Goal: Task Accomplishment & Management: Complete application form

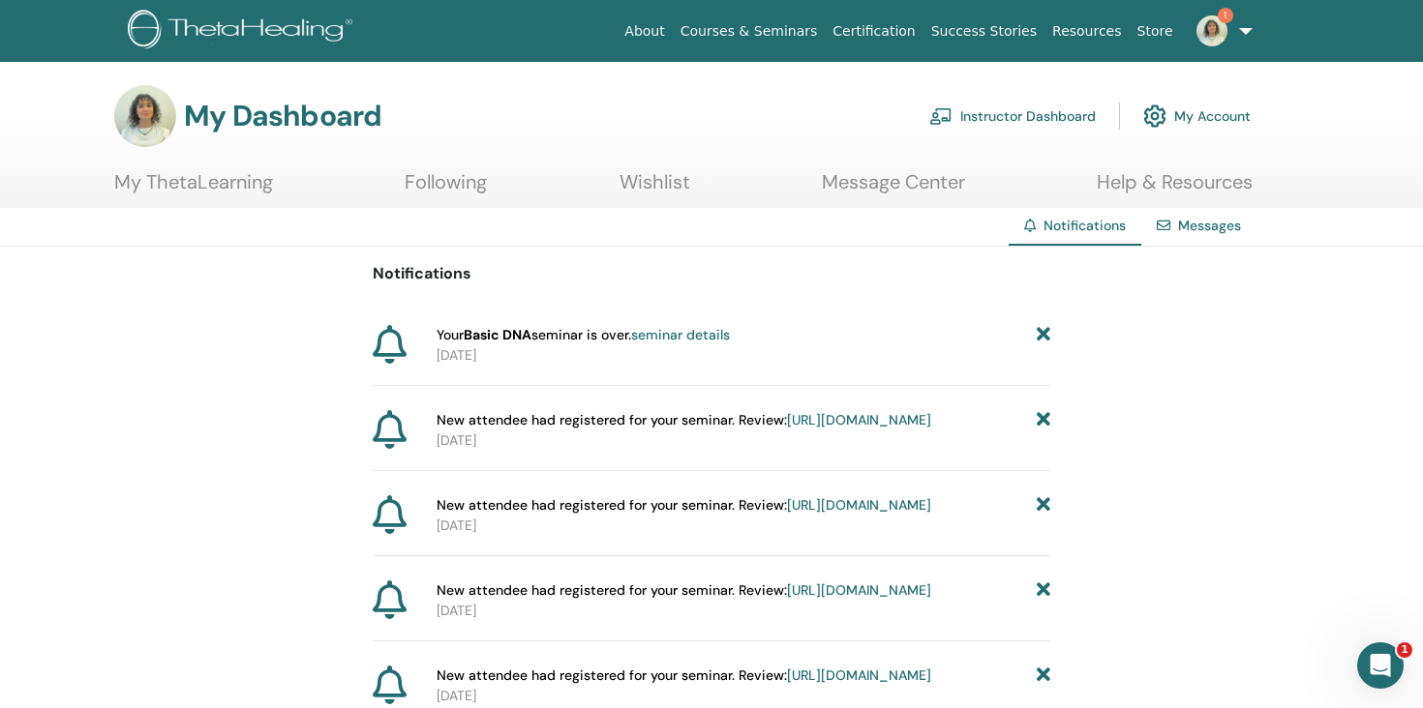
click at [1221, 43] on link "1" at bounding box center [1220, 31] width 79 height 62
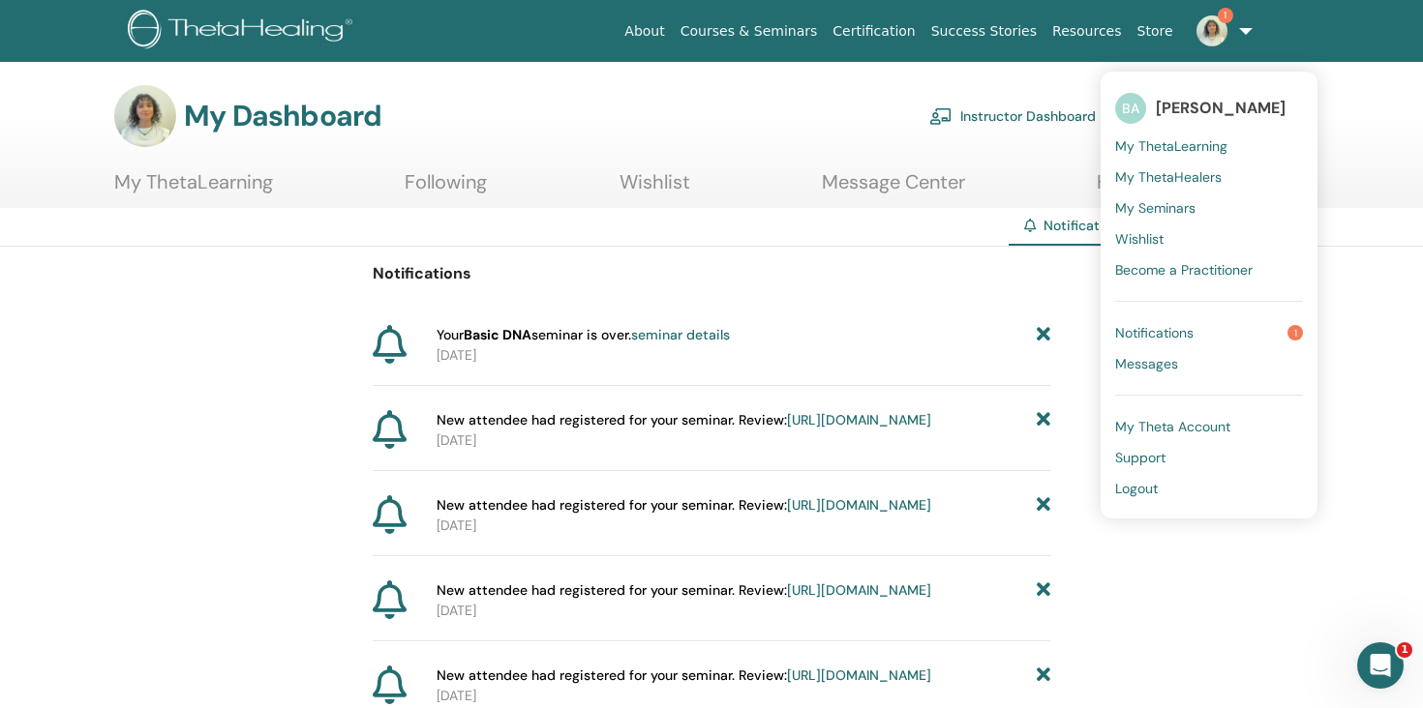
click at [1019, 113] on link "Instructor Dashboard" at bounding box center [1012, 116] width 166 height 43
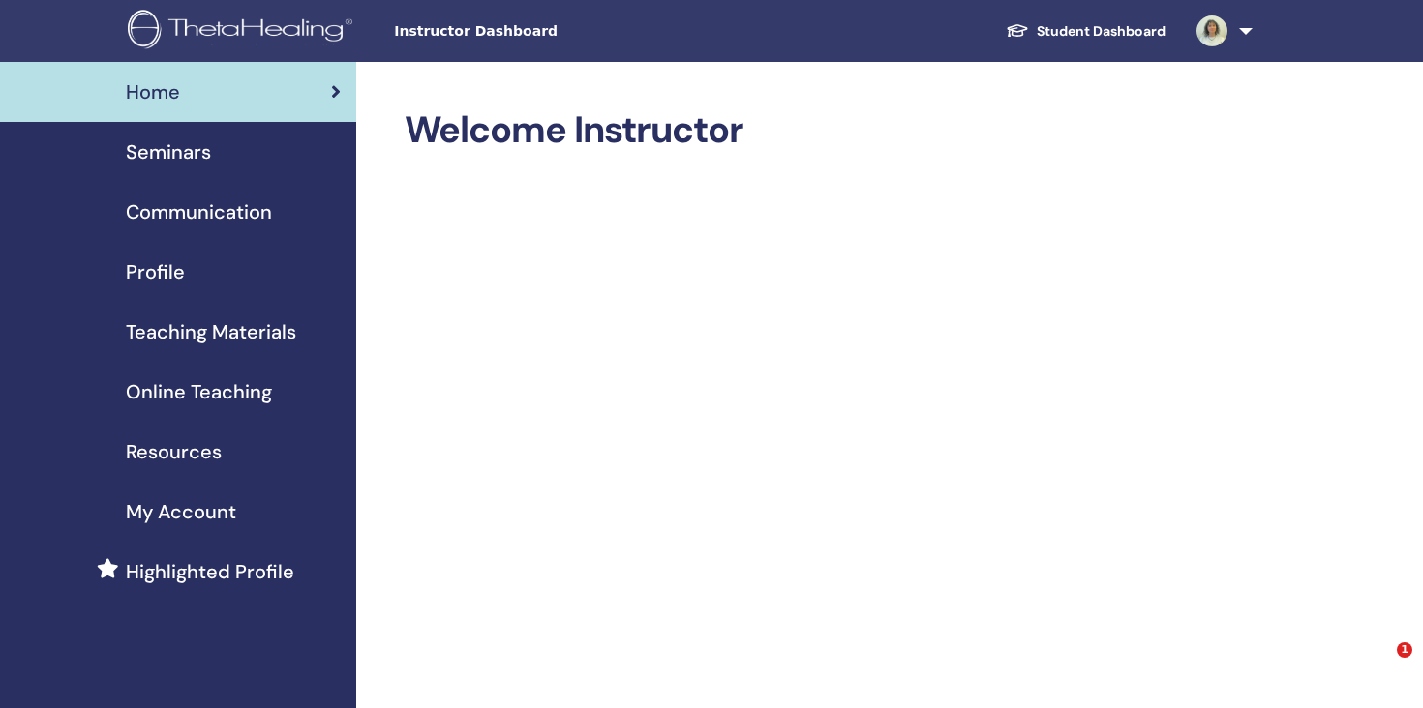
click at [249, 153] on div "Seminars" at bounding box center [177, 151] width 325 height 29
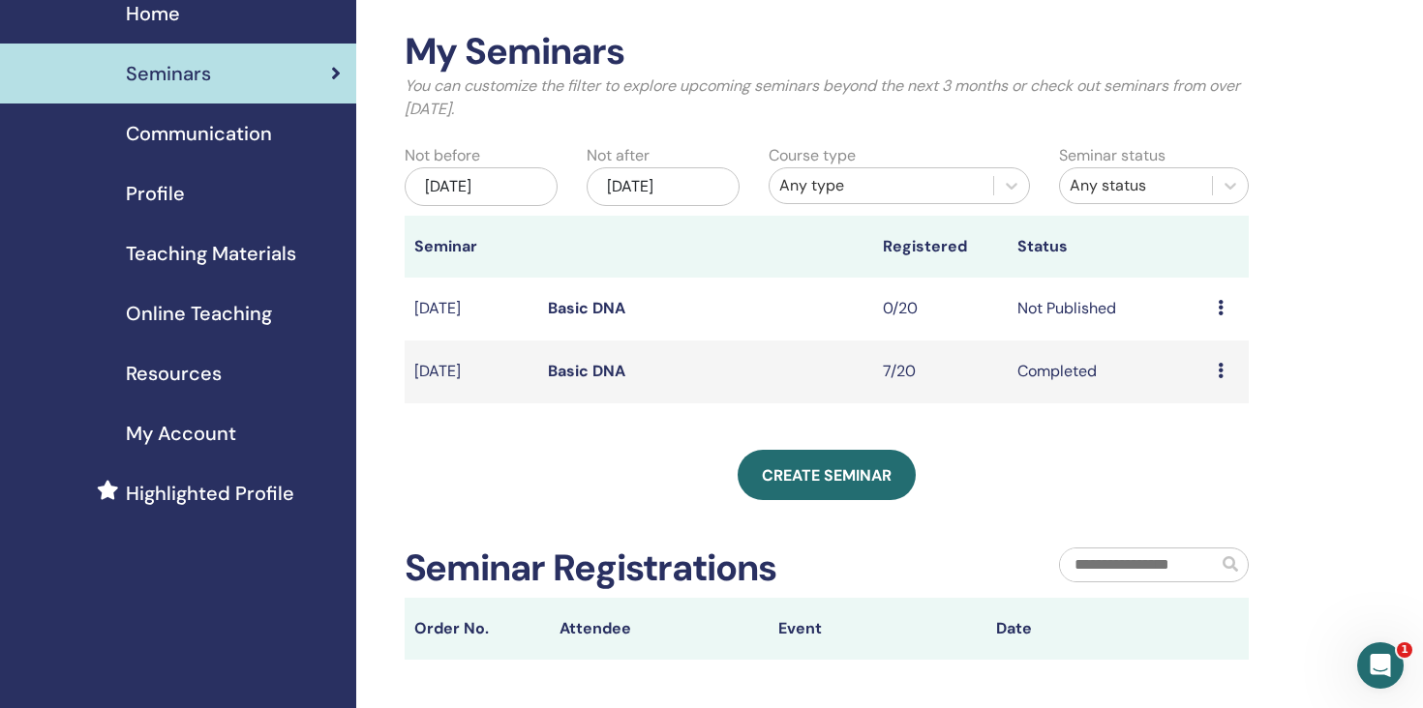
scroll to position [94, 0]
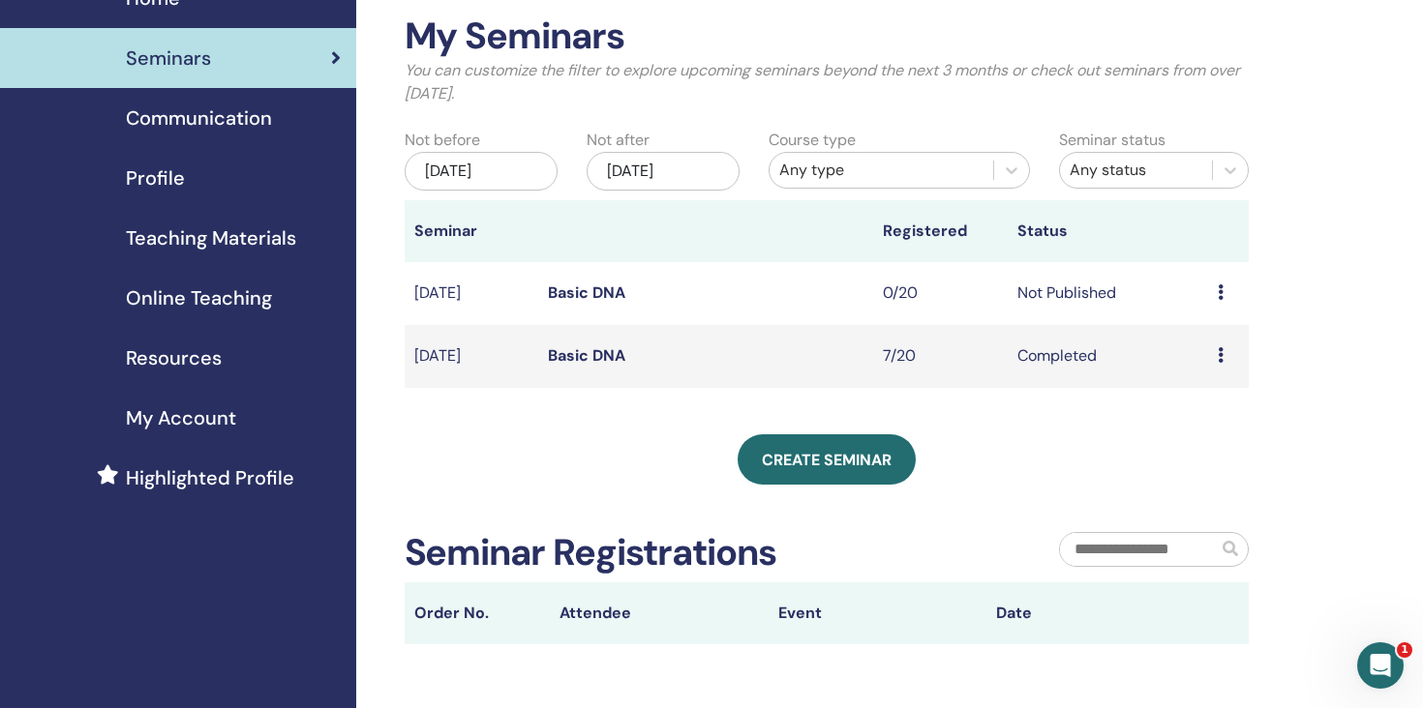
click at [1224, 289] on div "Preview Edit Attendees Cancel" at bounding box center [1228, 293] width 21 height 23
click at [515, 283] on td "Sep/27, 2025" at bounding box center [472, 293] width 134 height 63
click at [471, 287] on td "Sep/27, 2025" at bounding box center [472, 293] width 134 height 63
click at [573, 287] on link "Basic DNA" at bounding box center [586, 293] width 77 height 20
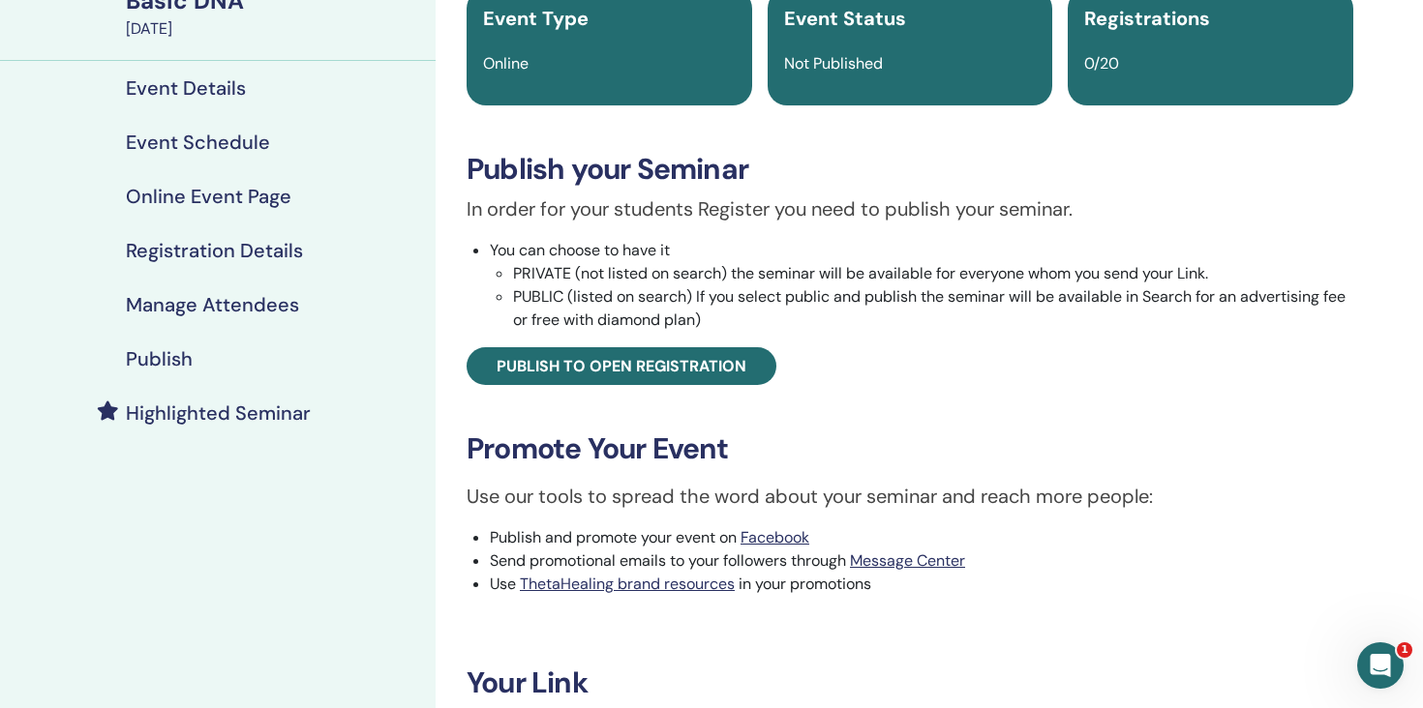
scroll to position [93, 0]
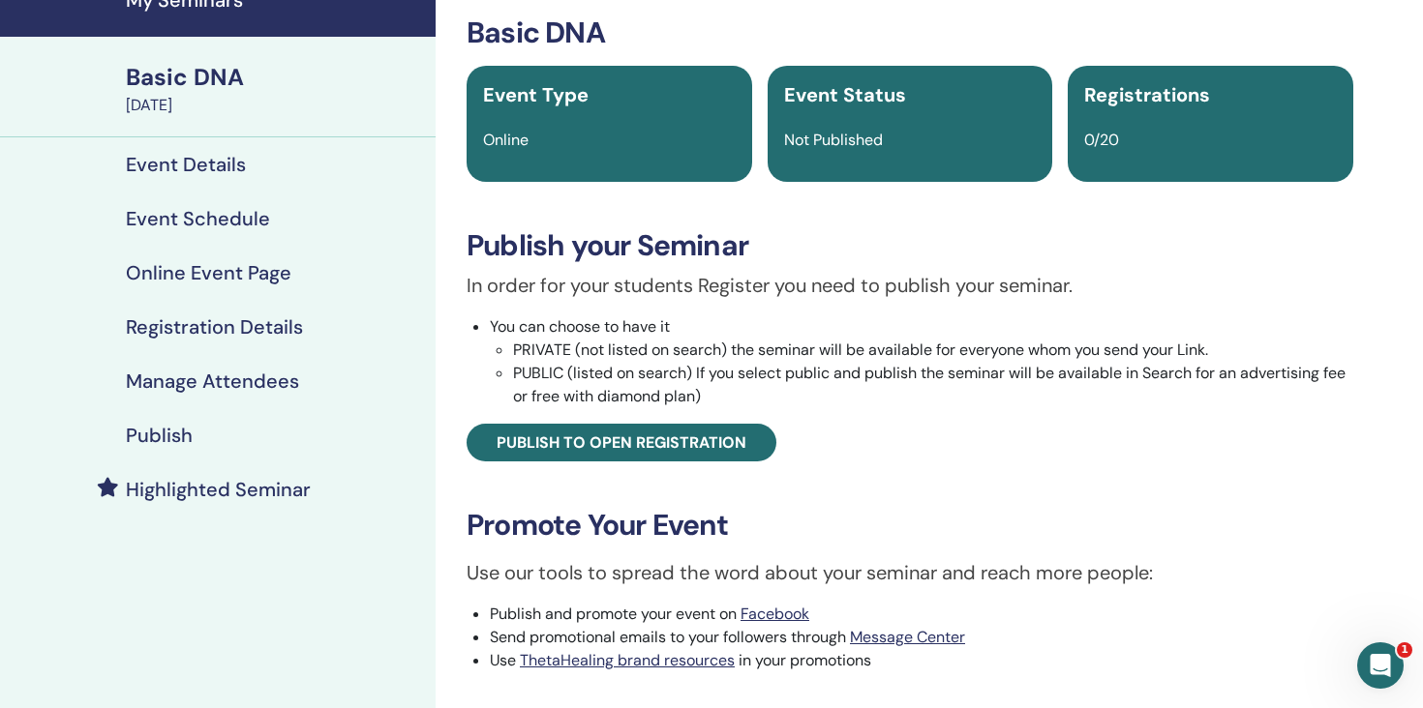
click at [175, 153] on h4 "Event Details" at bounding box center [186, 164] width 120 height 23
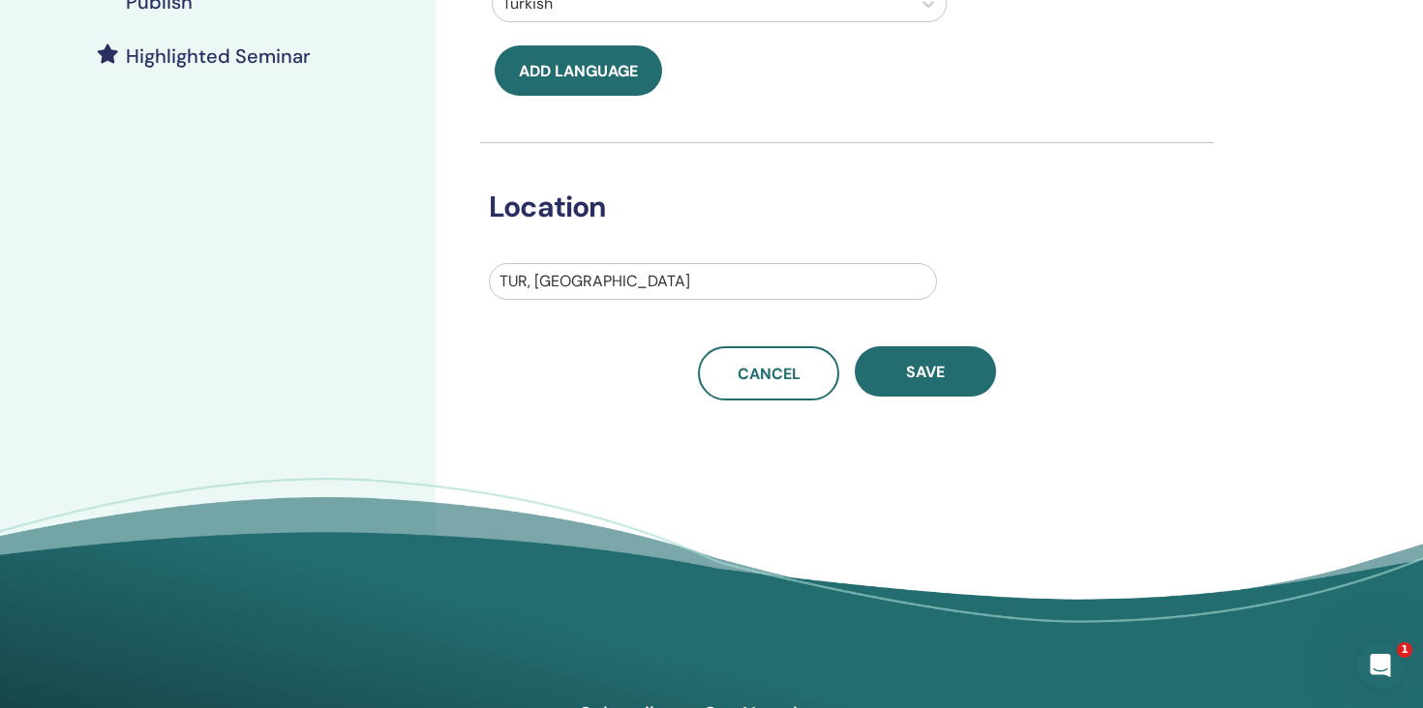
scroll to position [544, 0]
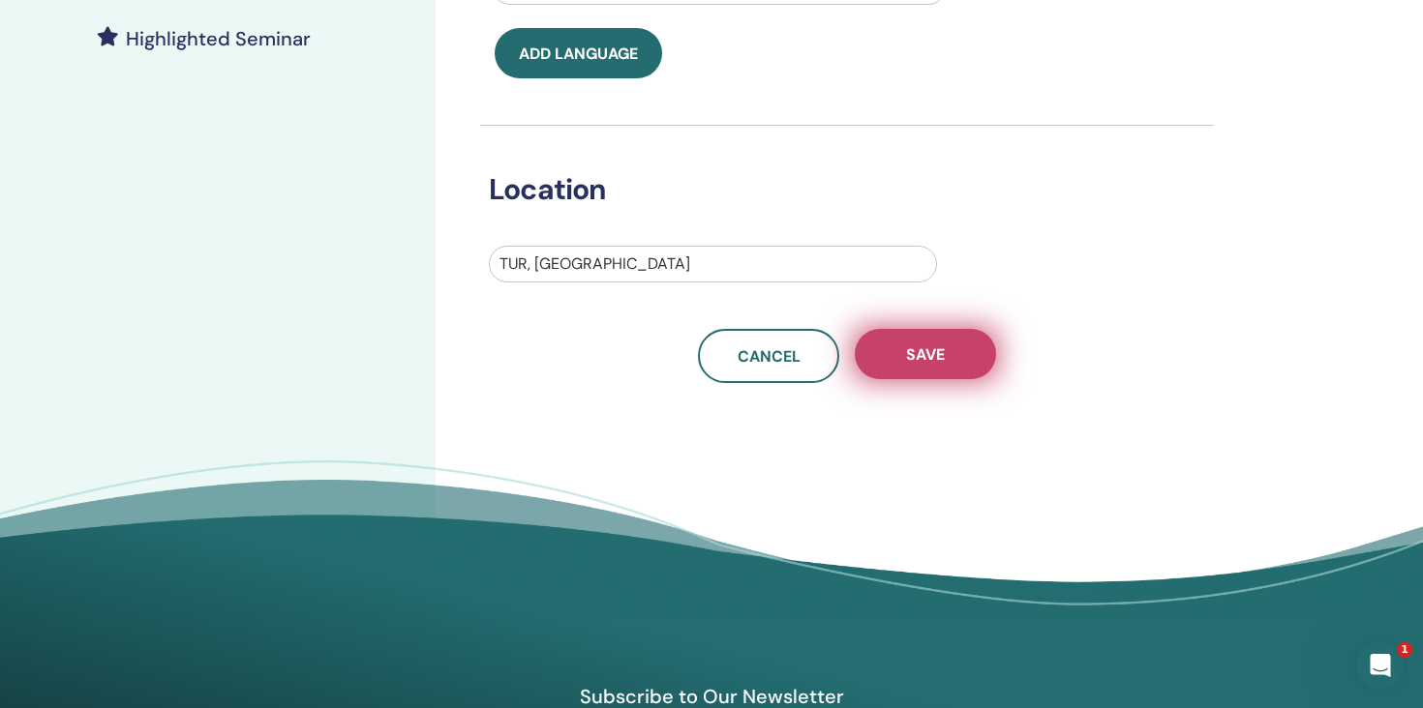
click at [892, 356] on button "Save" at bounding box center [925, 354] width 141 height 50
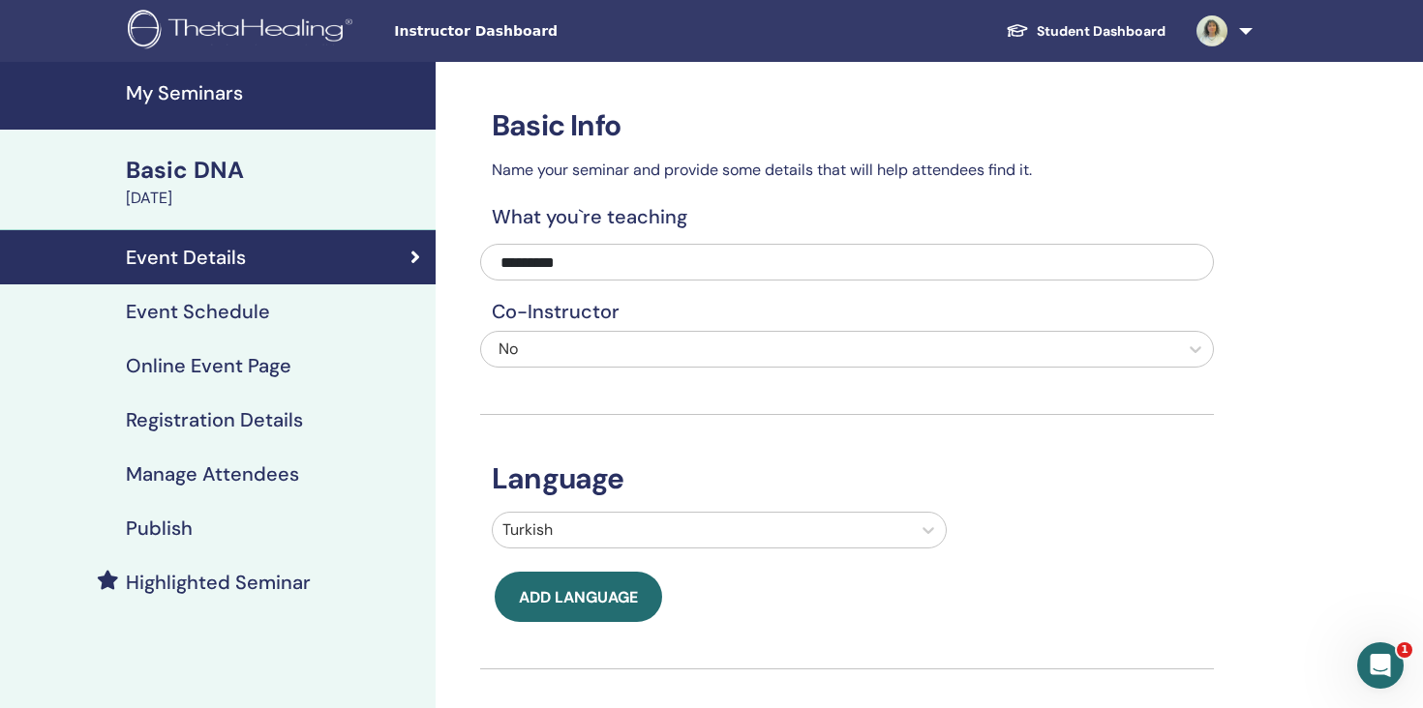
click at [236, 172] on div "Basic DNA" at bounding box center [275, 170] width 298 height 33
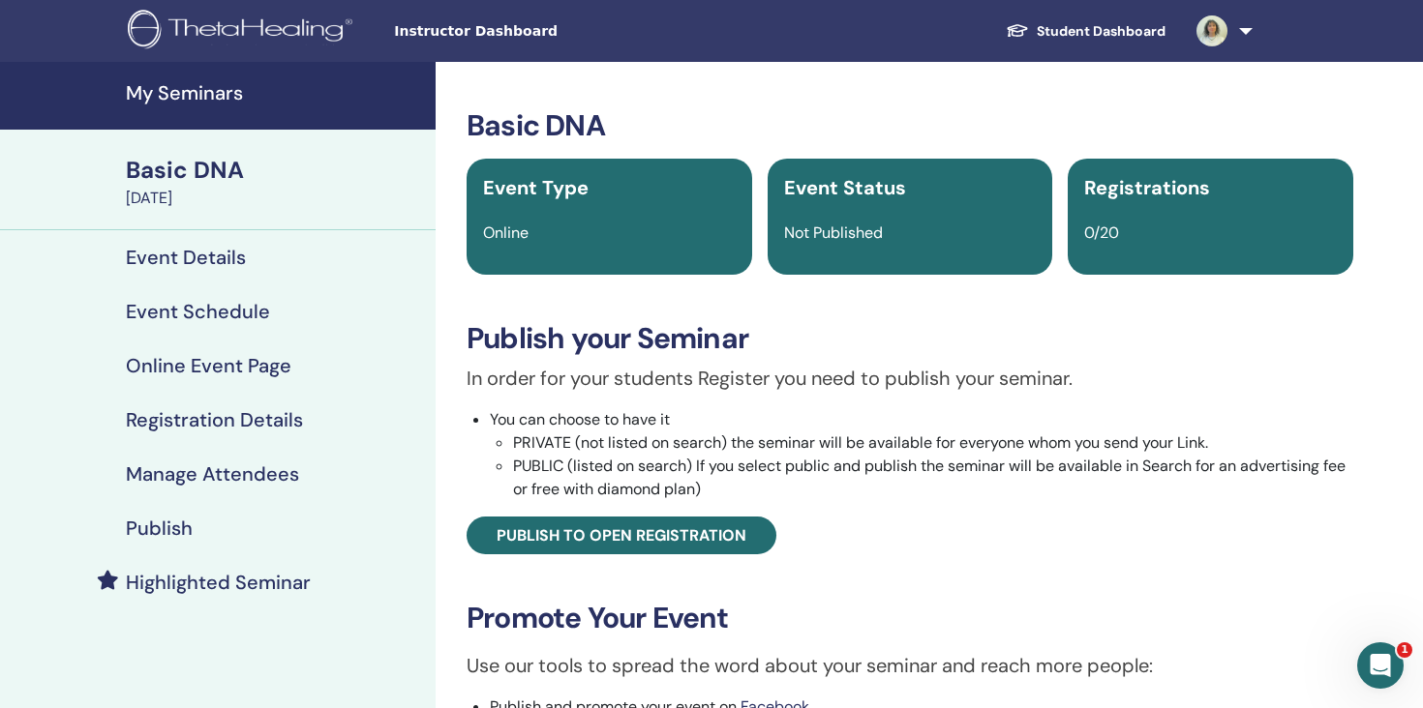
click at [226, 484] on h4 "Manage Attendees" at bounding box center [212, 474] width 173 height 23
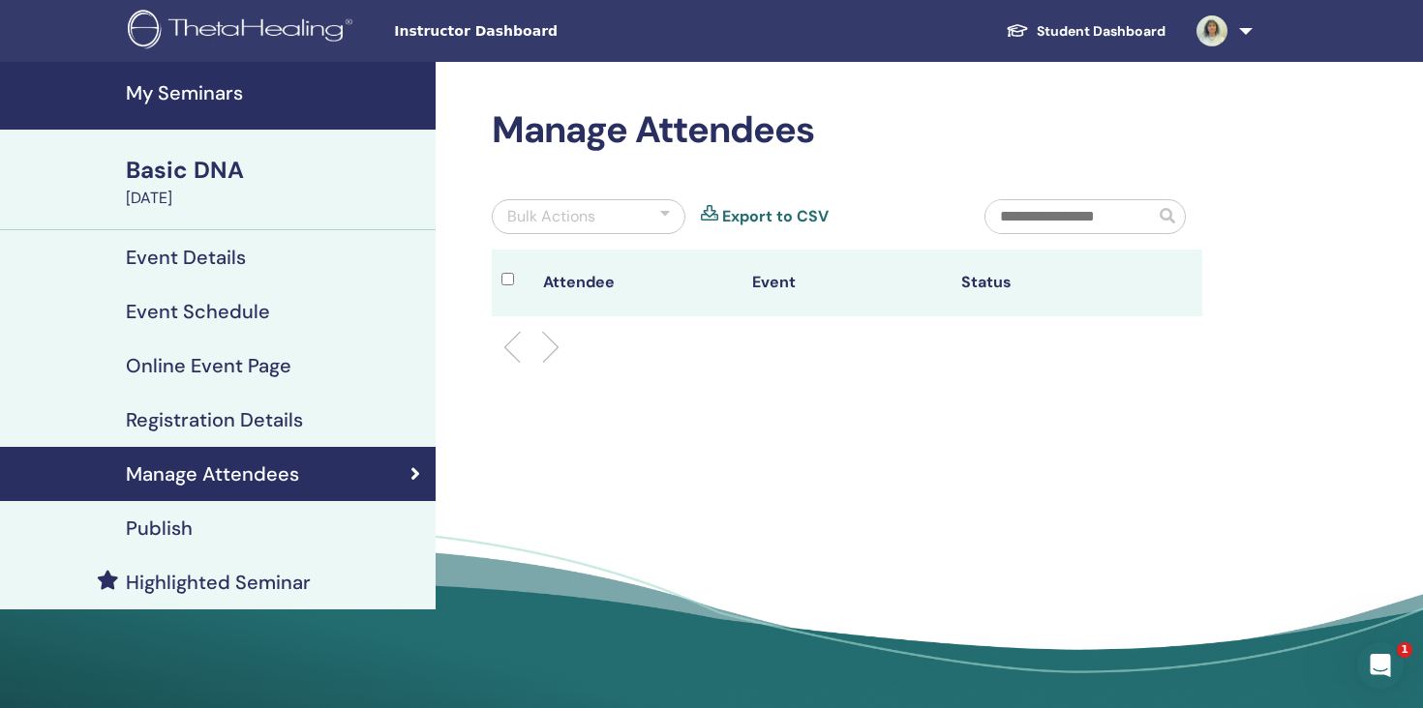
click at [248, 427] on h4 "Registration Details" at bounding box center [214, 419] width 177 height 23
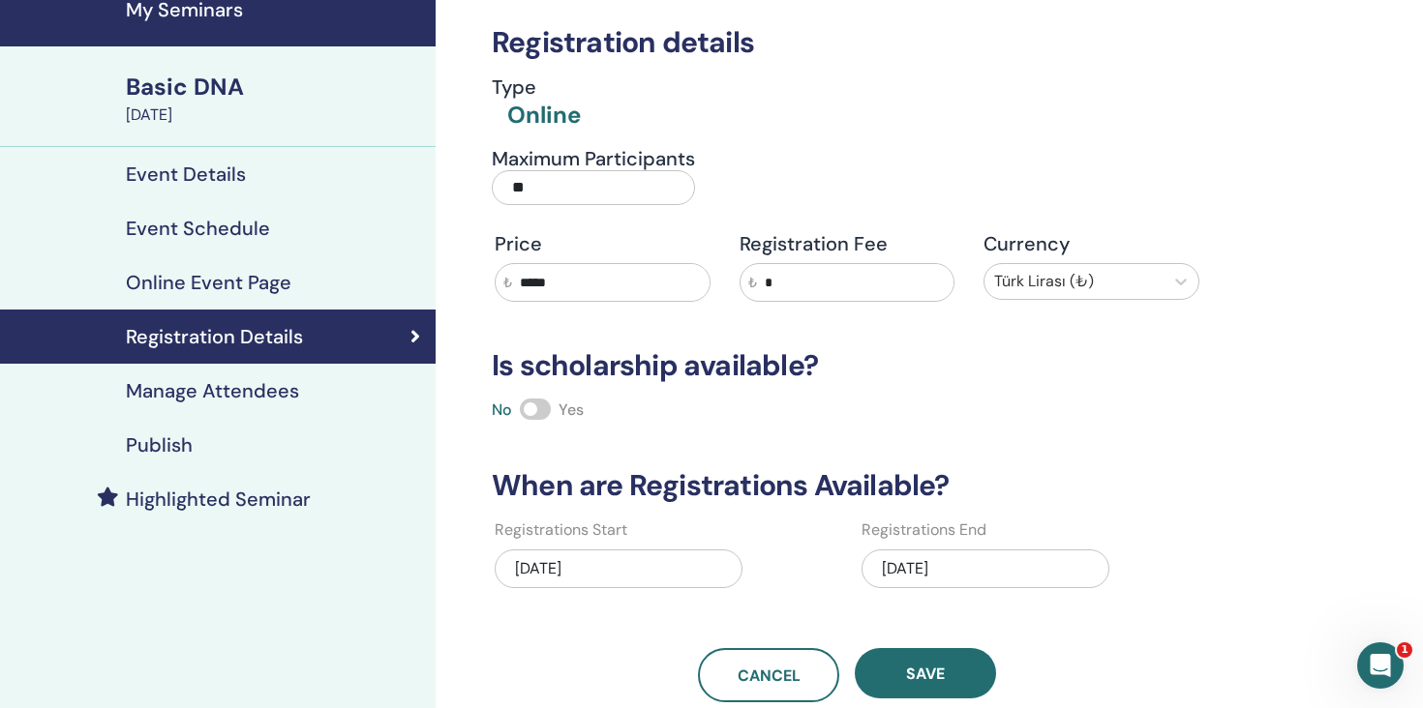
scroll to position [77, 0]
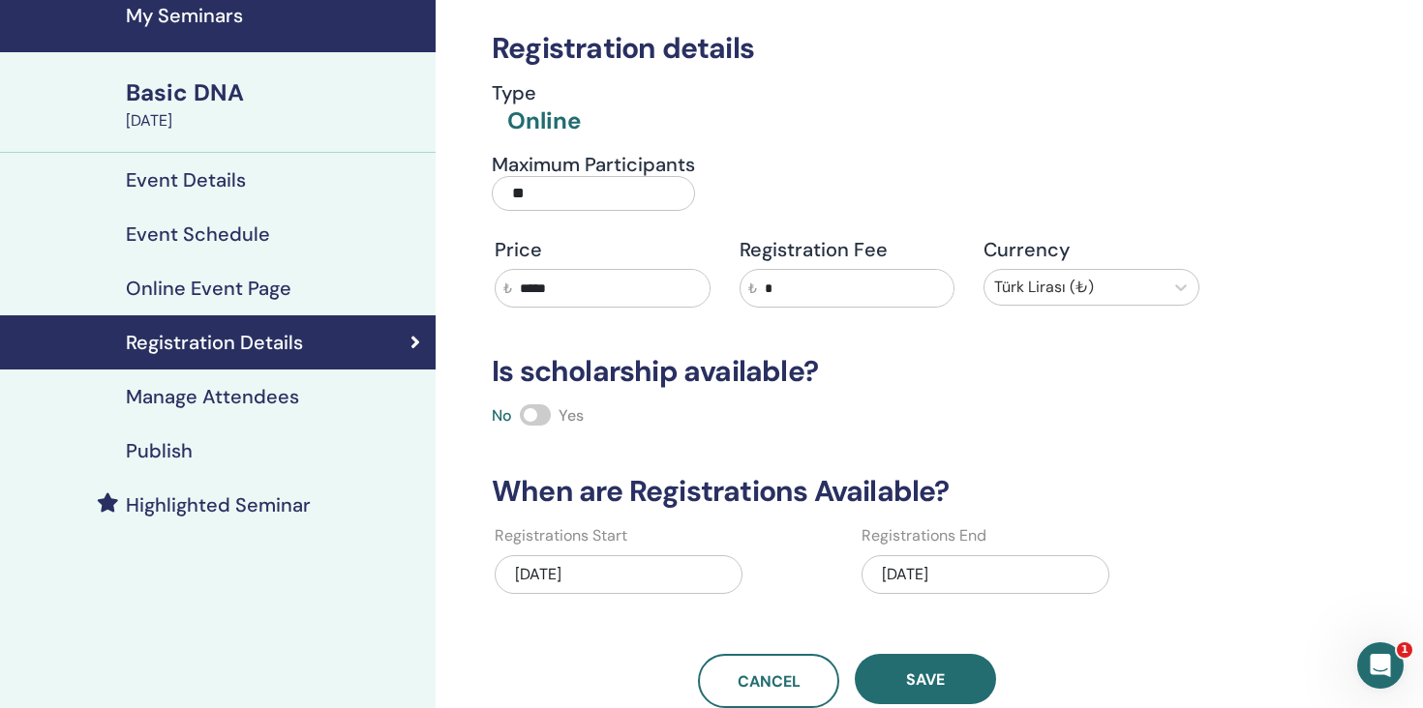
click at [285, 293] on h4 "Online Event Page" at bounding box center [208, 288] width 165 height 23
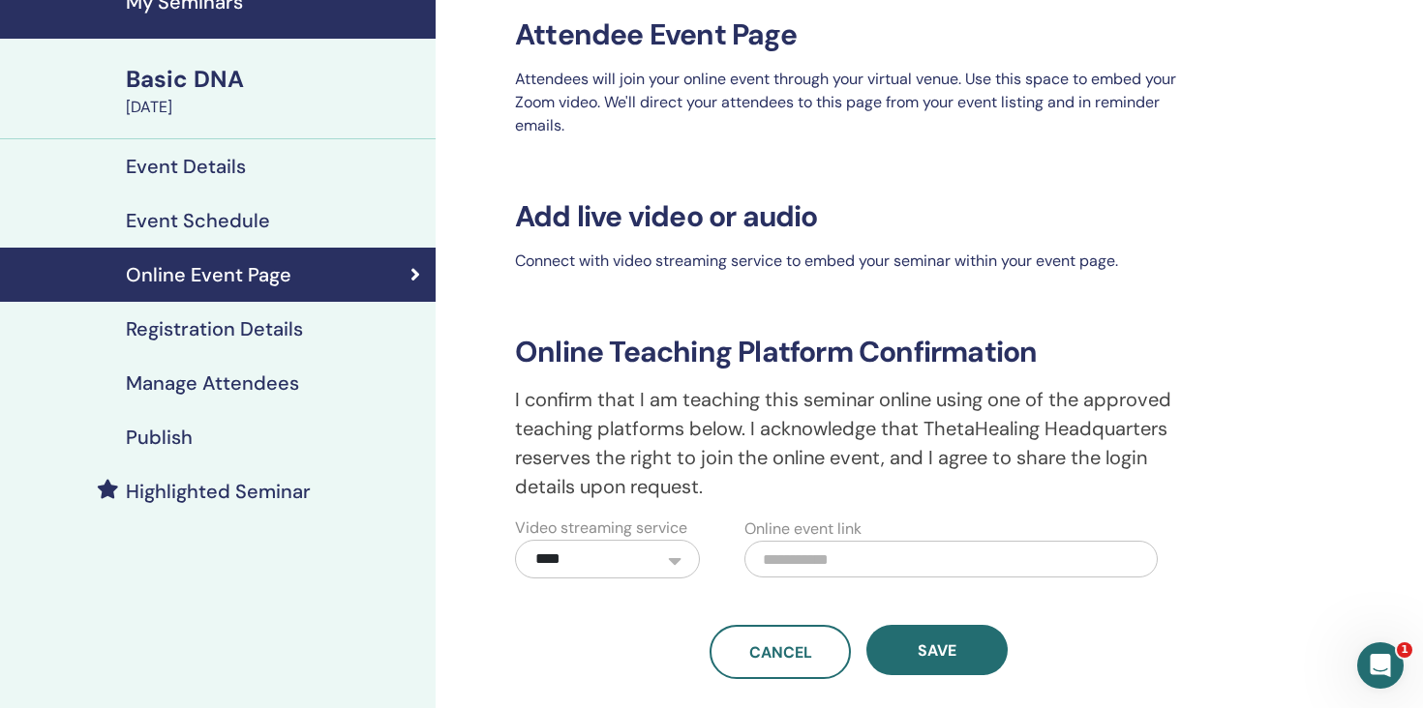
scroll to position [93, 0]
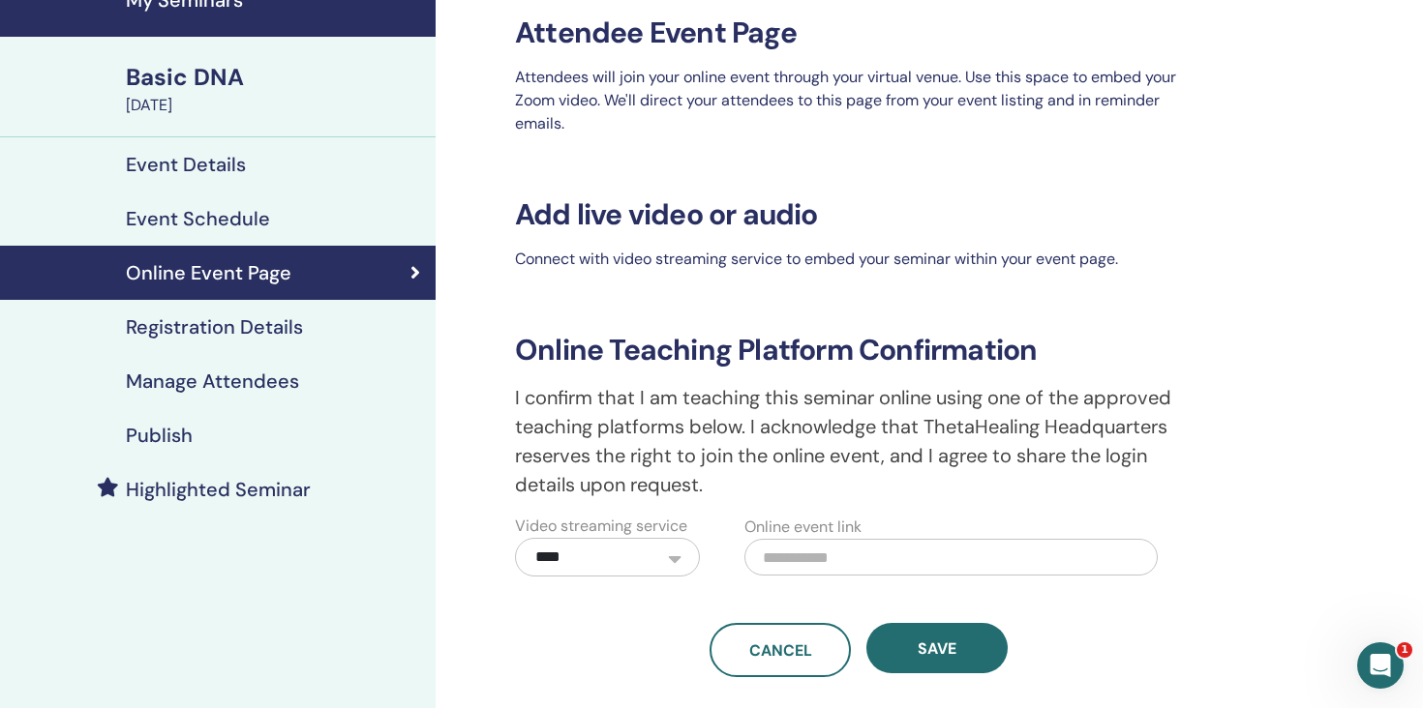
click at [228, 164] on h4 "Event Details" at bounding box center [186, 164] width 120 height 23
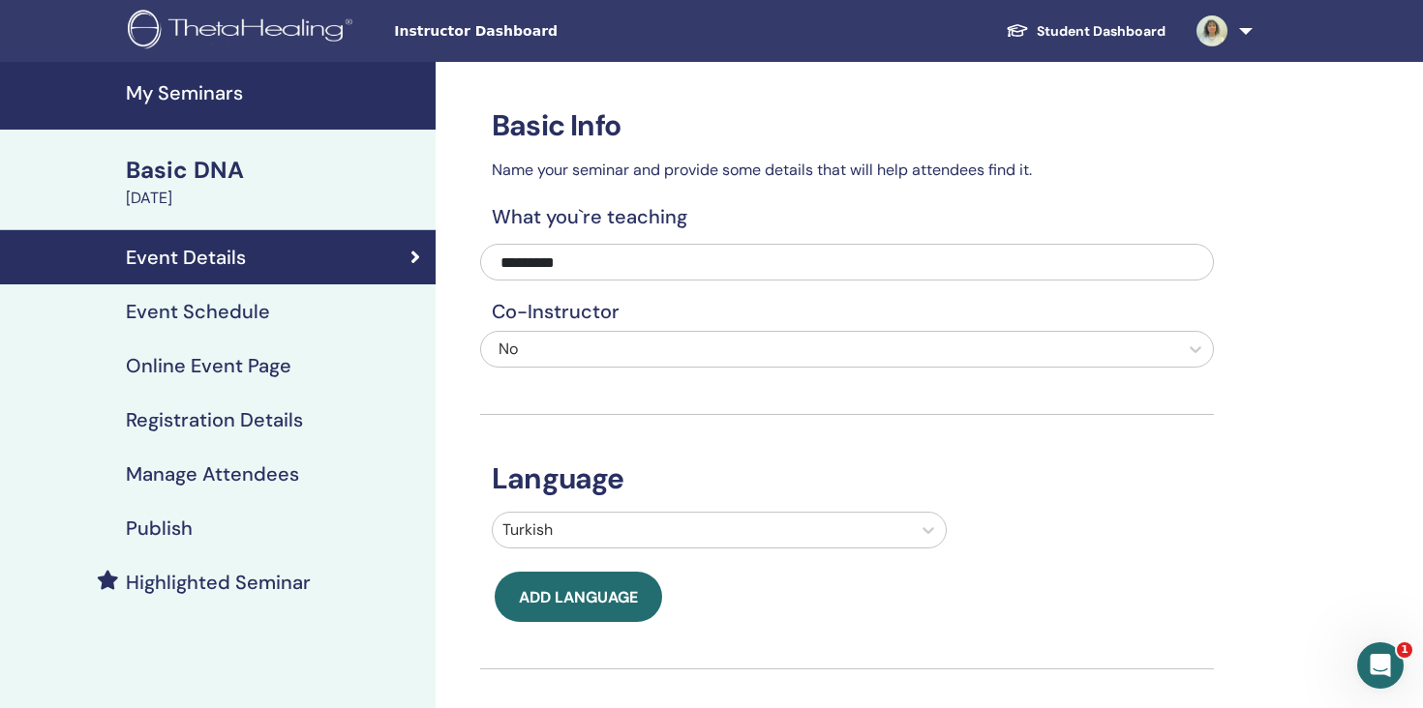
click at [148, 180] on div "Basic DNA" at bounding box center [275, 170] width 298 height 33
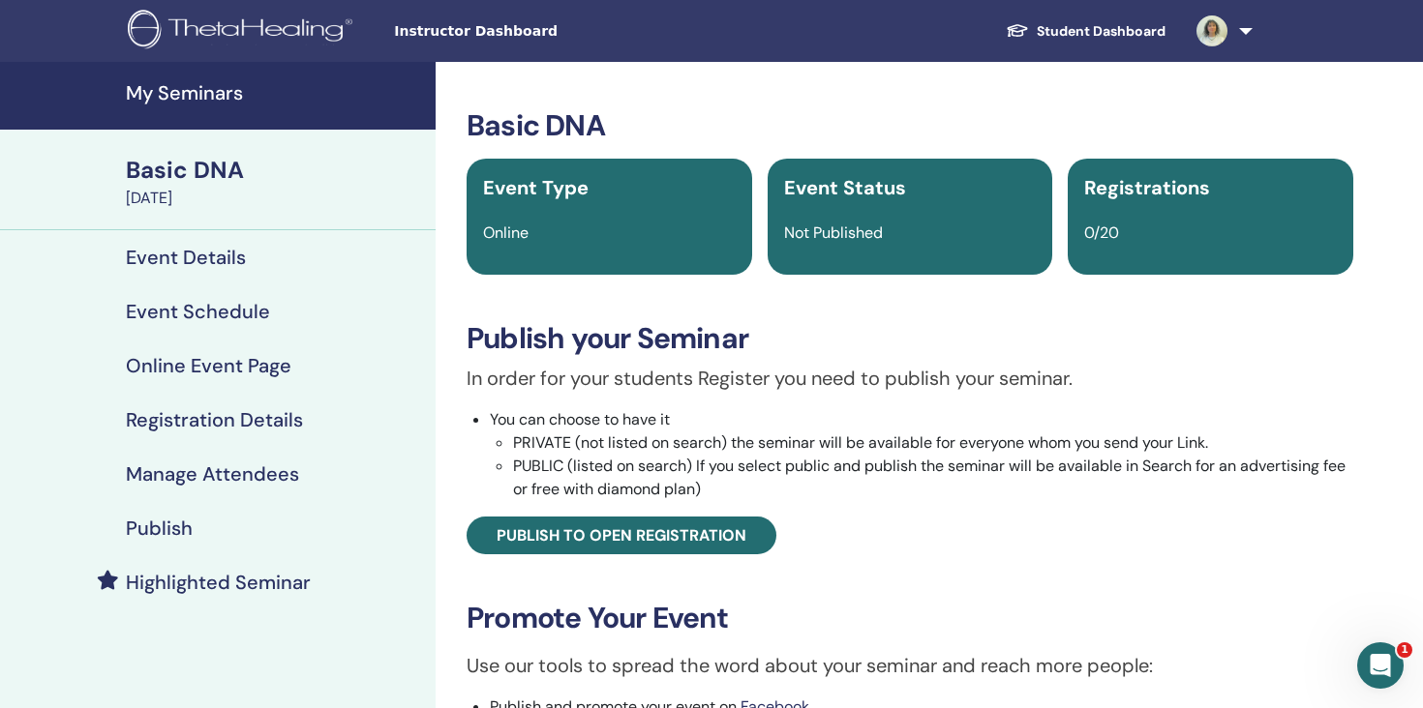
scroll to position [461, 0]
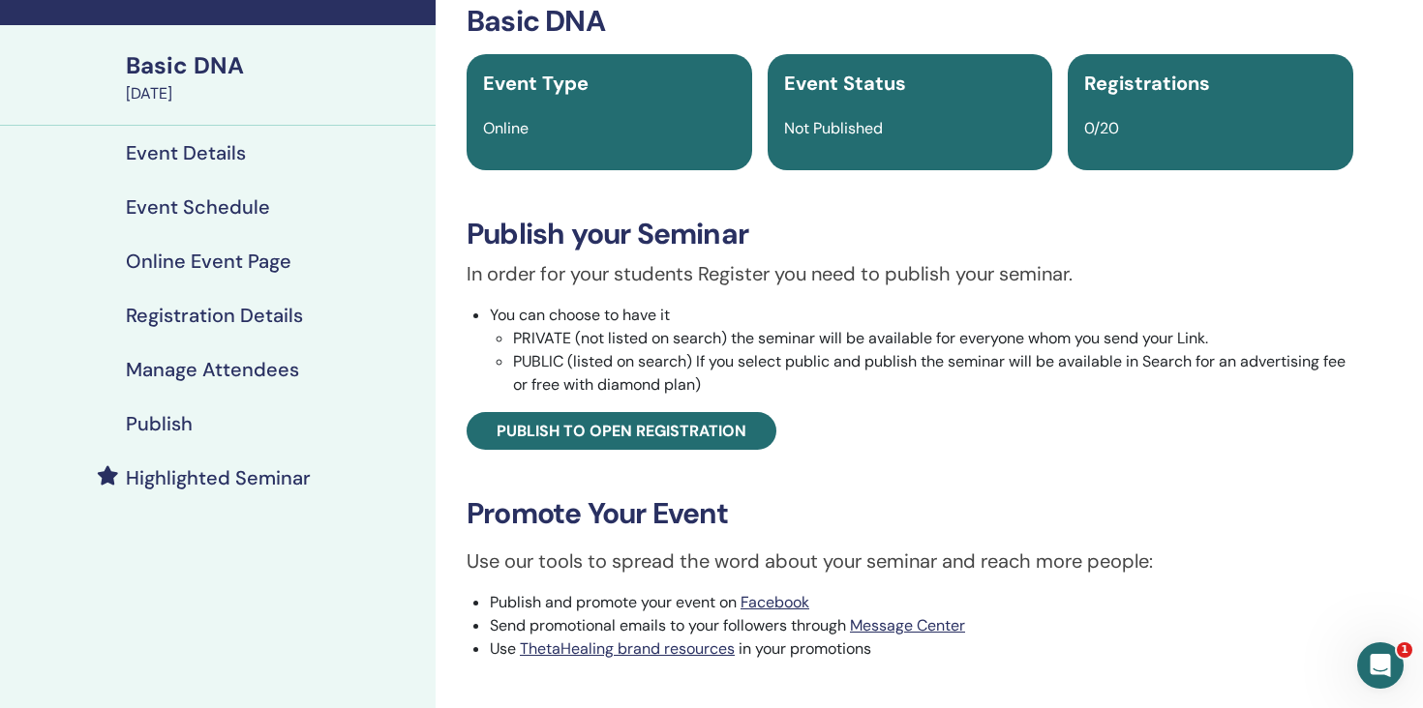
scroll to position [93, 0]
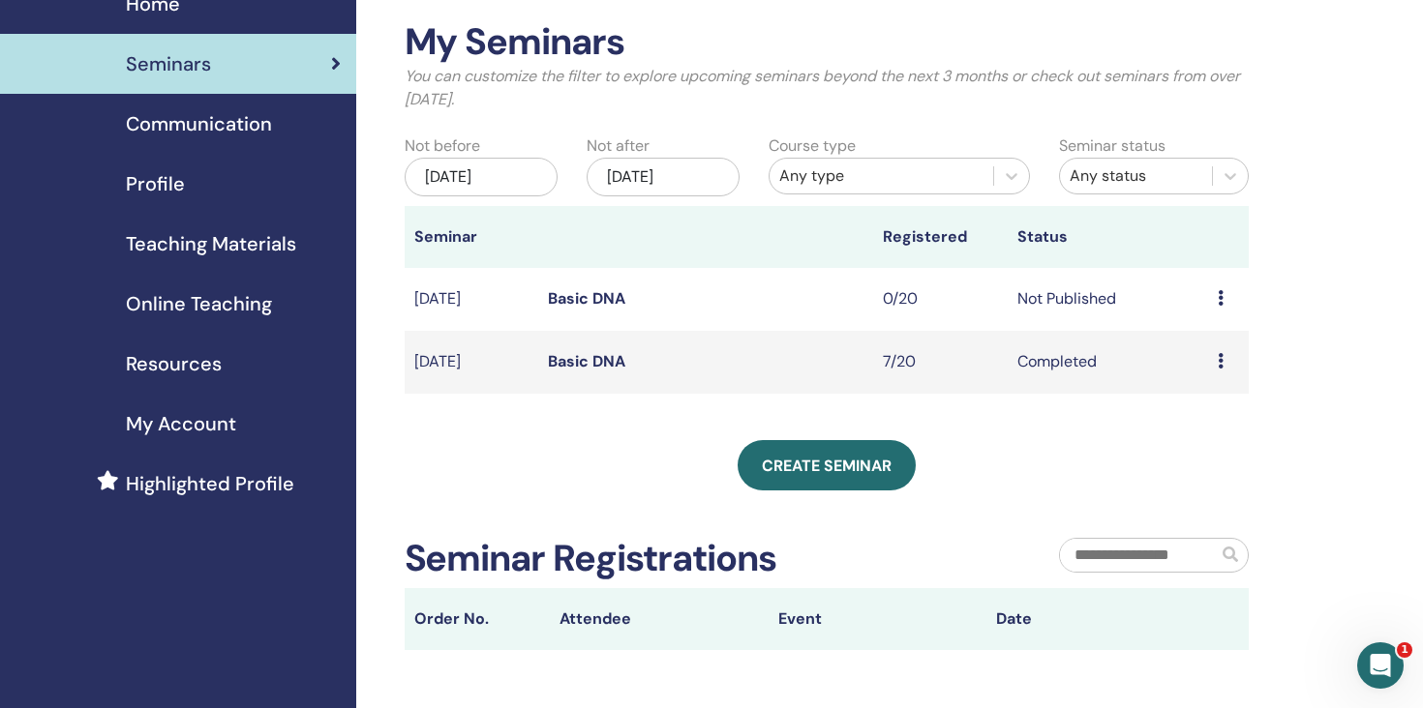
click at [1223, 298] on div "Preview Edit Attendees Cancel" at bounding box center [1228, 298] width 21 height 23
click at [1214, 346] on li "Edit" at bounding box center [1212, 343] width 105 height 29
click at [1223, 299] on div "Preview Edit Attendees Cancel" at bounding box center [1228, 298] width 21 height 23
click at [1188, 349] on link "Edit" at bounding box center [1190, 344] width 28 height 20
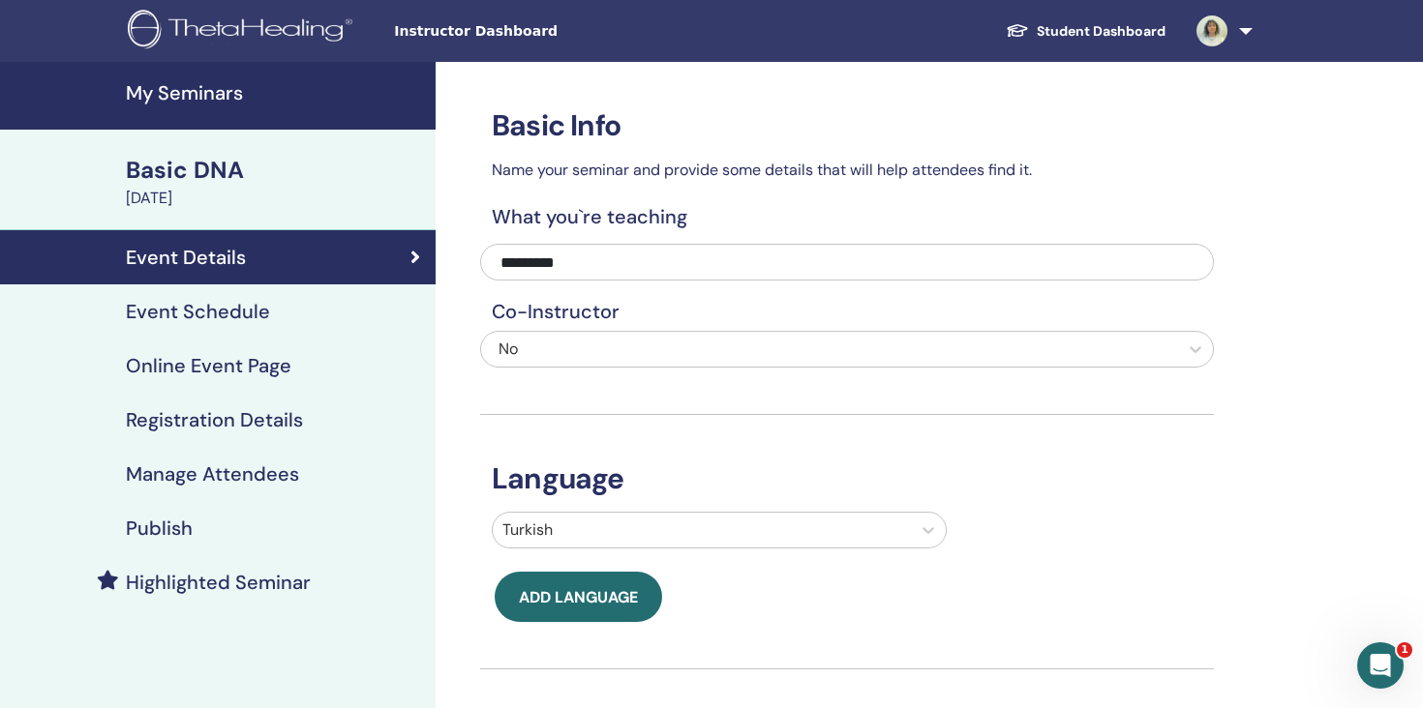
click at [293, 188] on div "[DATE]" at bounding box center [275, 198] width 298 height 23
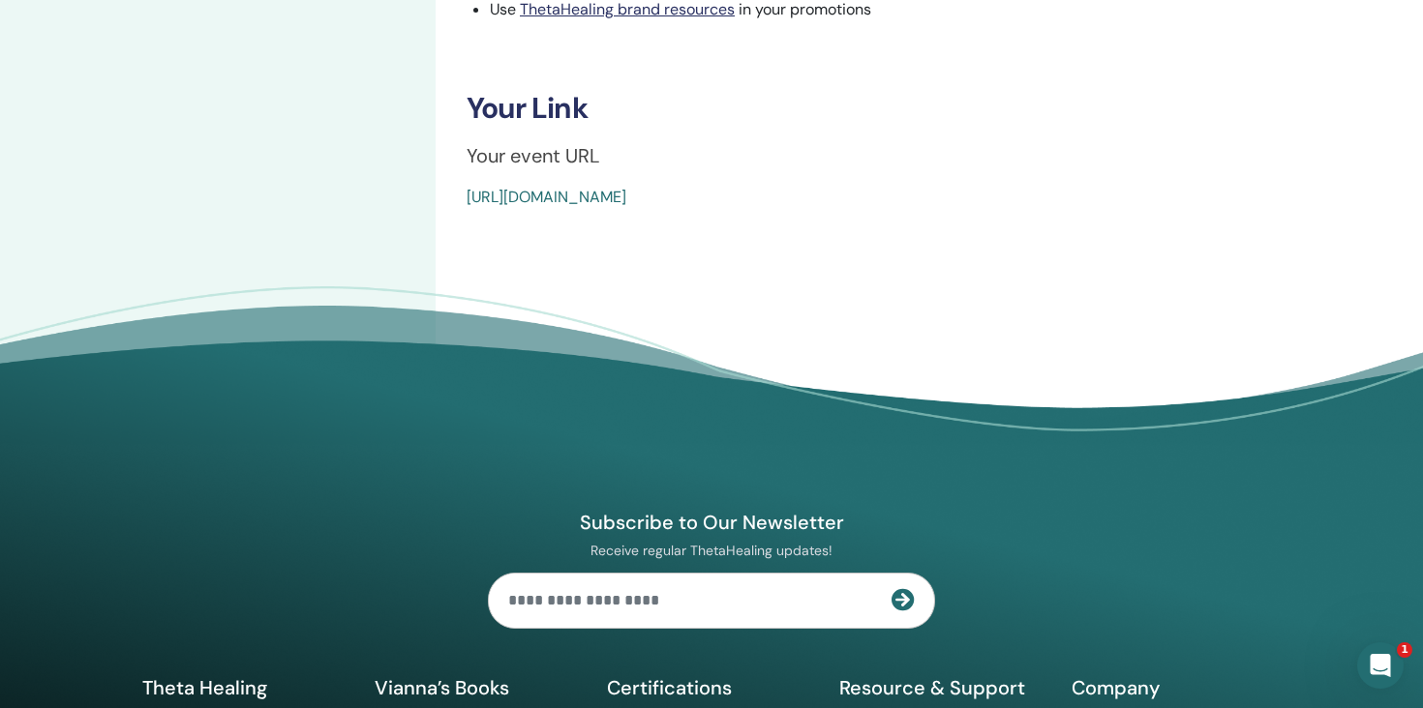
scroll to position [754, 0]
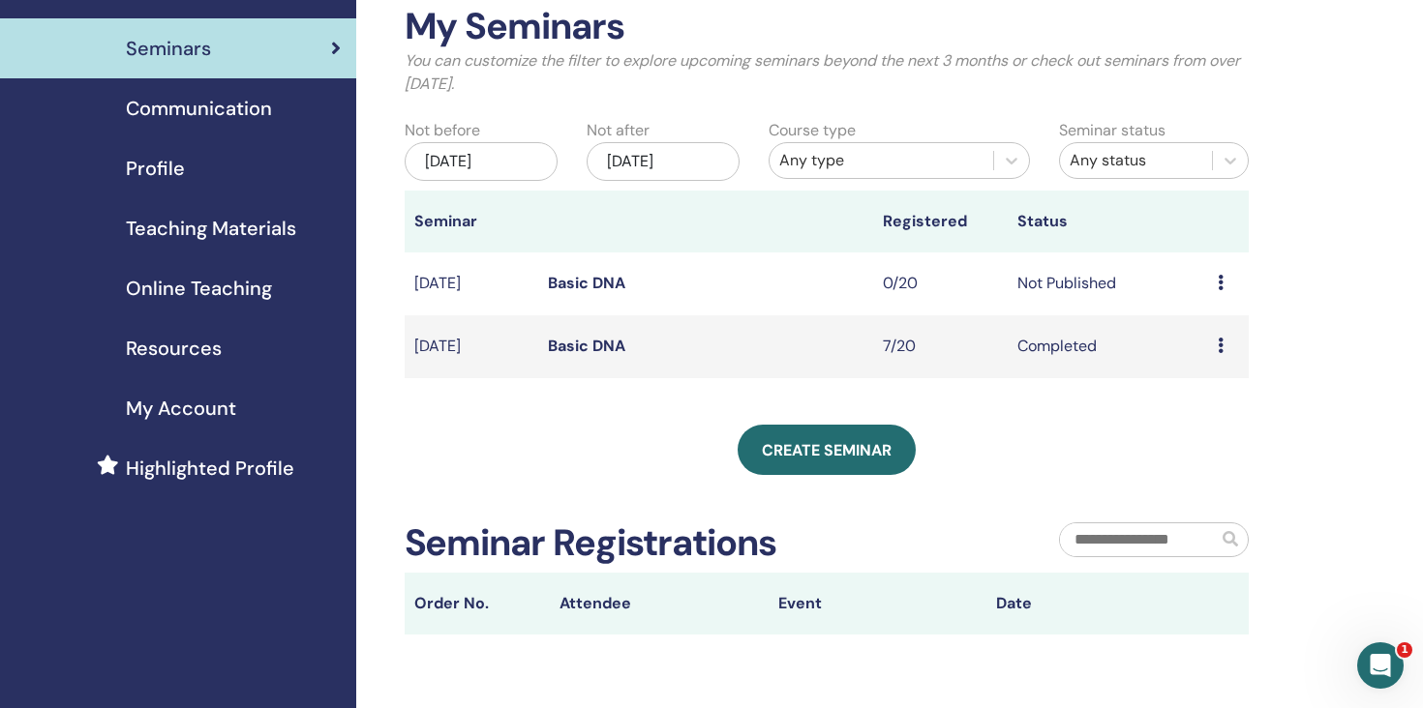
scroll to position [102, 0]
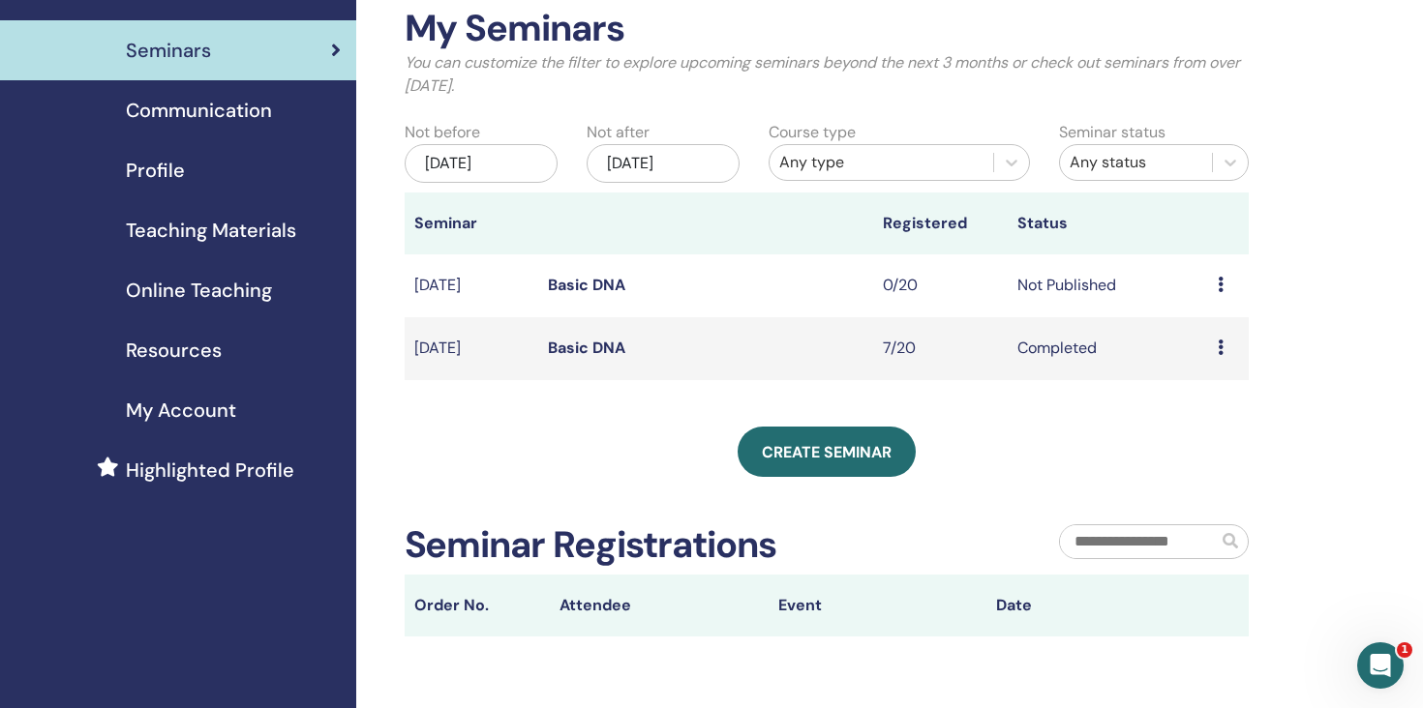
click at [893, 287] on td "0/20" at bounding box center [940, 286] width 134 height 63
click at [1063, 282] on td "Not Published" at bounding box center [1108, 286] width 201 height 63
click at [592, 273] on td "Basic DNA" at bounding box center [705, 286] width 335 height 63
click at [585, 288] on link "Basic DNA" at bounding box center [586, 285] width 77 height 20
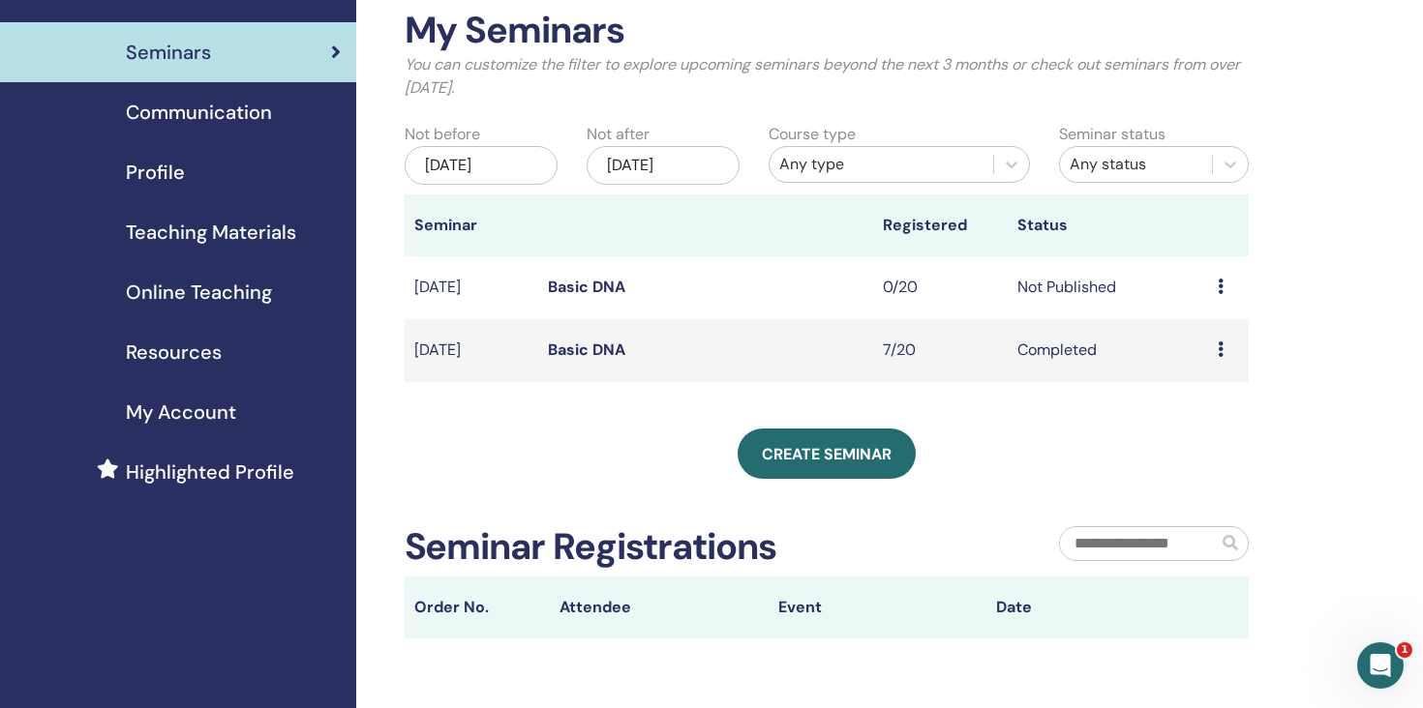
click at [451, 285] on td "[DATE]" at bounding box center [472, 287] width 134 height 63
click at [1221, 288] on icon at bounding box center [1221, 286] width 6 height 15
click at [1214, 303] on link "Preview" at bounding box center [1201, 304] width 55 height 20
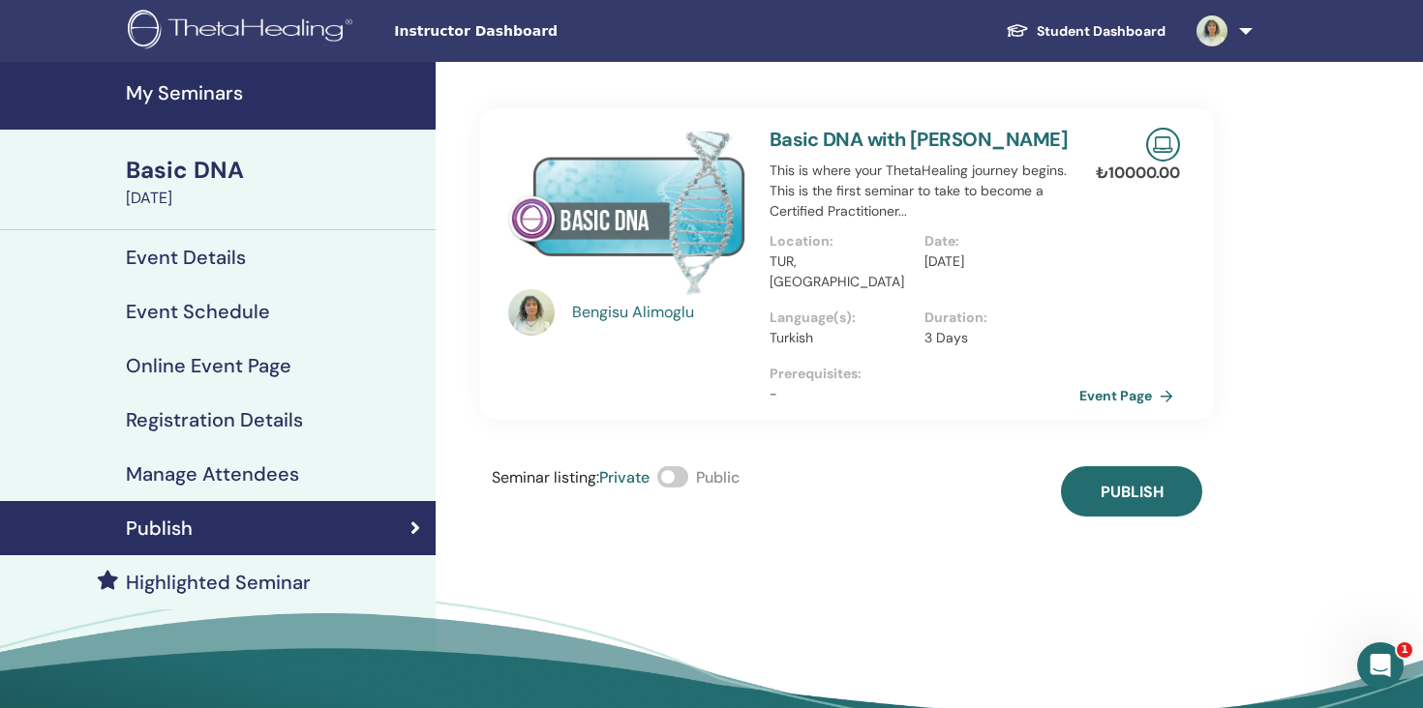
click at [212, 177] on div "Basic DNA" at bounding box center [275, 170] width 298 height 33
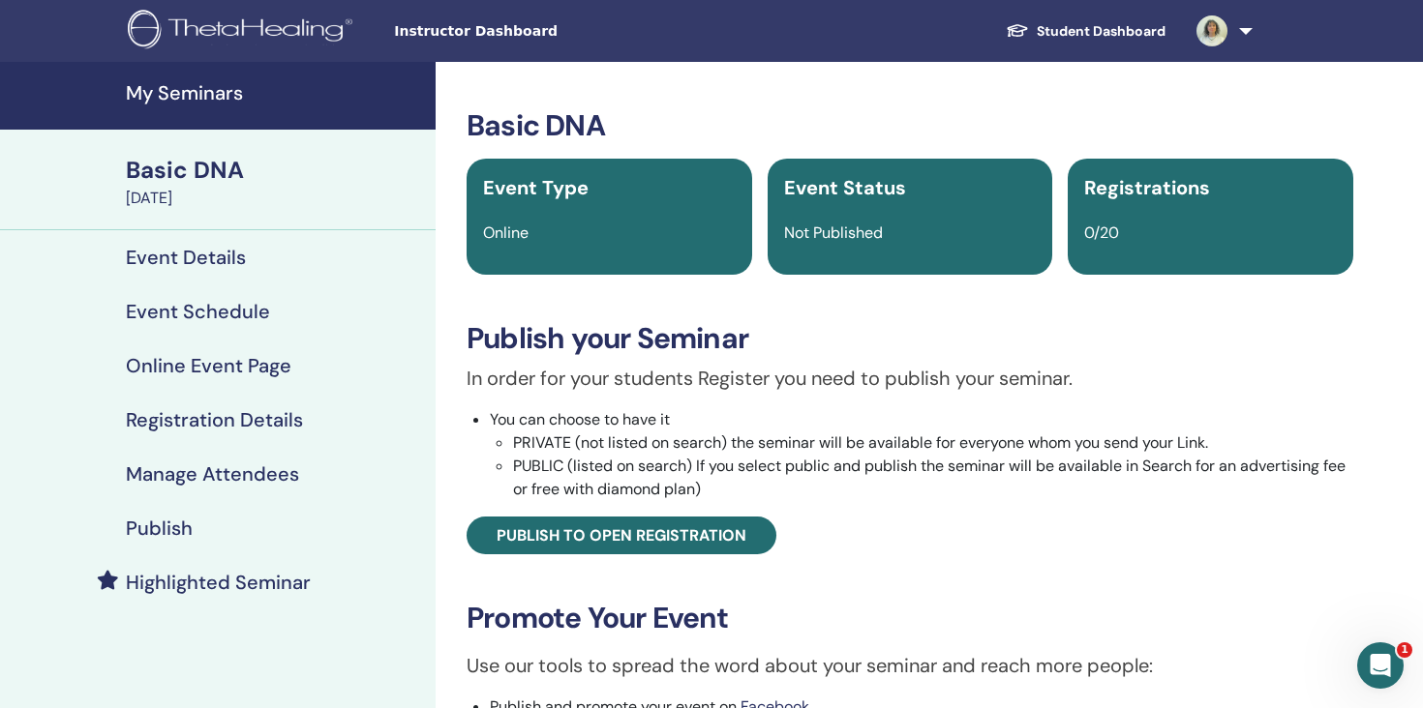
click at [169, 98] on h4 "My Seminars" at bounding box center [275, 92] width 298 height 23
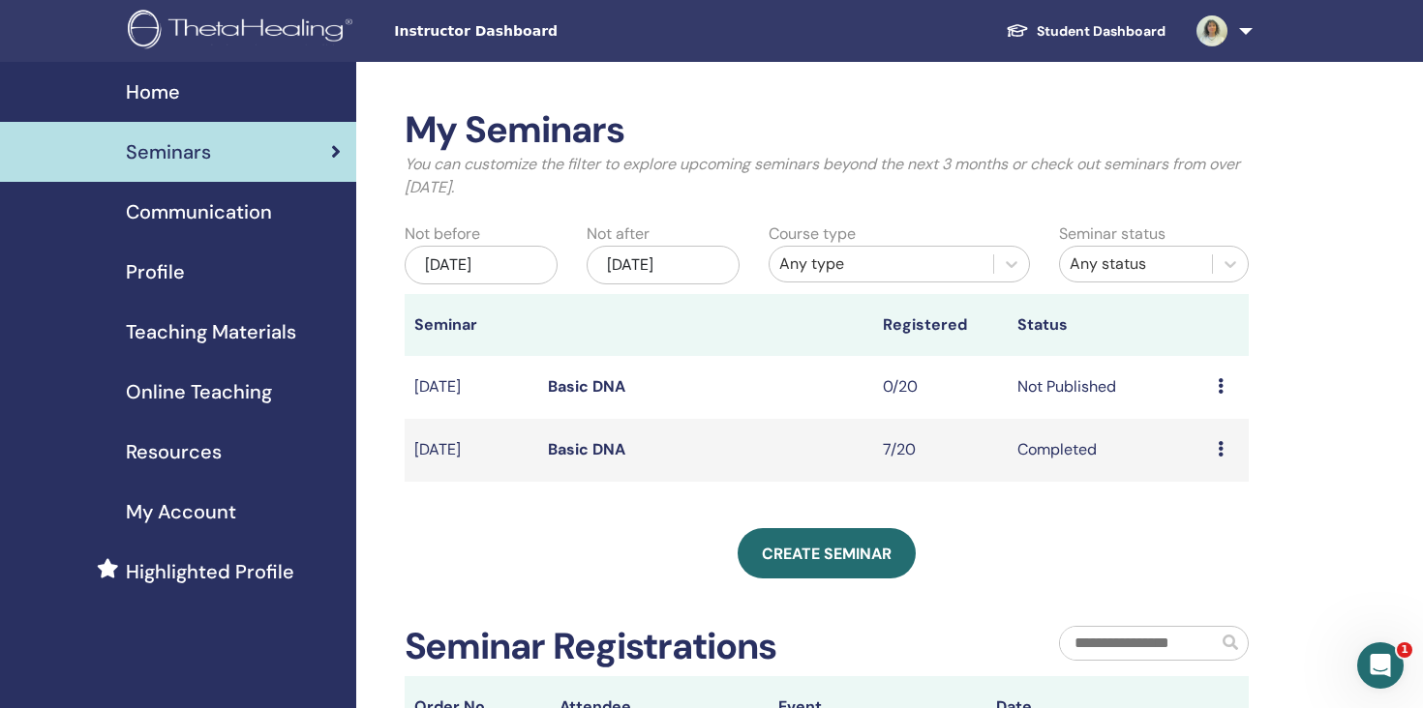
click at [1216, 386] on td "Preview Edit Attendees Cancel" at bounding box center [1228, 387] width 41 height 63
click at [1228, 386] on div "Preview Edit Attendees Cancel" at bounding box center [1228, 387] width 21 height 23
click at [1218, 491] on p "Cancel" at bounding box center [1218, 489] width 74 height 23
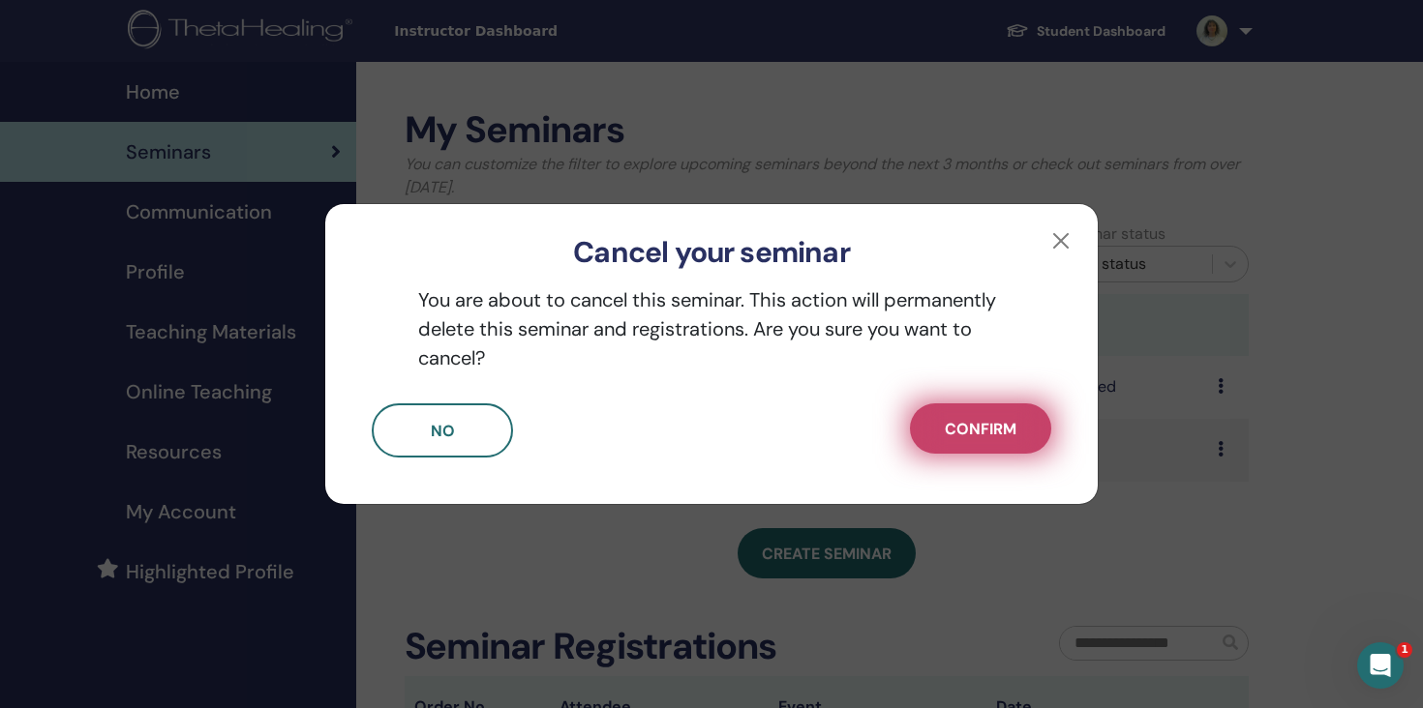
click at [977, 439] on button "Confirm" at bounding box center [980, 429] width 141 height 50
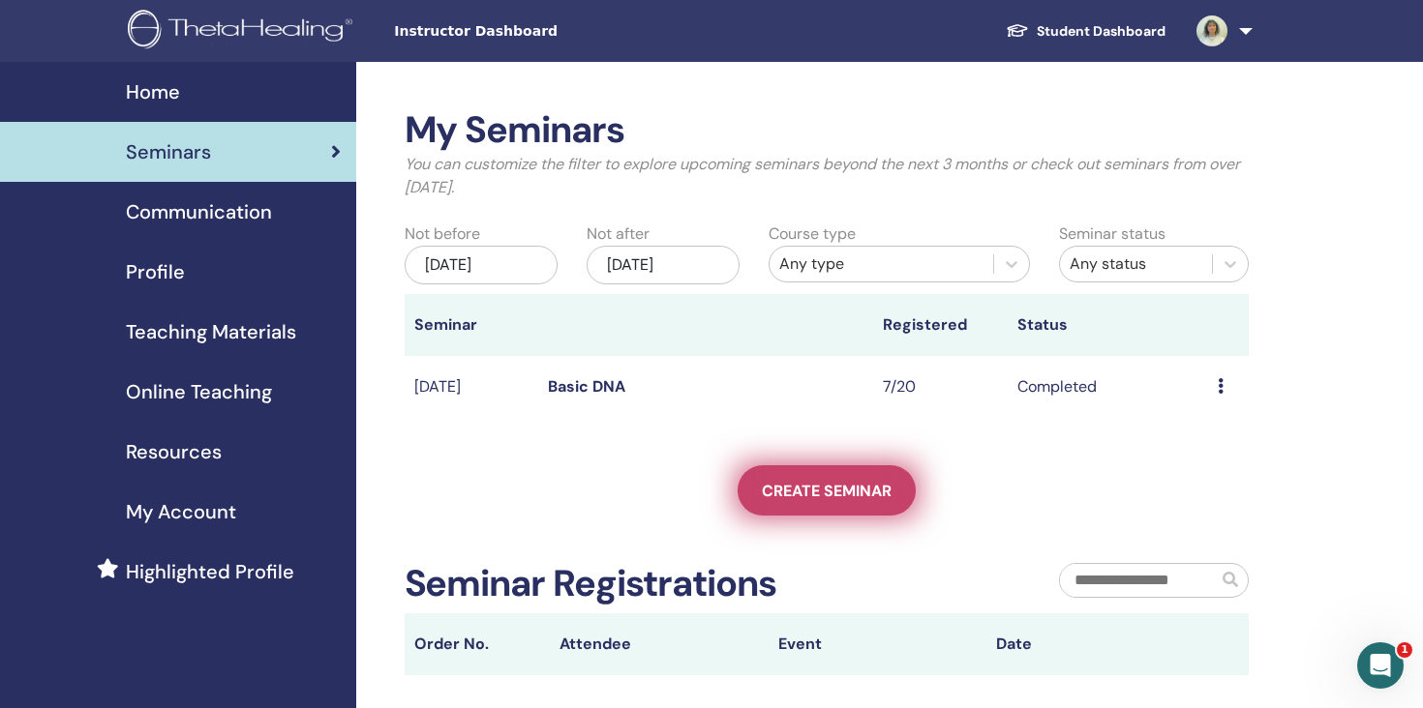
click at [833, 466] on link "Create seminar" at bounding box center [826, 491] width 178 height 50
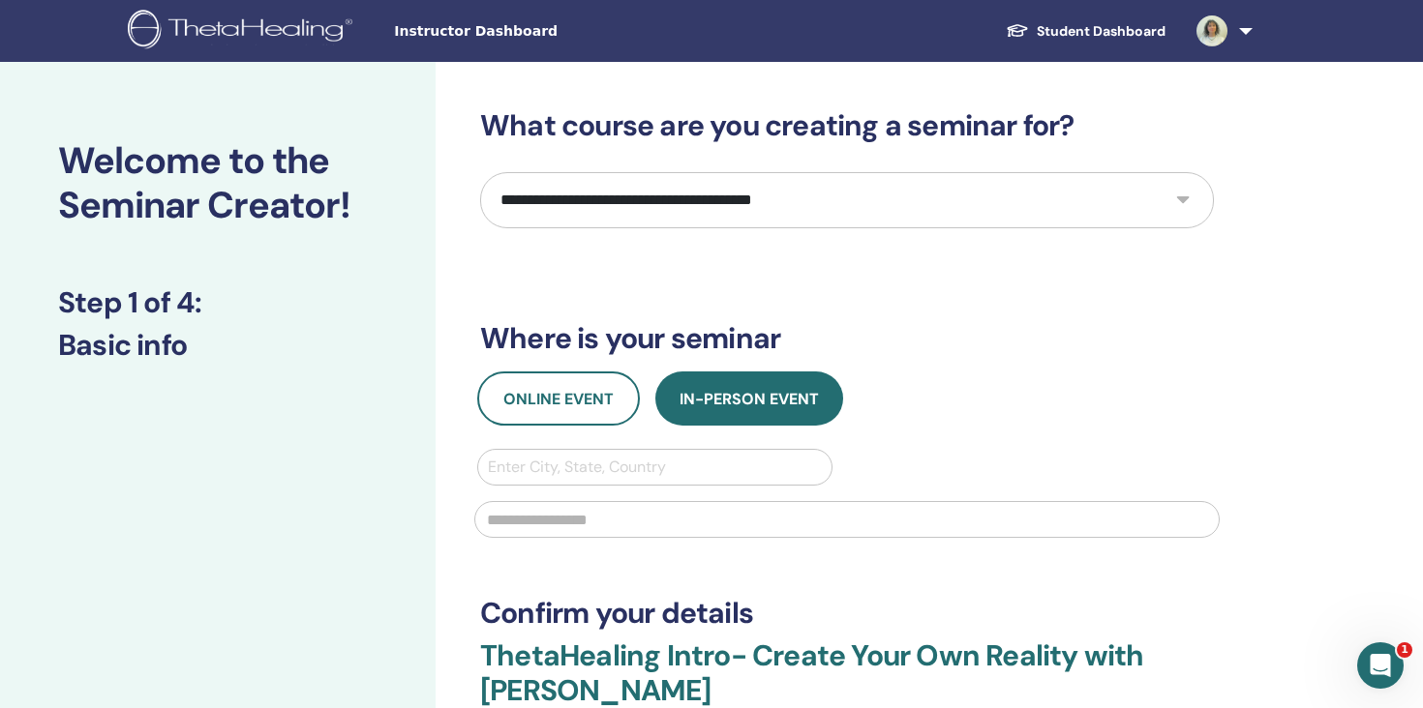
click at [681, 208] on select "**********" at bounding box center [847, 200] width 734 height 56
select select "*"
click at [480, 172] on select "**********" at bounding box center [847, 200] width 734 height 56
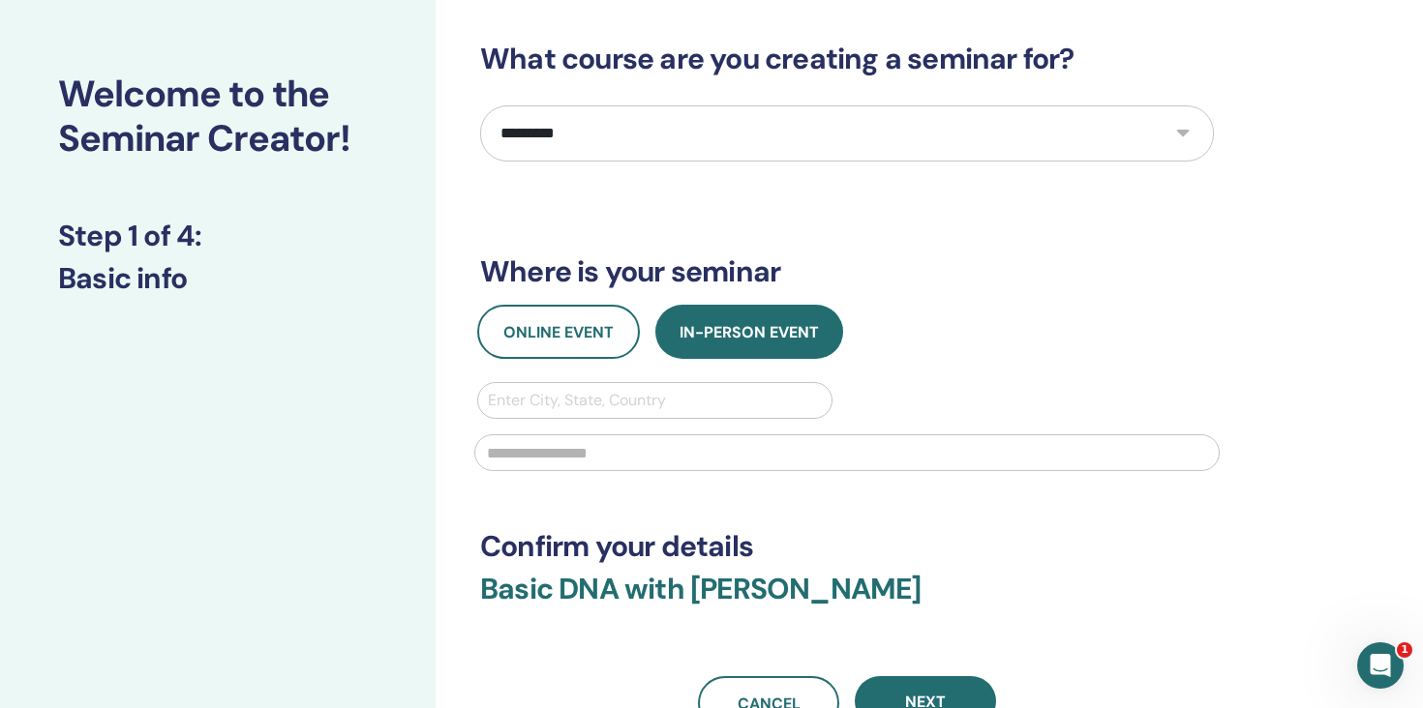
scroll to position [116, 0]
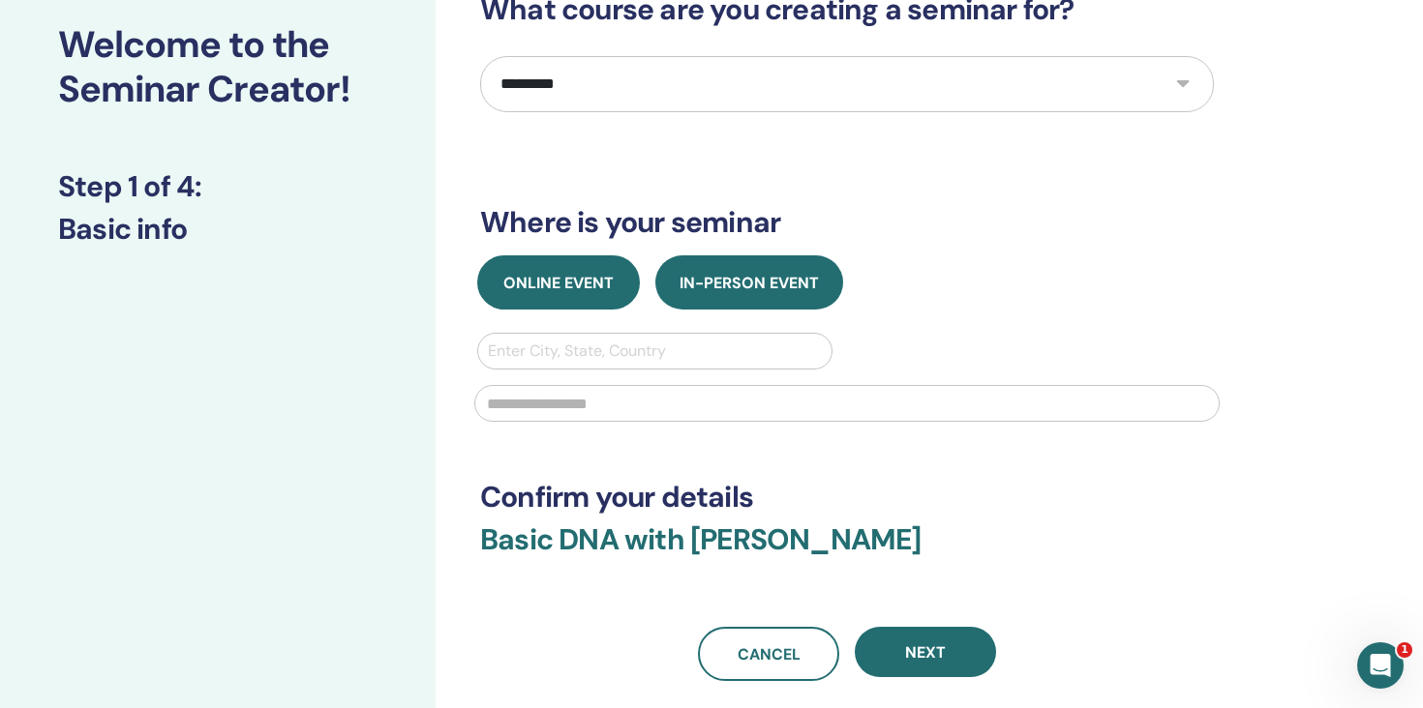
click at [559, 290] on span "Online Event" at bounding box center [558, 283] width 110 height 20
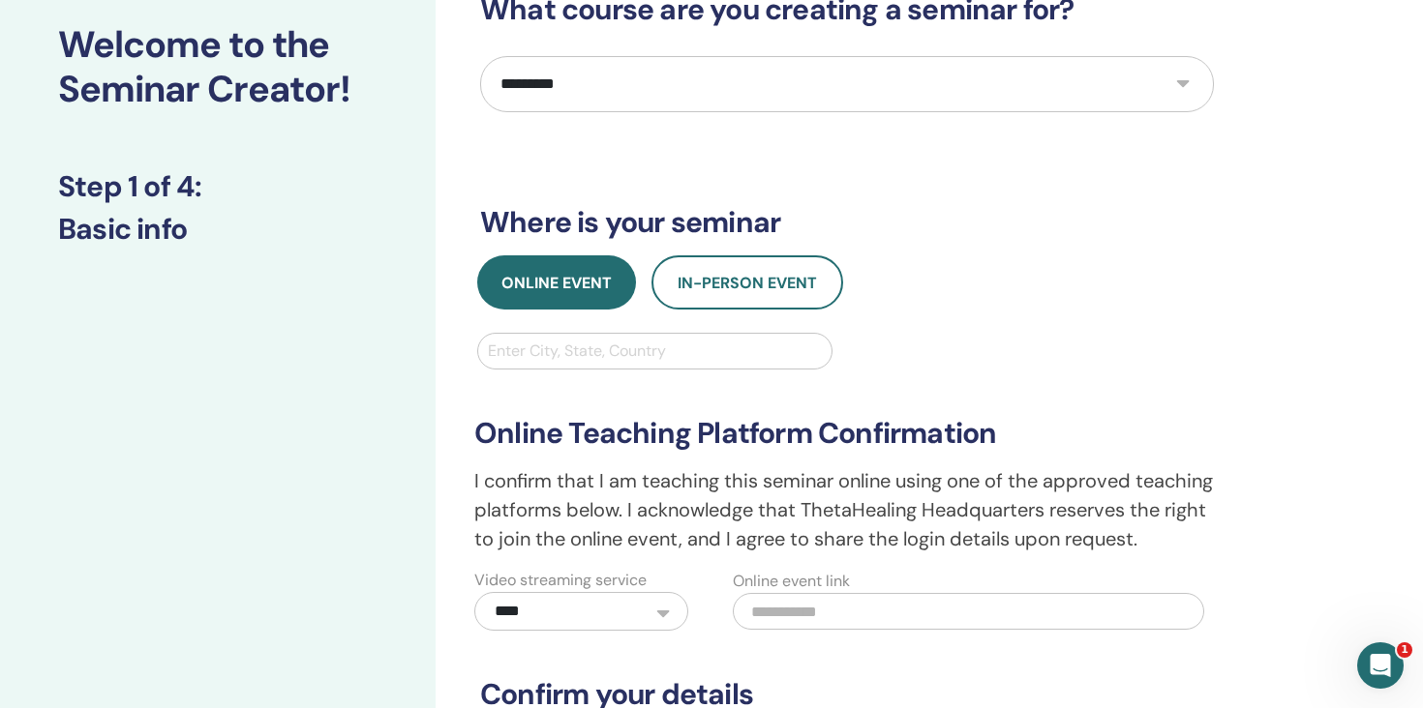
click at [613, 373] on div "**********" at bounding box center [847, 500] width 768 height 261
click at [613, 353] on div at bounding box center [655, 351] width 334 height 27
type input "****"
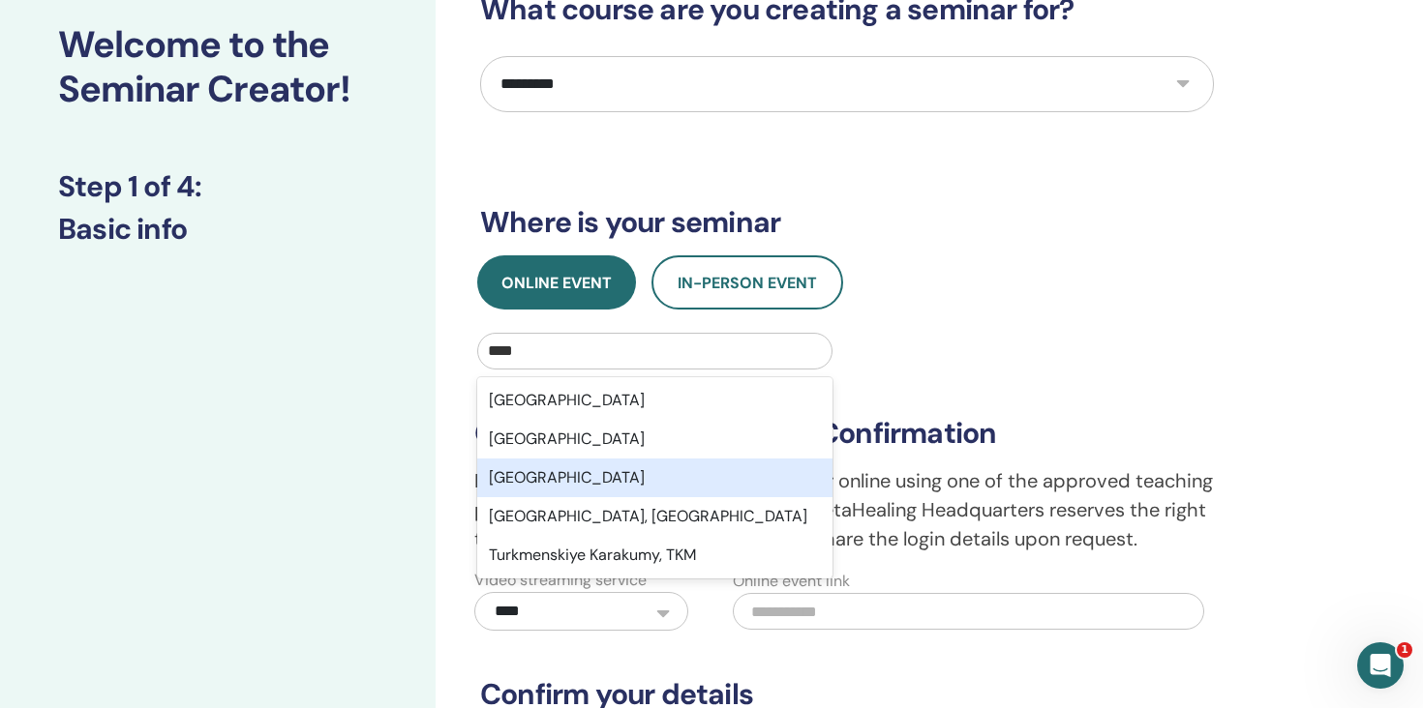
click at [533, 484] on div "[GEOGRAPHIC_DATA]" at bounding box center [654, 478] width 355 height 39
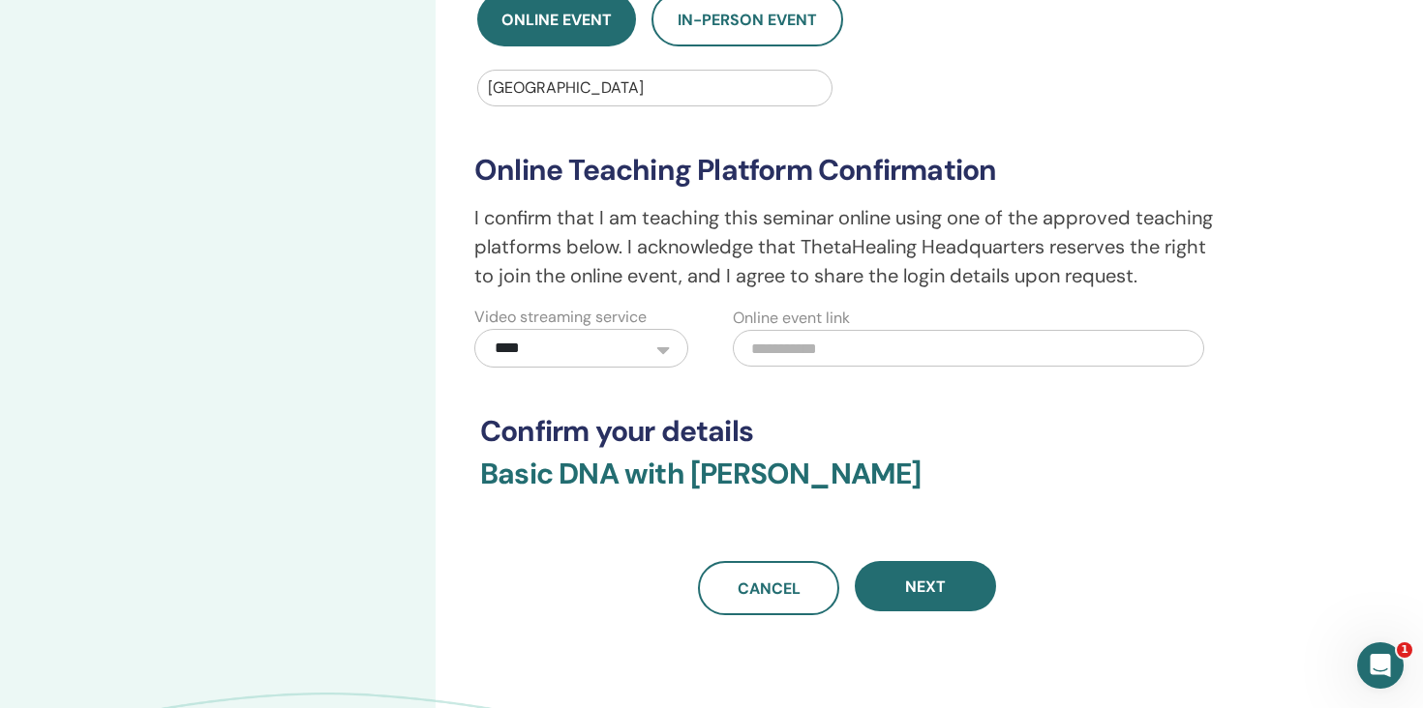
scroll to position [398, 0]
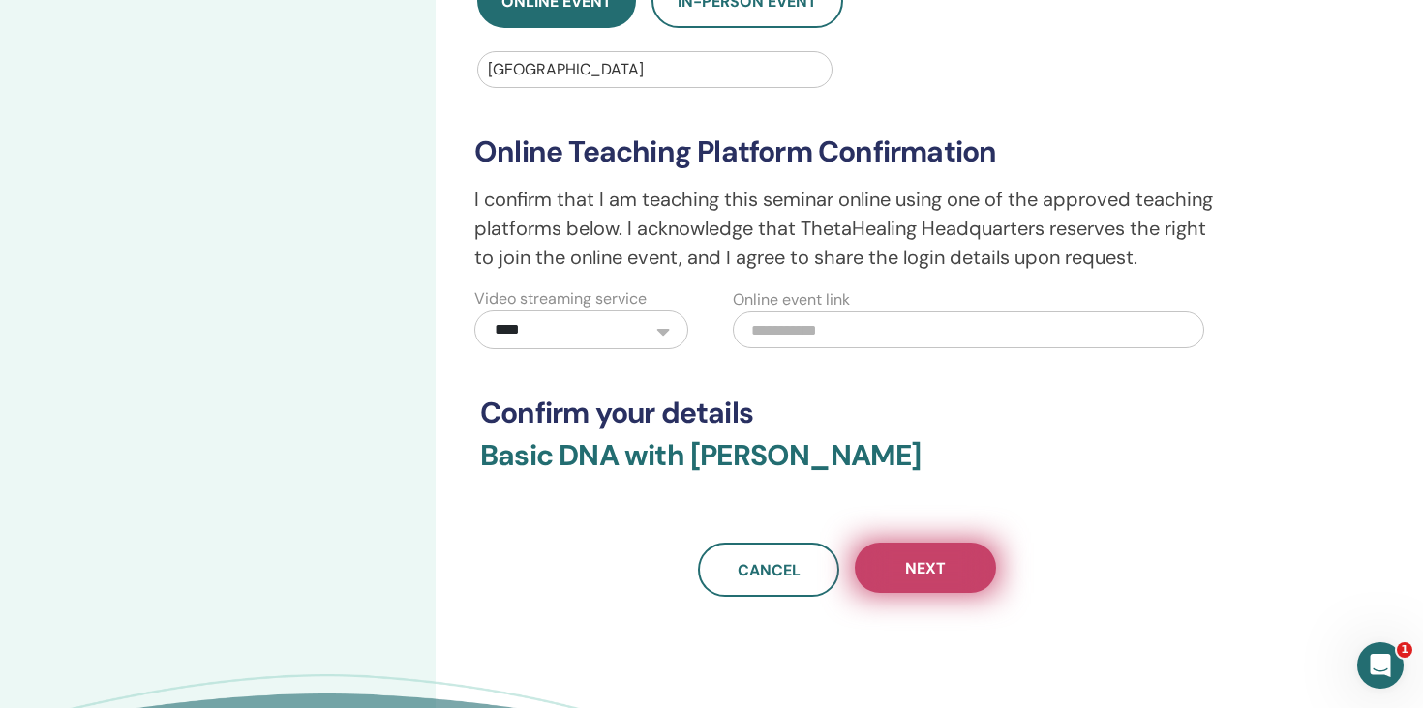
click at [912, 583] on button "Next" at bounding box center [925, 568] width 141 height 50
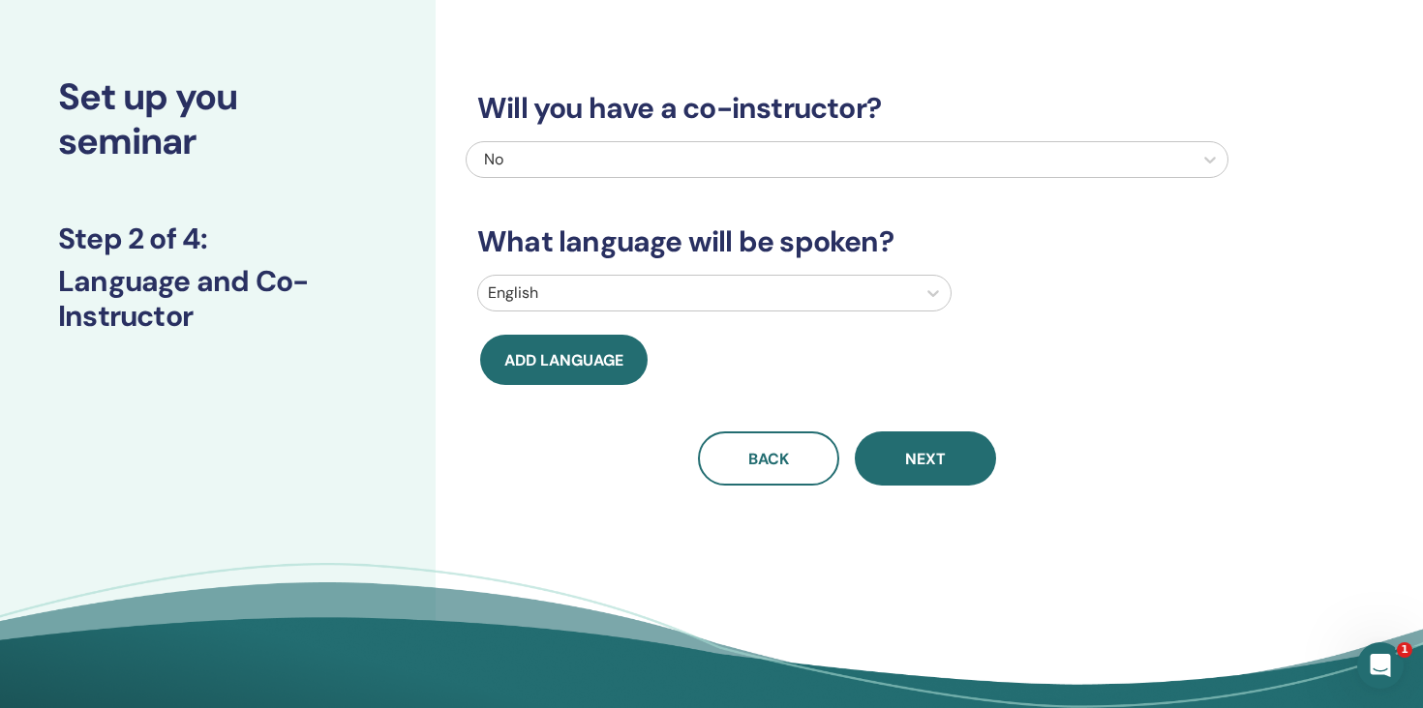
scroll to position [0, 0]
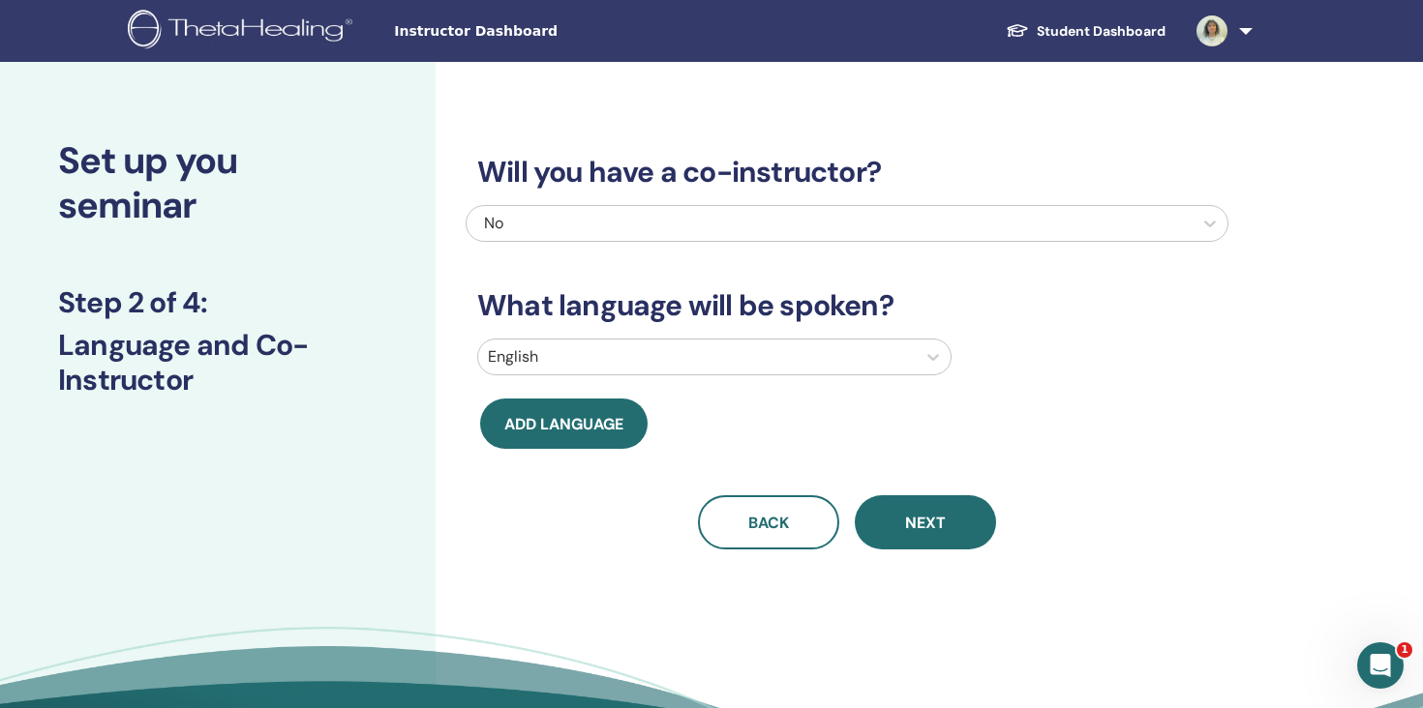
click at [701, 359] on div at bounding box center [697, 357] width 418 height 27
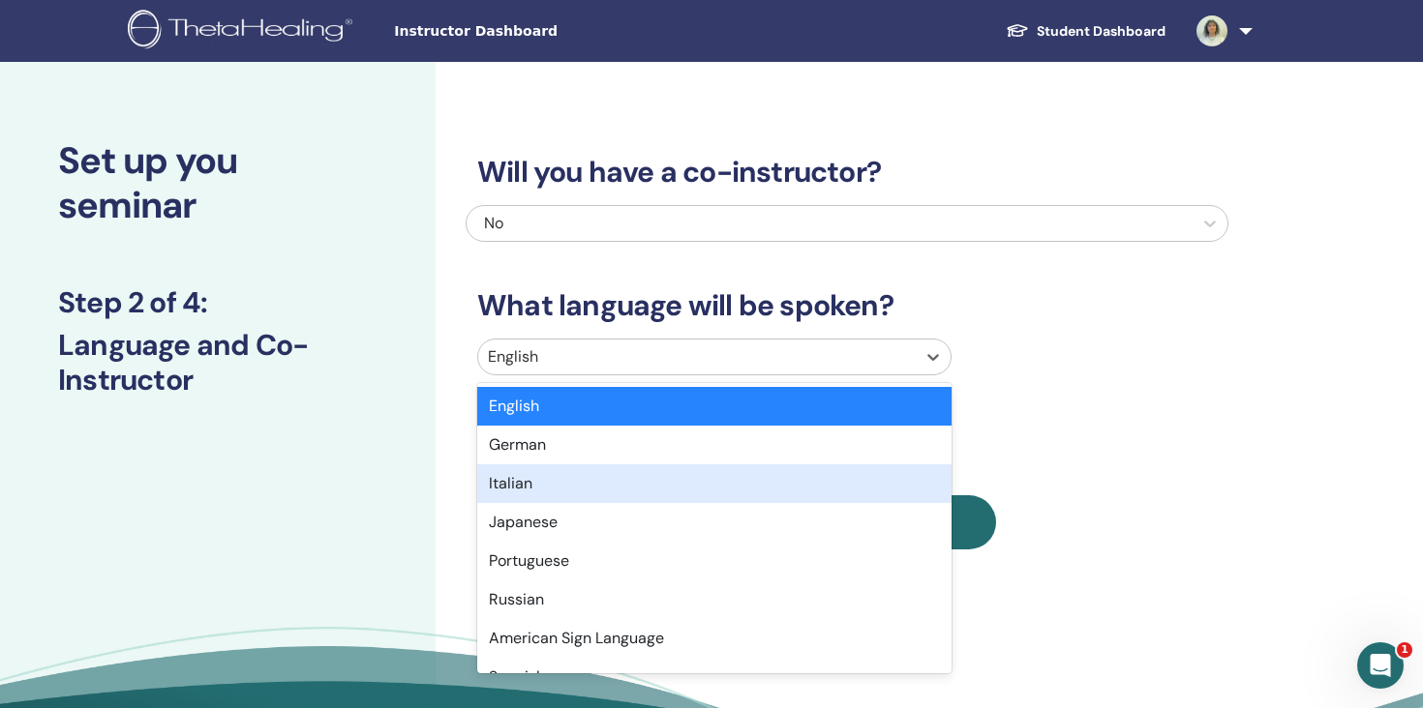
scroll to position [1537, 0]
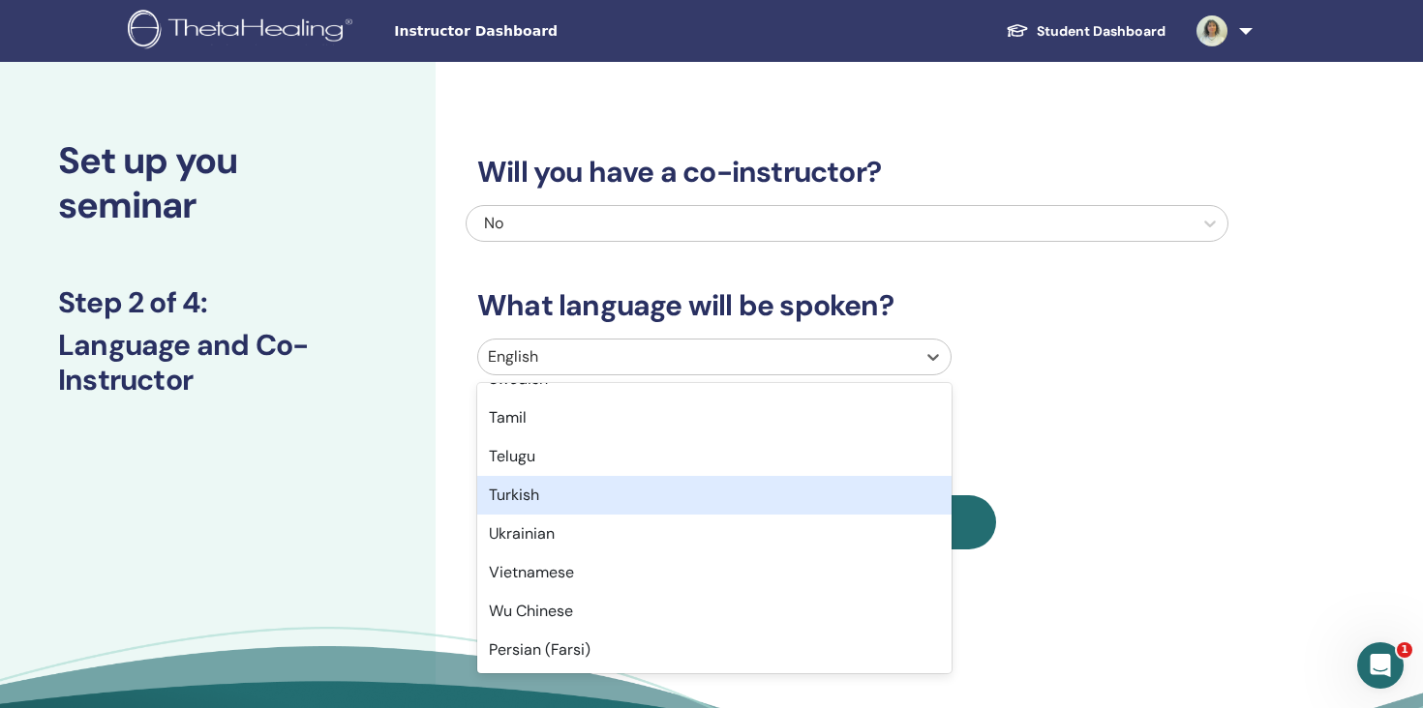
click at [559, 498] on div "Turkish" at bounding box center [714, 495] width 474 height 39
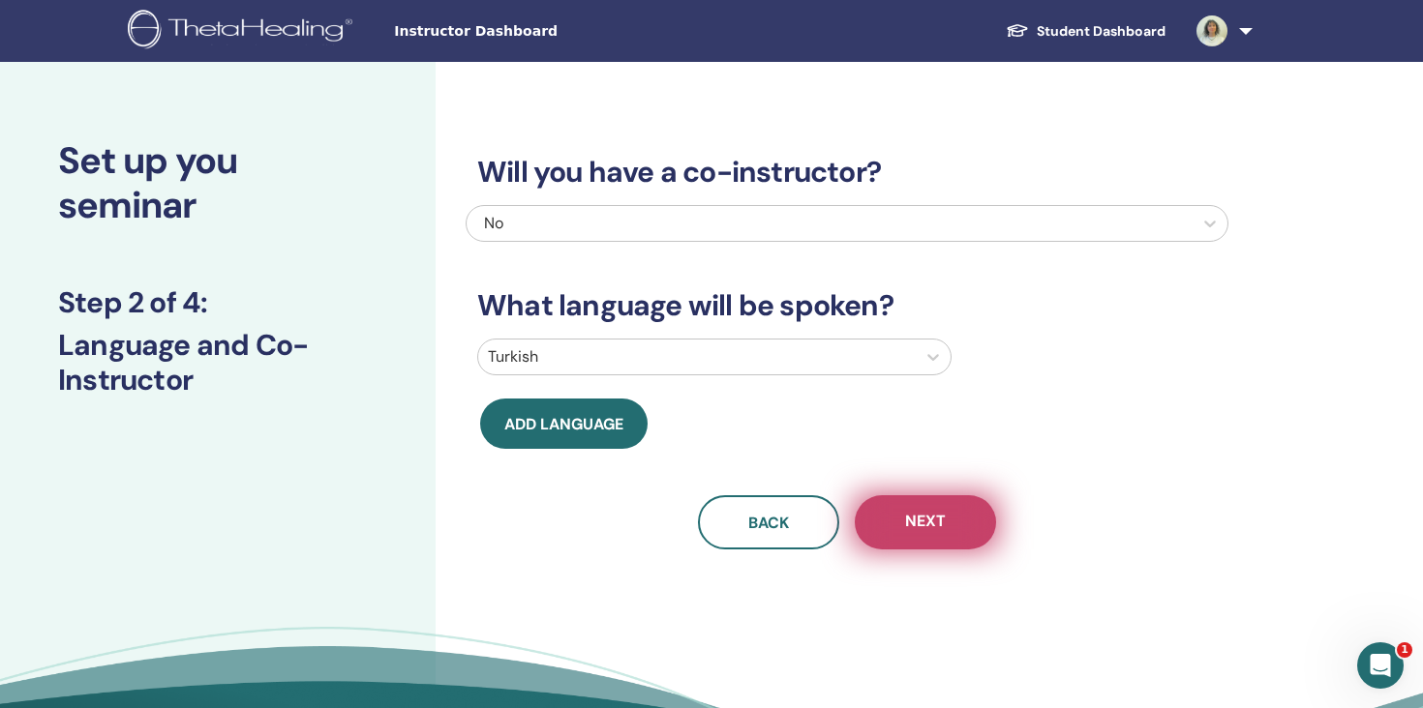
click at [906, 526] on span "Next" at bounding box center [925, 523] width 41 height 24
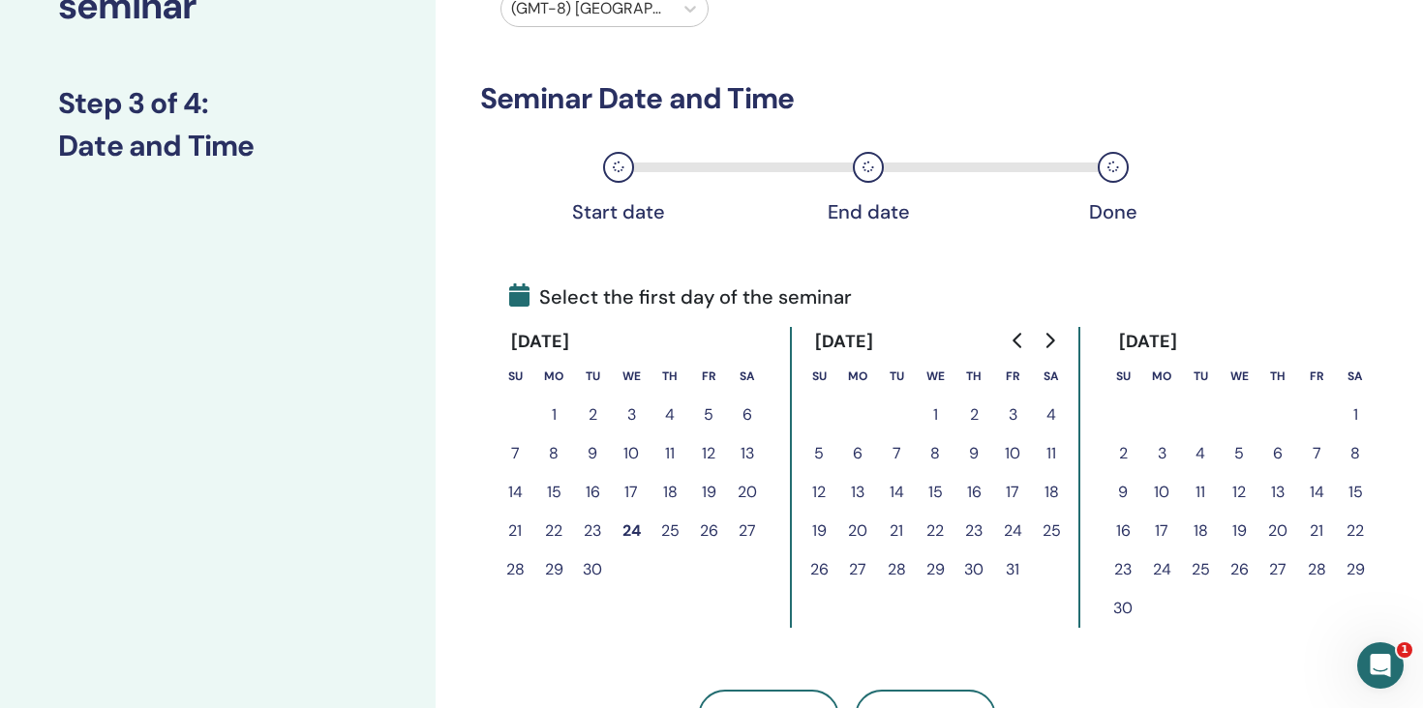
scroll to position [195, 0]
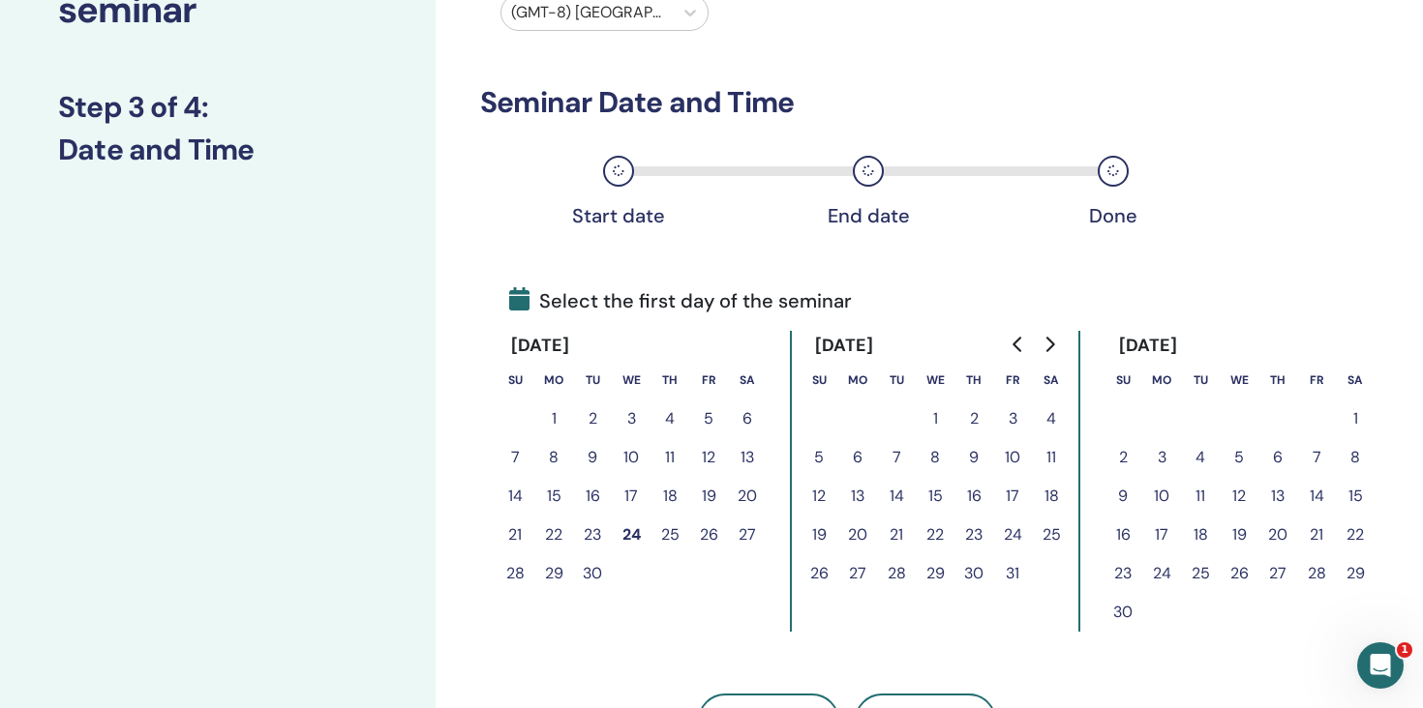
click at [528, 571] on button "28" at bounding box center [515, 574] width 39 height 39
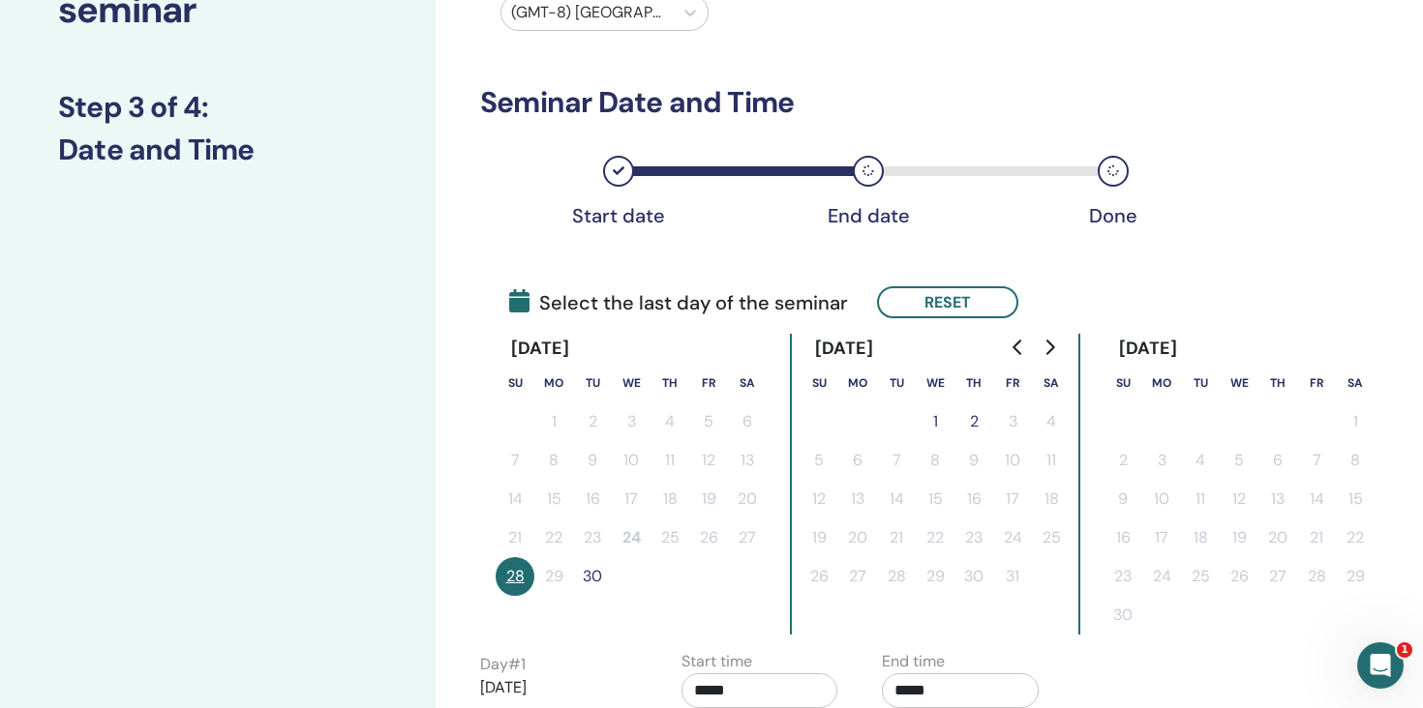
click at [589, 575] on button "30" at bounding box center [592, 576] width 39 height 39
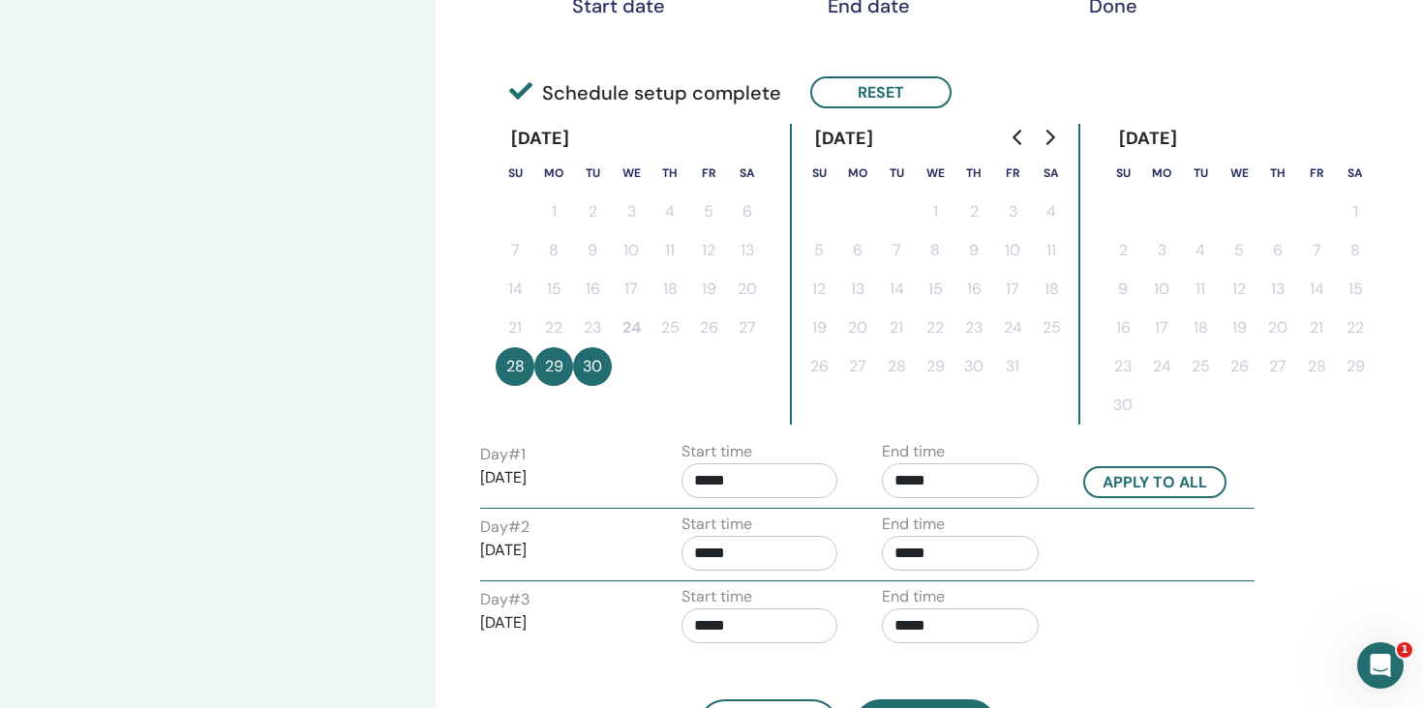
scroll to position [423, 0]
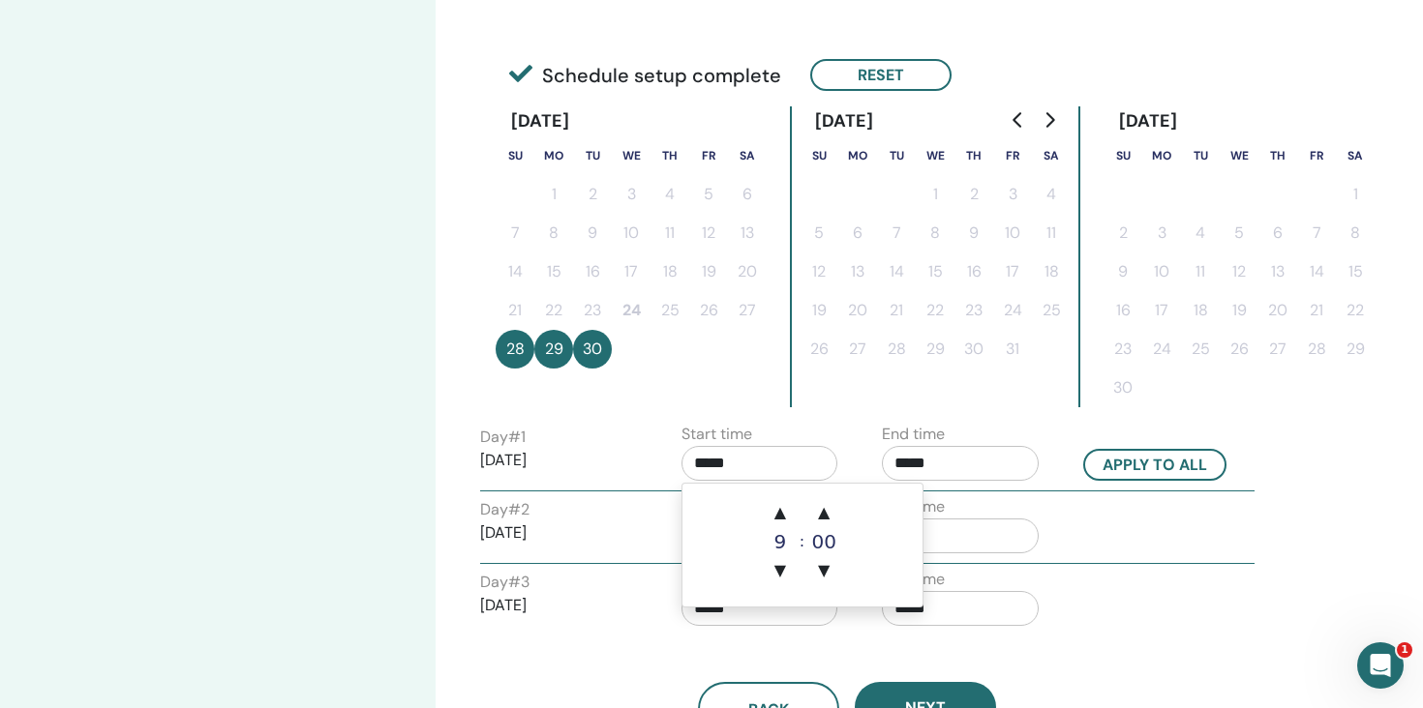
click at [783, 459] on input "*****" at bounding box center [759, 463] width 157 height 35
click at [785, 521] on span "▲" at bounding box center [780, 513] width 39 height 39
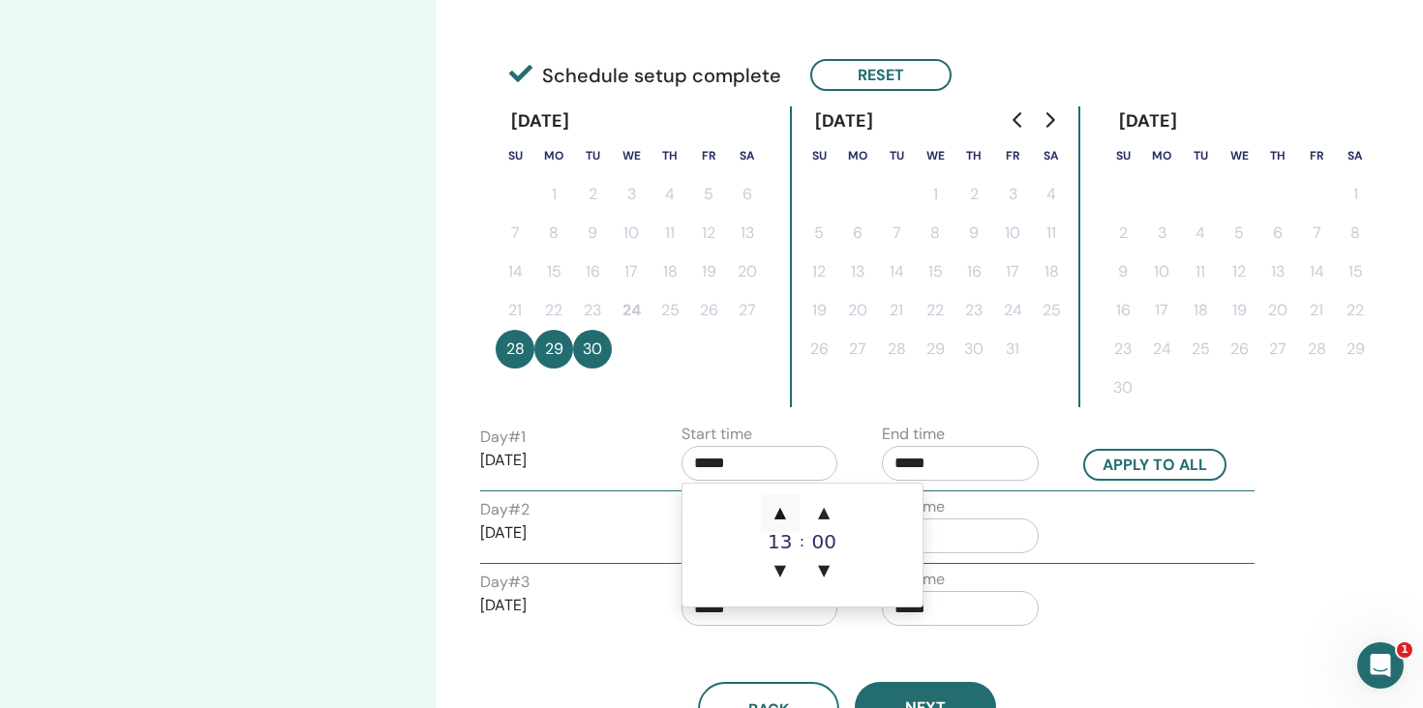
click at [785, 521] on span "▲" at bounding box center [780, 513] width 39 height 39
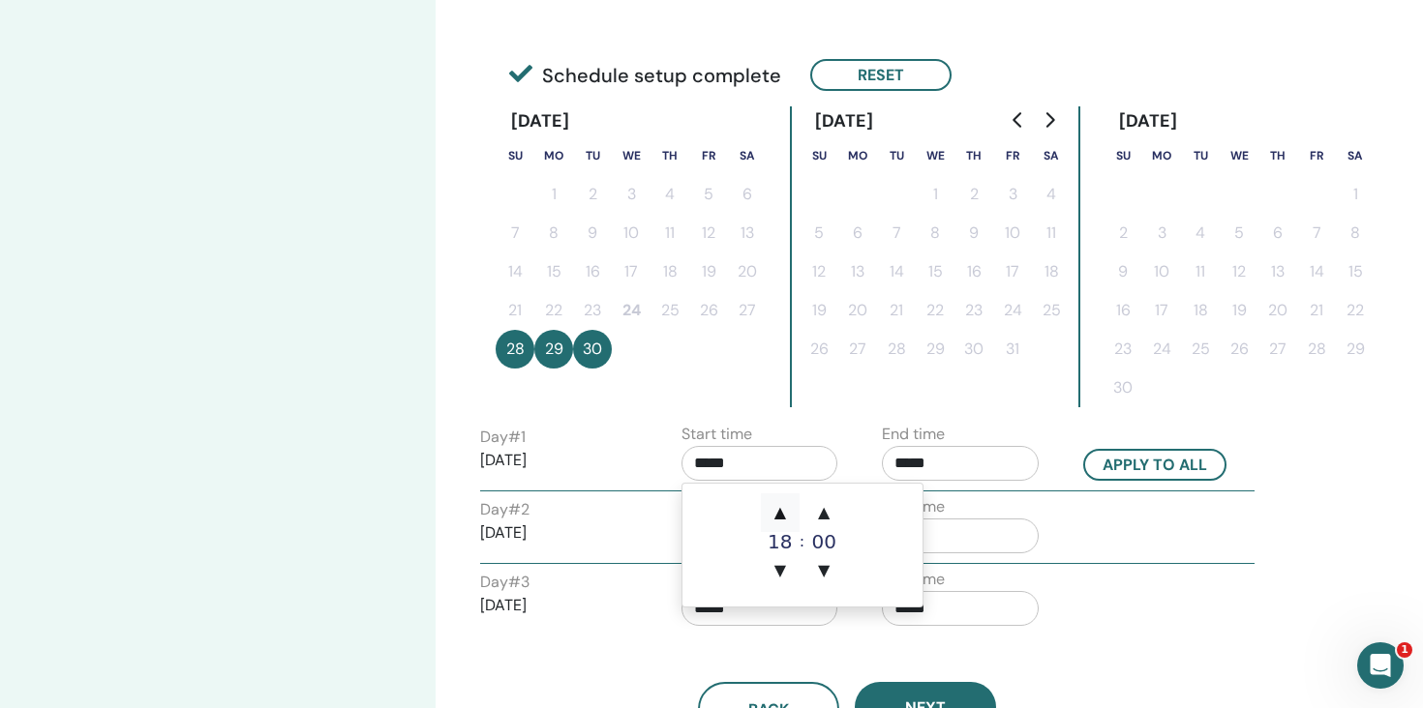
click at [785, 521] on span "▲" at bounding box center [780, 513] width 39 height 39
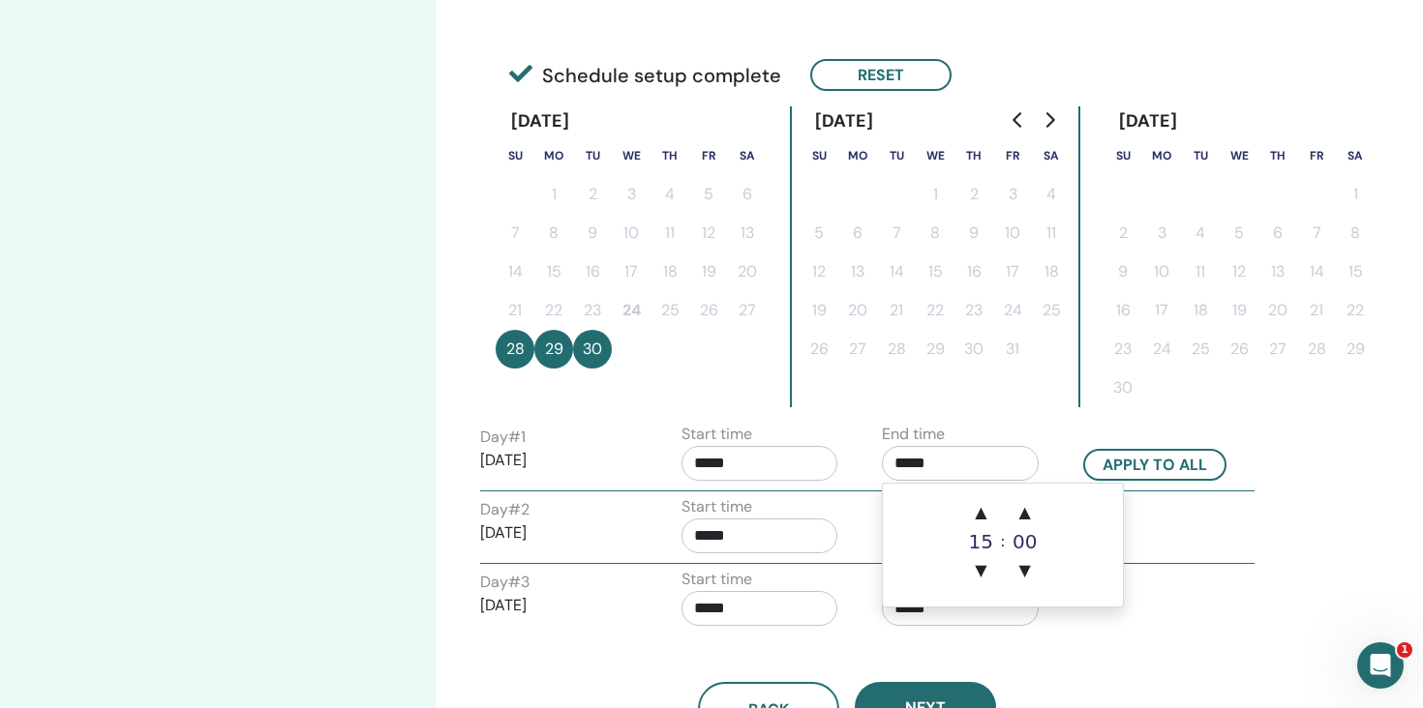
click at [934, 464] on input "*****" at bounding box center [960, 463] width 157 height 35
click at [905, 462] on input "*****" at bounding box center [960, 463] width 157 height 35
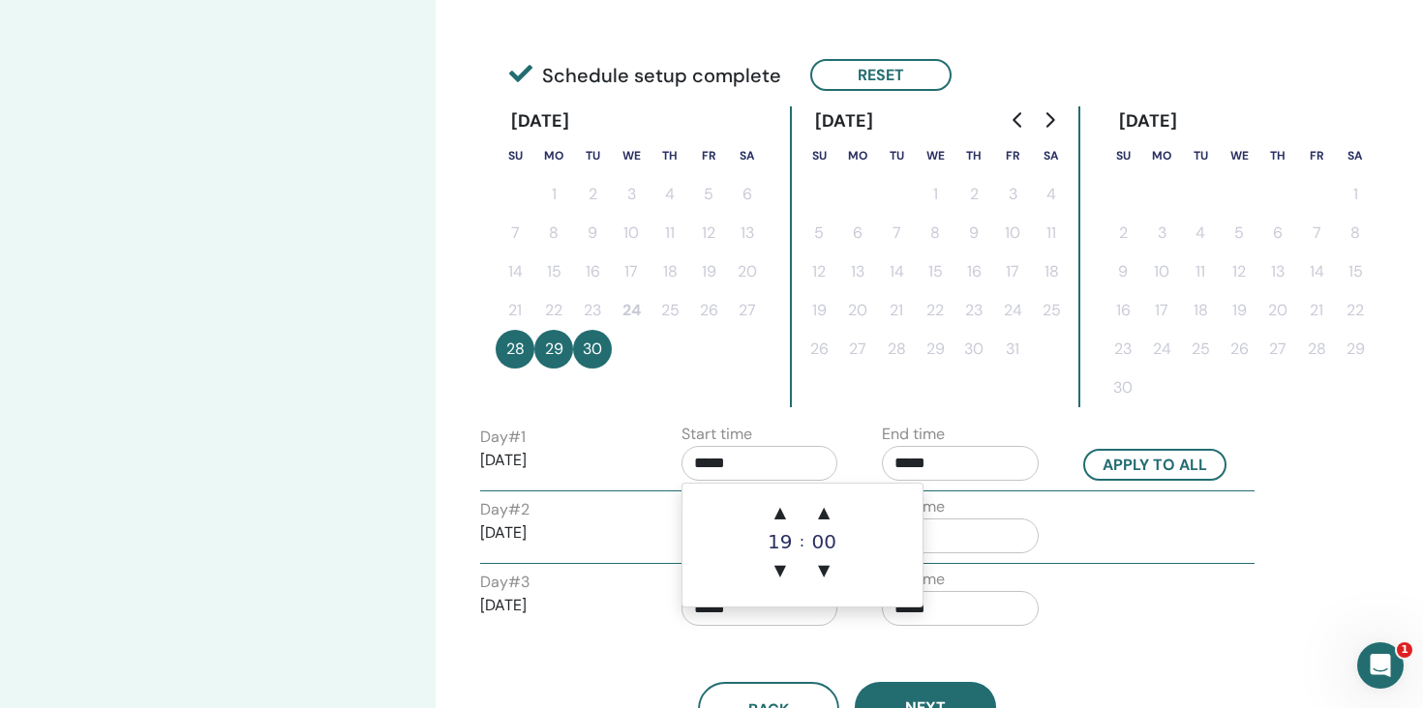
click at [710, 474] on input "*****" at bounding box center [759, 463] width 157 height 35
click at [781, 576] on span "▼" at bounding box center [780, 571] width 39 height 39
click at [957, 465] on input "*****" at bounding box center [960, 463] width 157 height 35
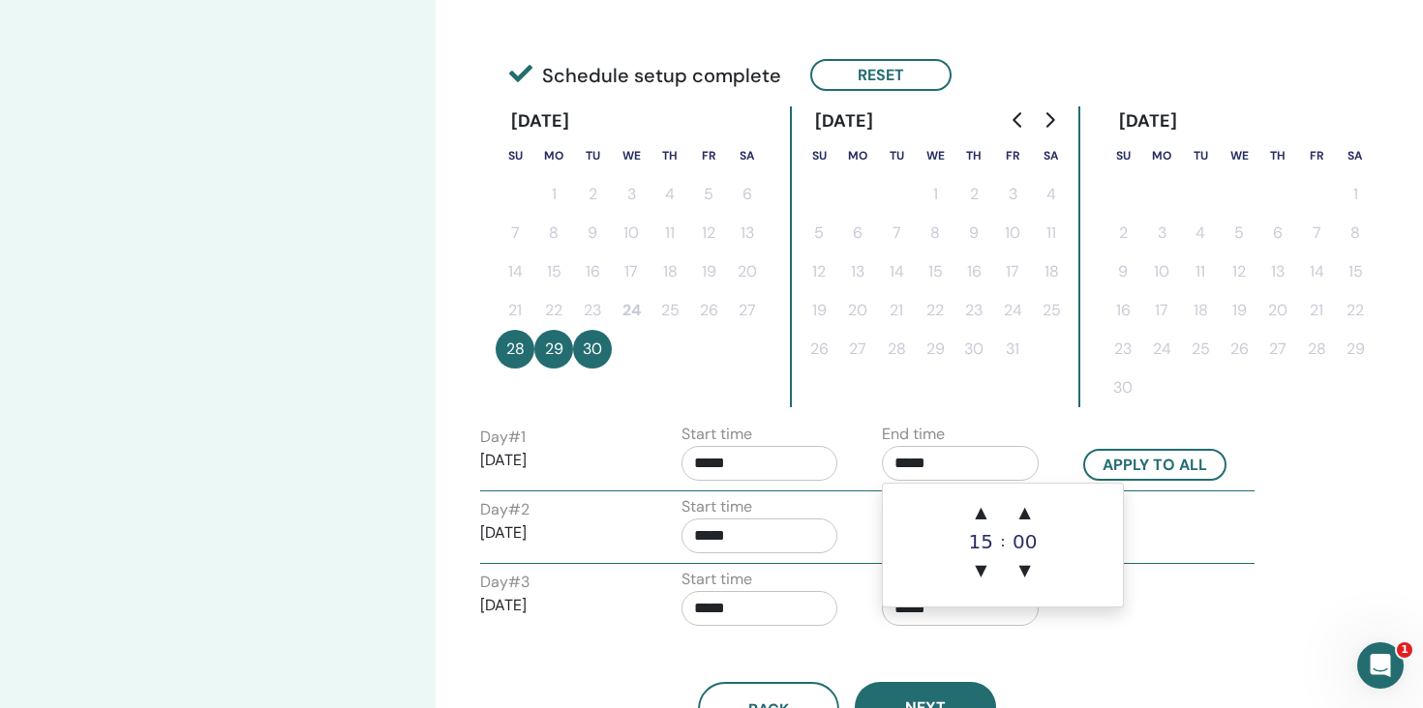
click at [754, 456] on input "*****" at bounding box center [759, 463] width 157 height 35
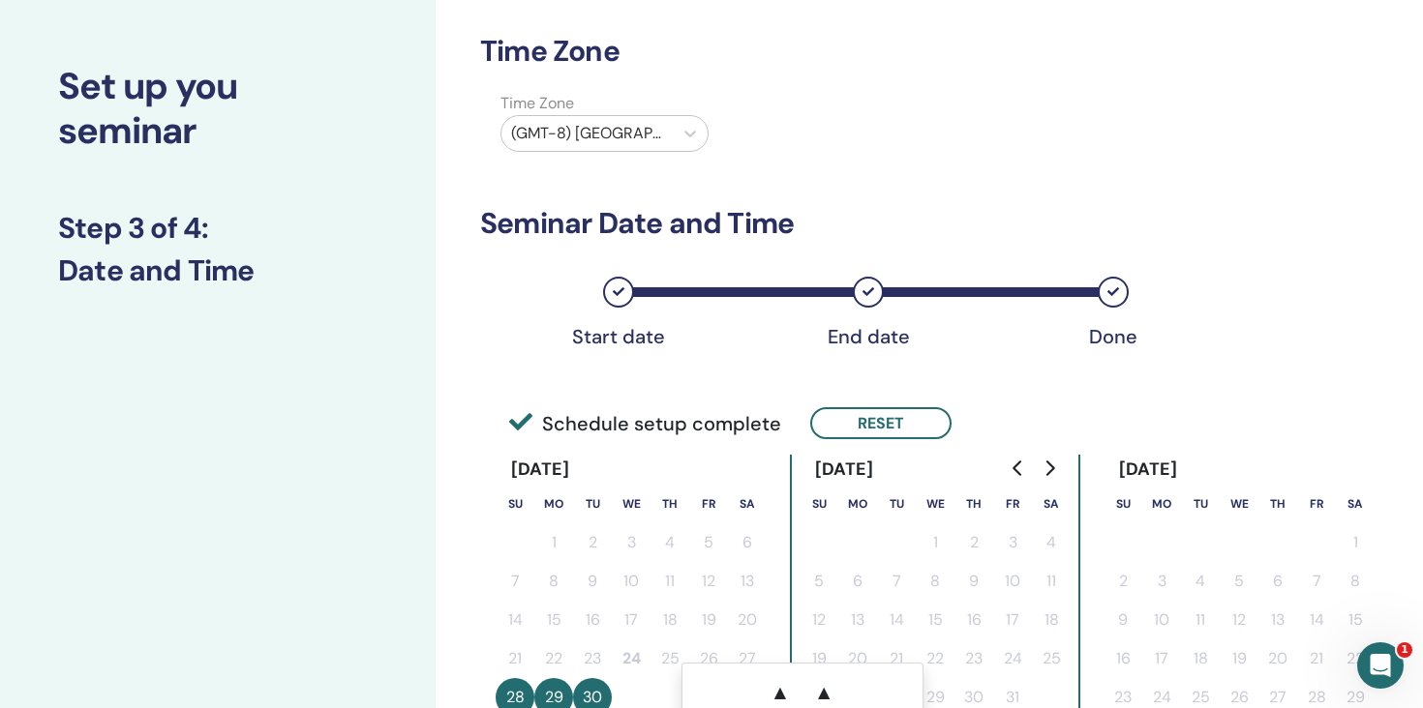
scroll to position [52, 0]
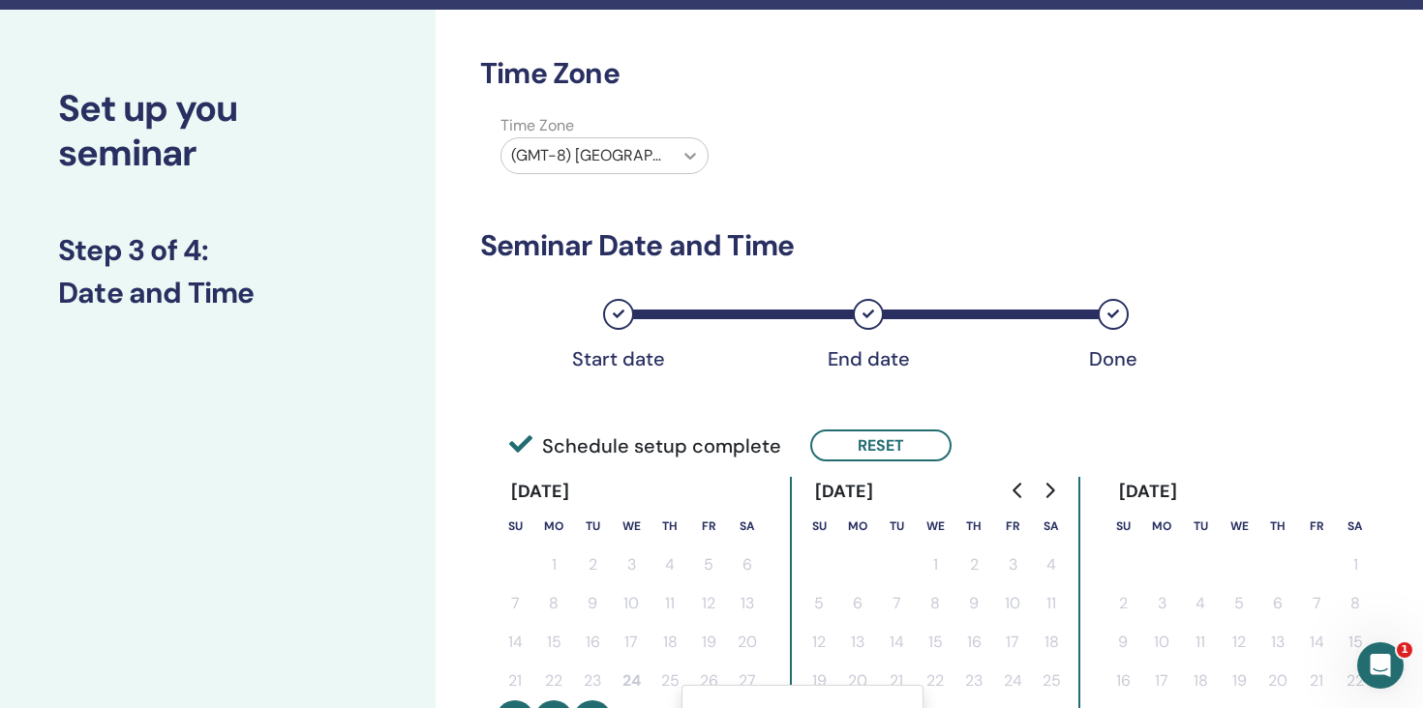
click at [673, 165] on div at bounding box center [690, 155] width 35 height 35
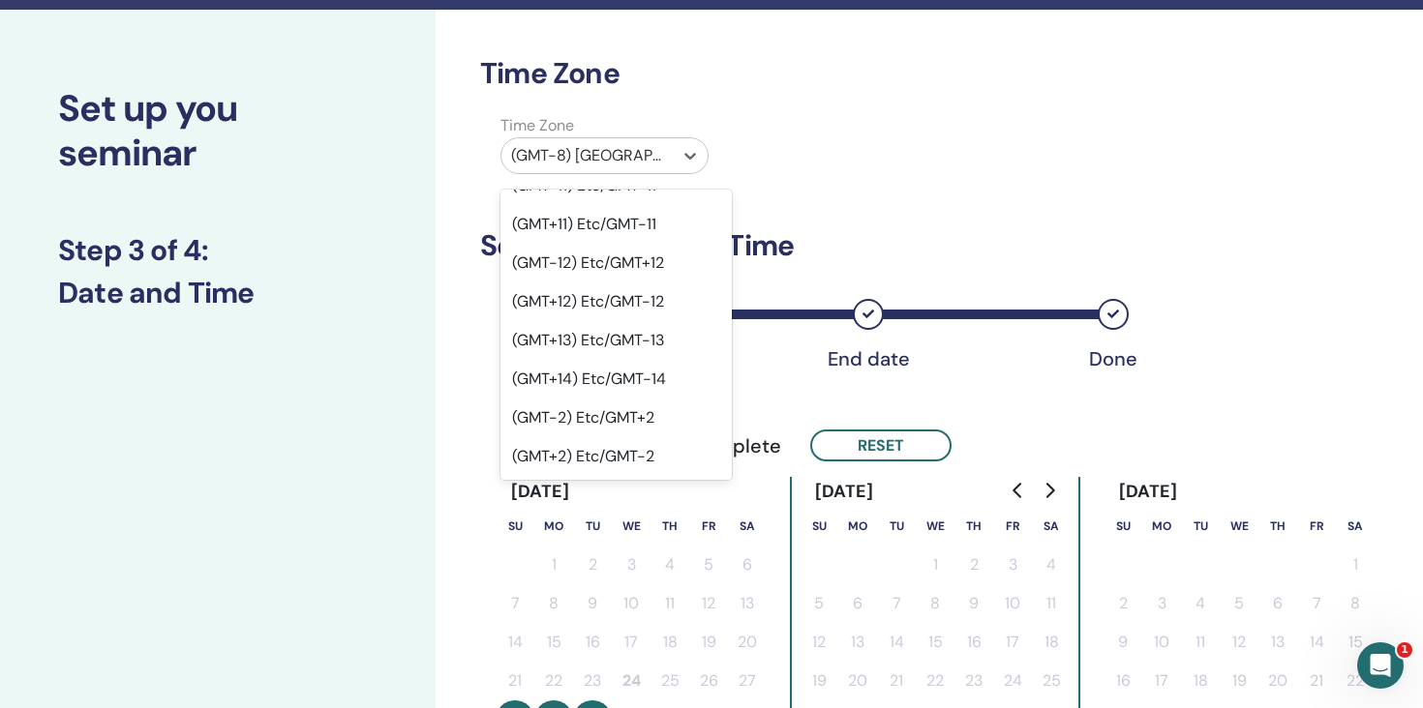
scroll to position [1008, 0]
click at [628, 517] on div "(GMT+3) Etc/GMT-3" at bounding box center [615, 536] width 231 height 39
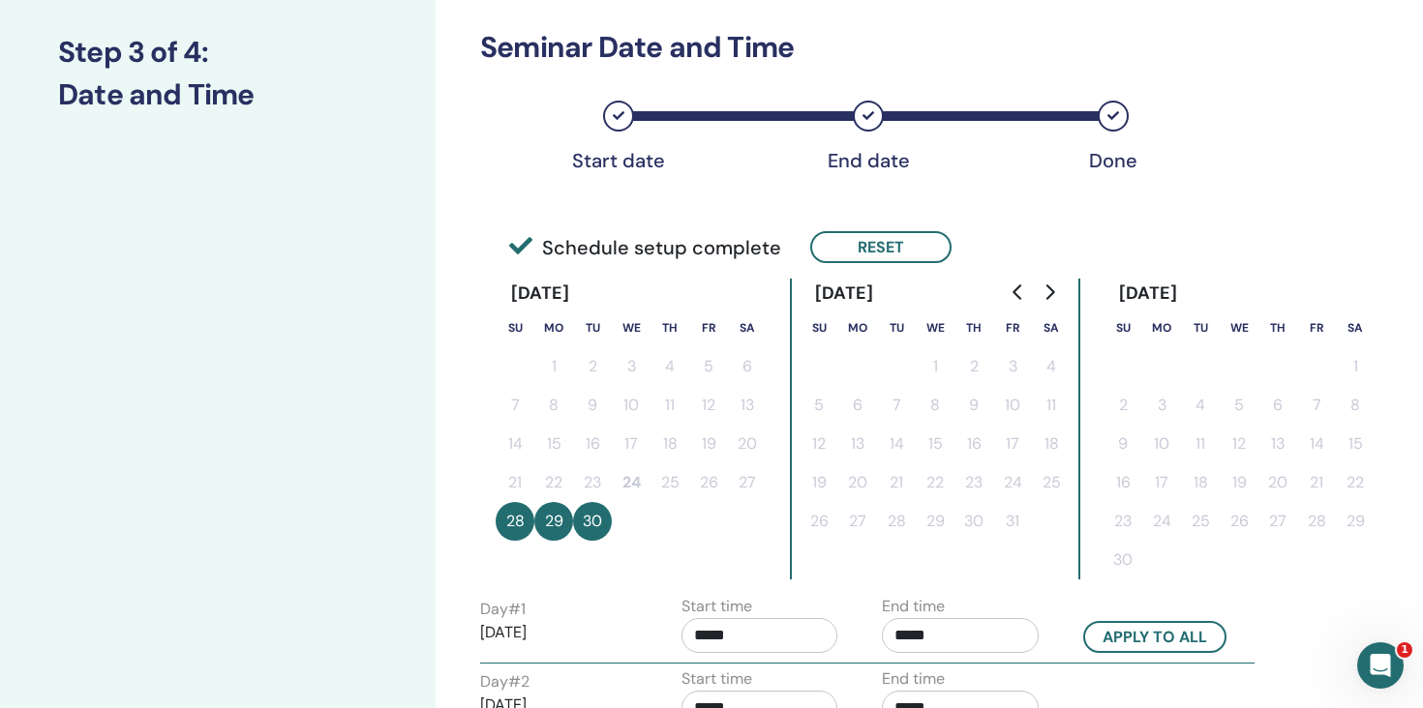
scroll to position [549, 0]
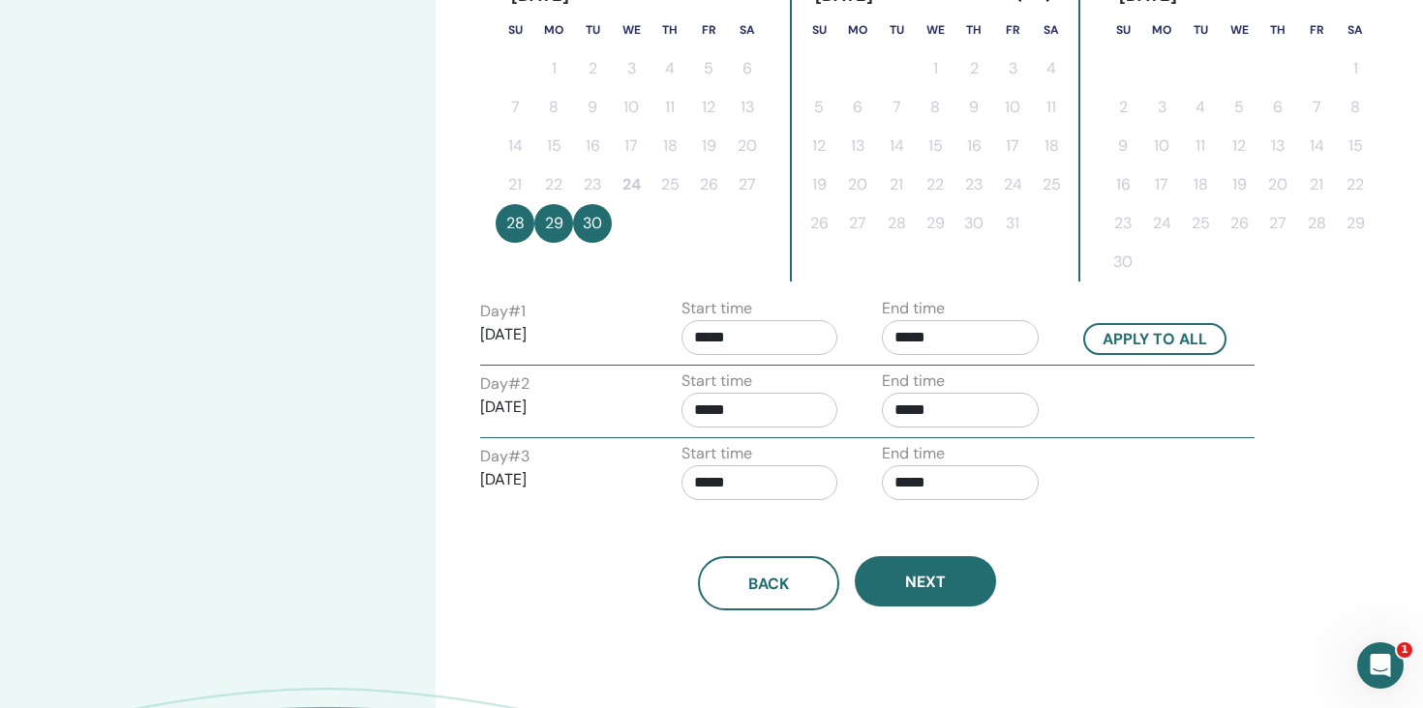
click at [750, 340] on input "*****" at bounding box center [759, 337] width 157 height 35
drag, startPoint x: 750, startPoint y: 340, endPoint x: 669, endPoint y: 340, distance: 81.3
click at [668, 340] on div "Start time *****" at bounding box center [767, 331] width 201 height 68
type input "*****"
click at [740, 325] on input "*****" at bounding box center [759, 337] width 157 height 35
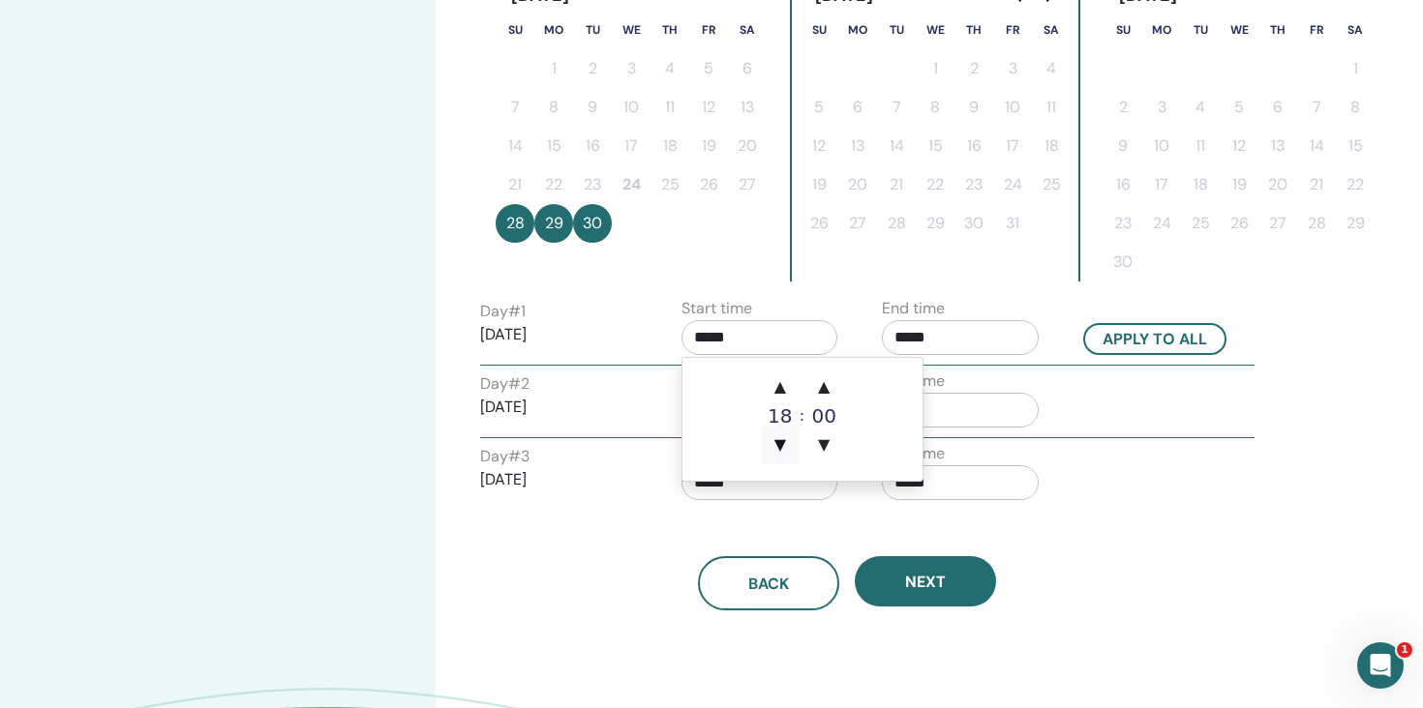
click at [784, 449] on span "▼" at bounding box center [780, 445] width 39 height 39
click at [782, 388] on span "▲" at bounding box center [780, 387] width 39 height 39
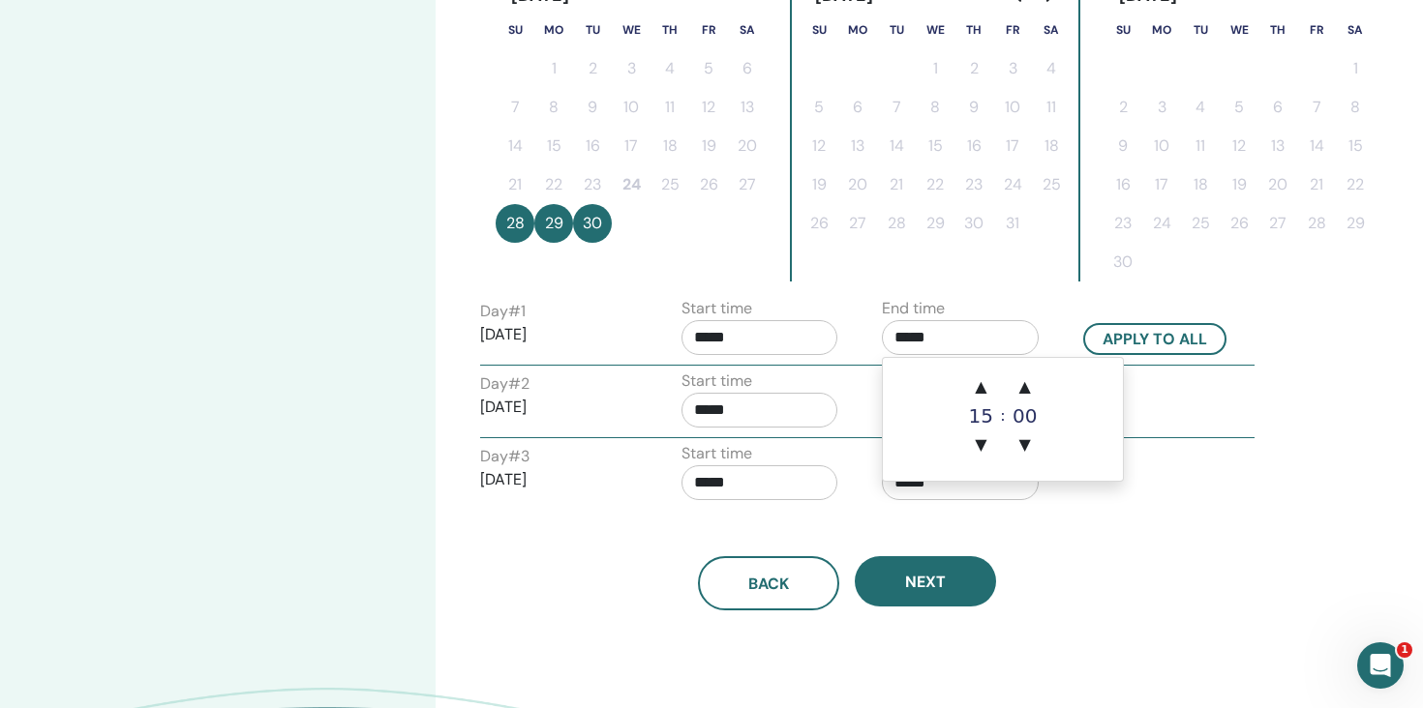
click at [942, 327] on input "*****" at bounding box center [960, 337] width 157 height 35
click at [972, 386] on span "▲" at bounding box center [980, 387] width 39 height 39
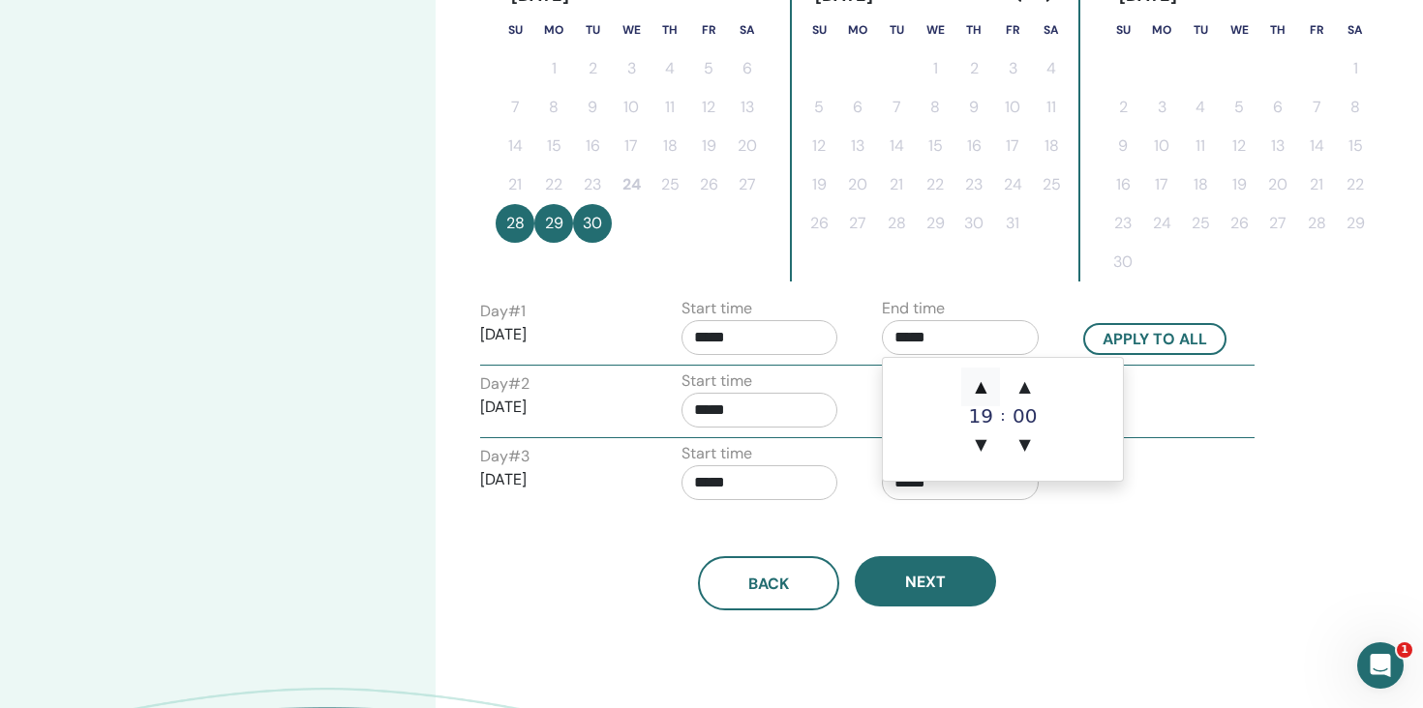
click at [972, 386] on span "▲" at bounding box center [980, 387] width 39 height 39
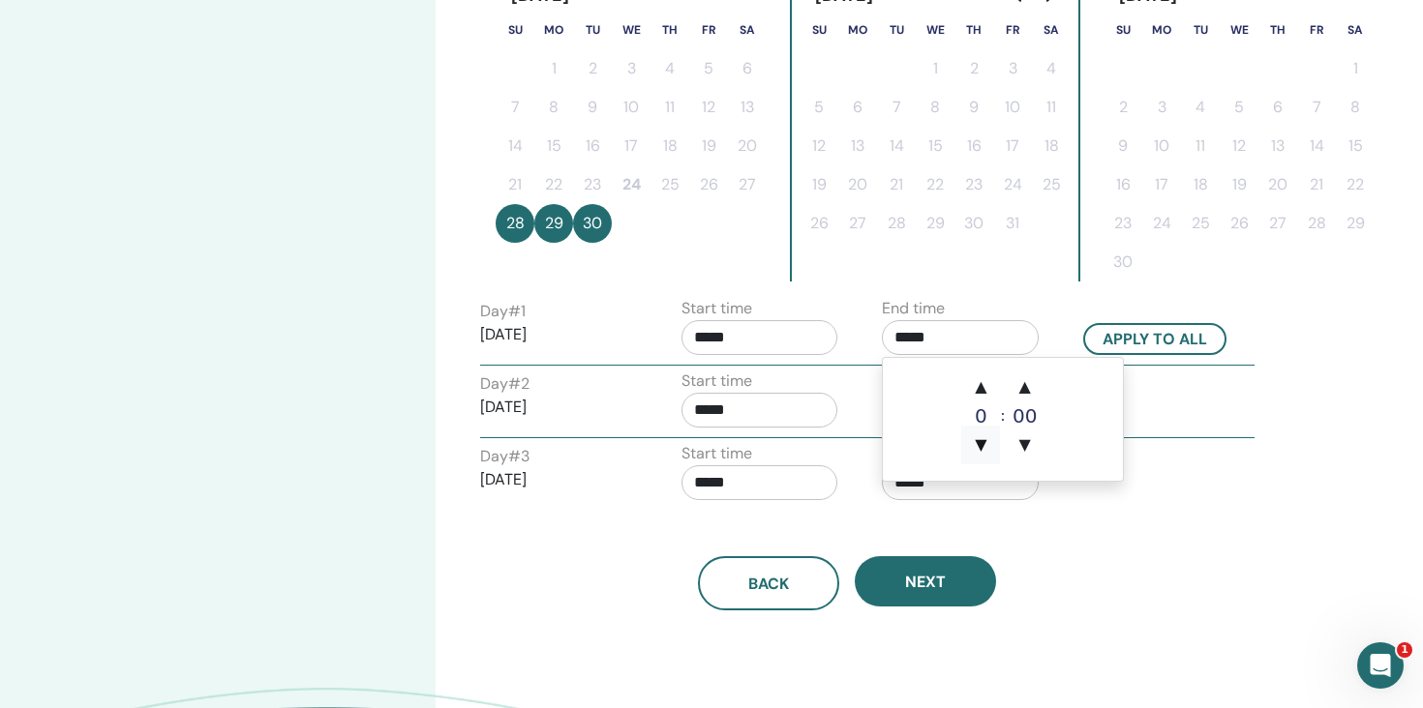
click at [986, 459] on span "▼" at bounding box center [980, 445] width 39 height 39
click at [1042, 450] on span "▼" at bounding box center [1025, 445] width 39 height 39
click at [1022, 386] on span "▲" at bounding box center [1025, 387] width 39 height 39
click at [1031, 393] on span "▲" at bounding box center [1025, 387] width 39 height 39
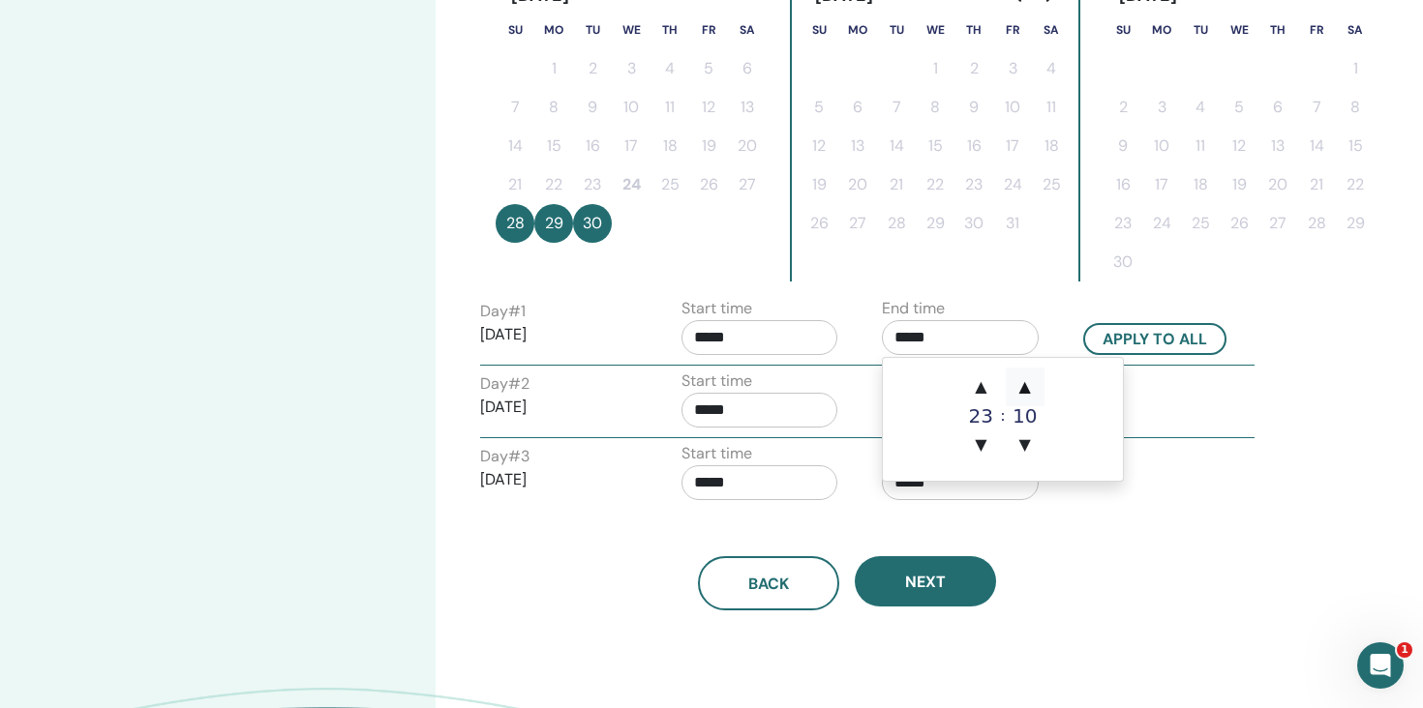
click at [1031, 393] on span "▲" at bounding box center [1025, 387] width 39 height 39
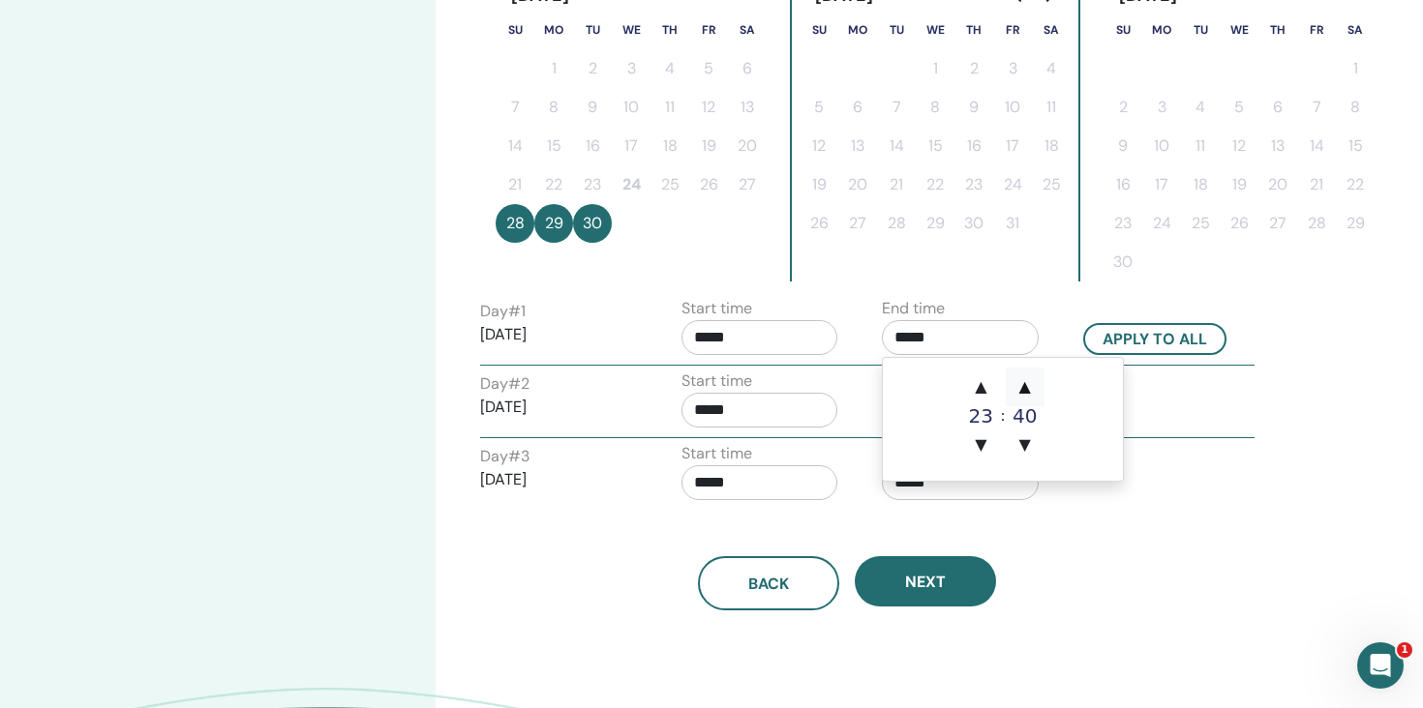
click at [1031, 393] on span "▲" at bounding box center [1025, 387] width 39 height 39
click at [1026, 390] on span "▲" at bounding box center [1025, 387] width 39 height 39
type input "*****"
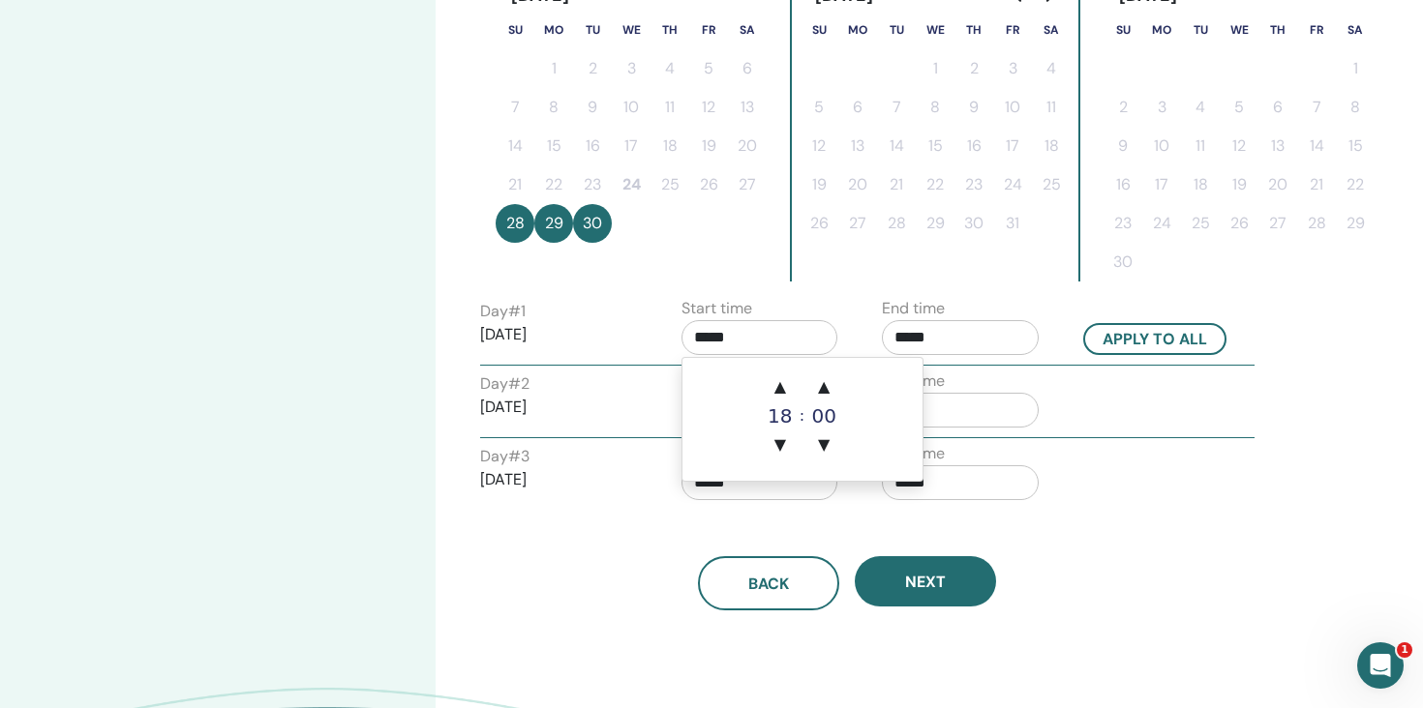
click at [743, 340] on input "*****" at bounding box center [759, 337] width 157 height 35
click at [830, 389] on span "▲" at bounding box center [823, 387] width 39 height 39
click at [828, 390] on span "▲" at bounding box center [823, 387] width 39 height 39
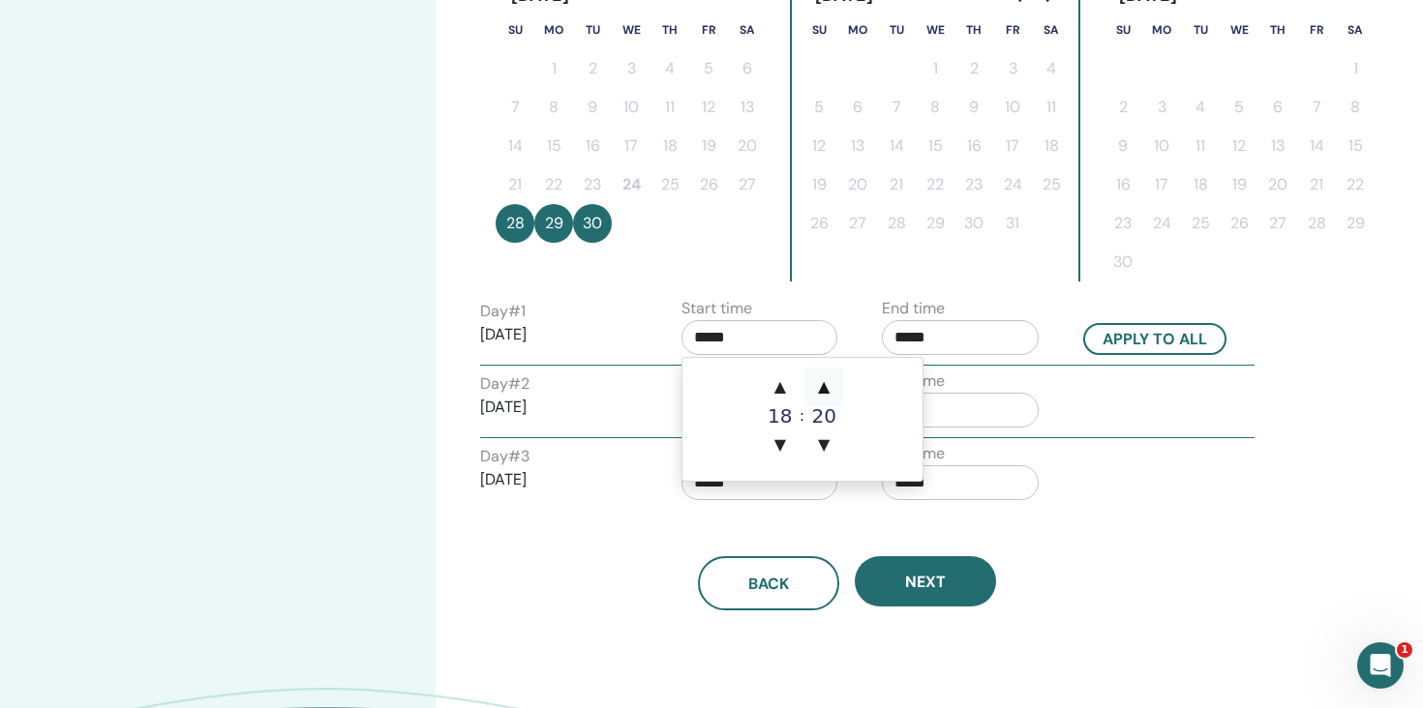
click at [828, 390] on span "▲" at bounding box center [823, 387] width 39 height 39
click at [835, 454] on span "▼" at bounding box center [823, 445] width 39 height 39
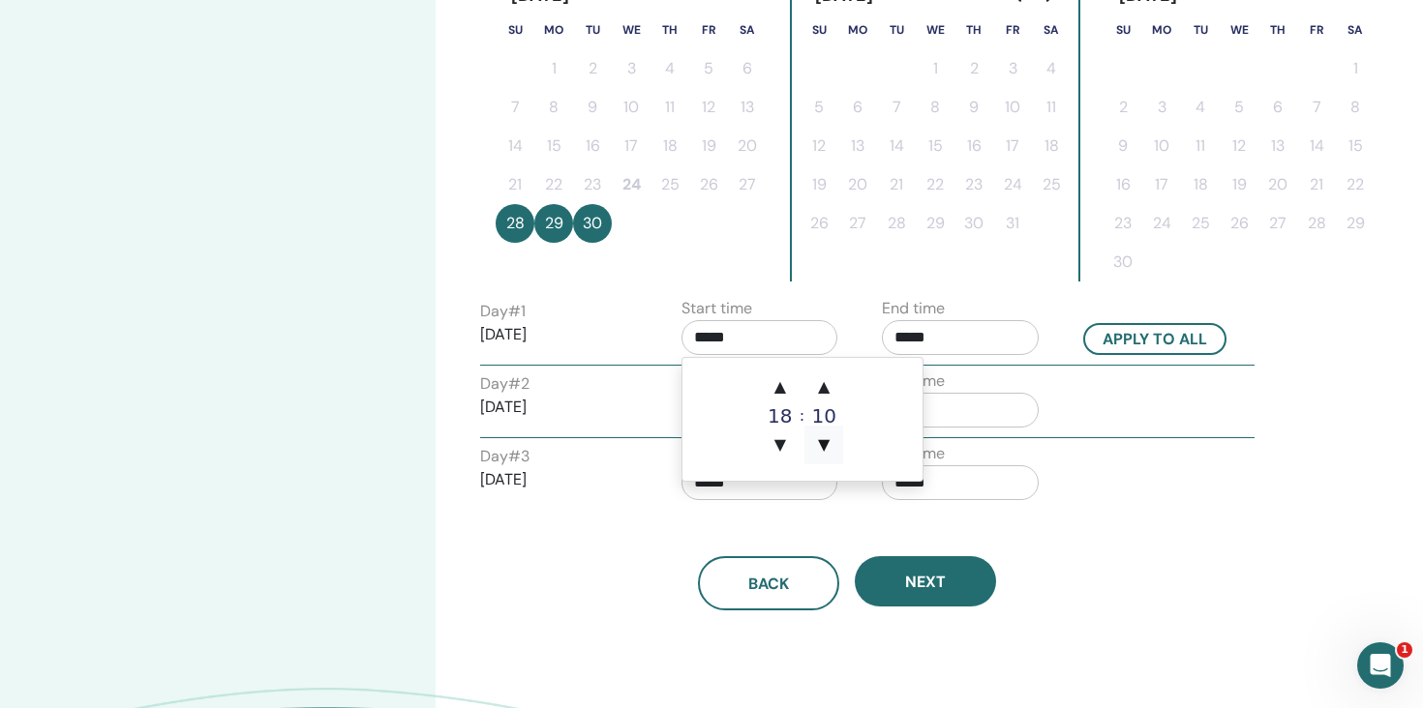
click at [835, 454] on span "▼" at bounding box center [823, 445] width 39 height 39
click at [827, 395] on span "▲" at bounding box center [823, 387] width 39 height 39
click at [827, 460] on span "▼" at bounding box center [823, 445] width 39 height 39
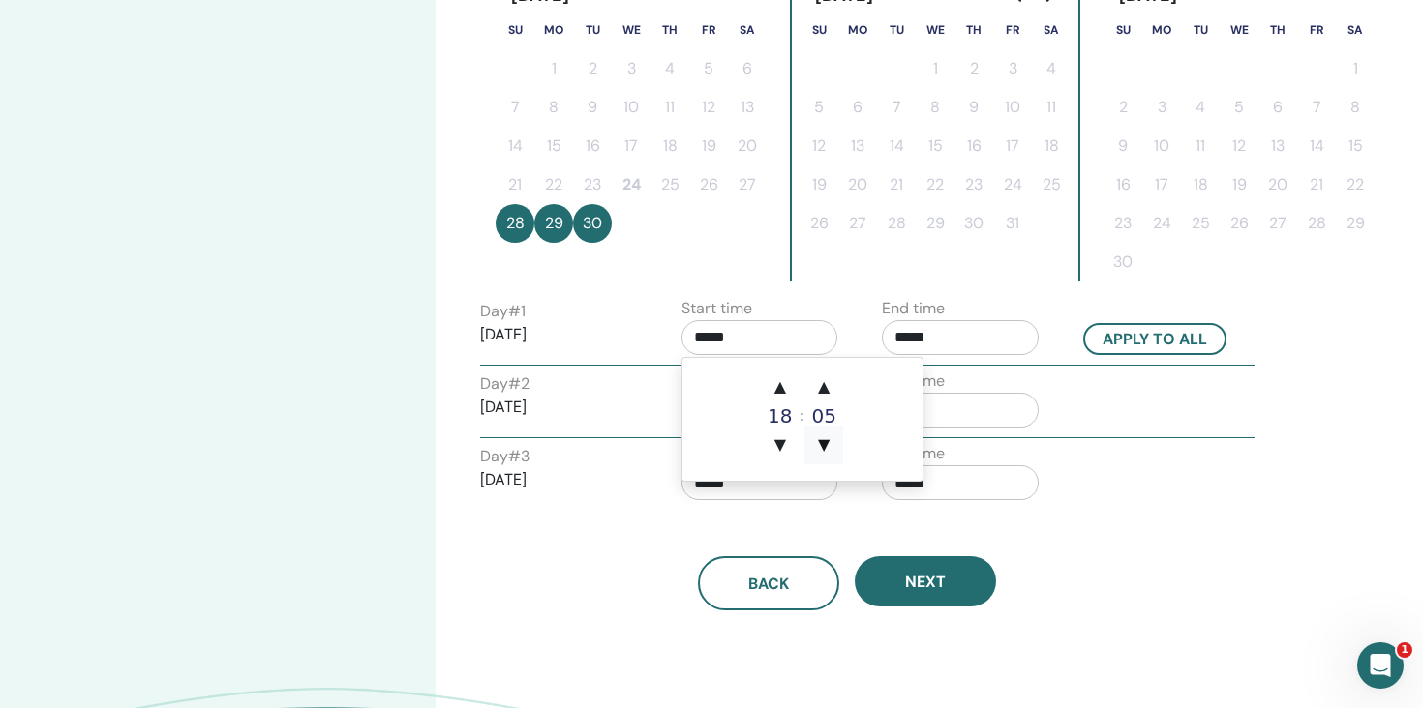
type input "*****"
click at [1176, 346] on button "Apply to all" at bounding box center [1154, 339] width 143 height 32
type input "*****"
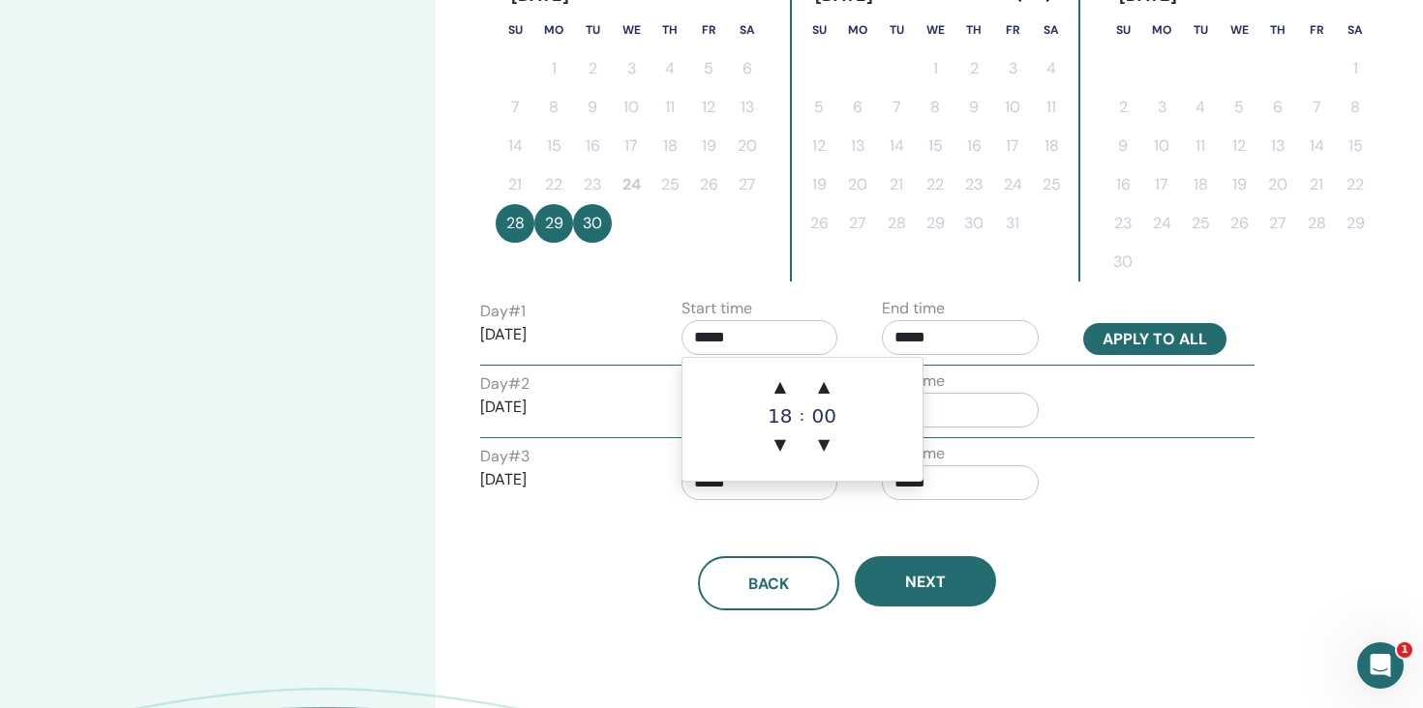
type input "*****"
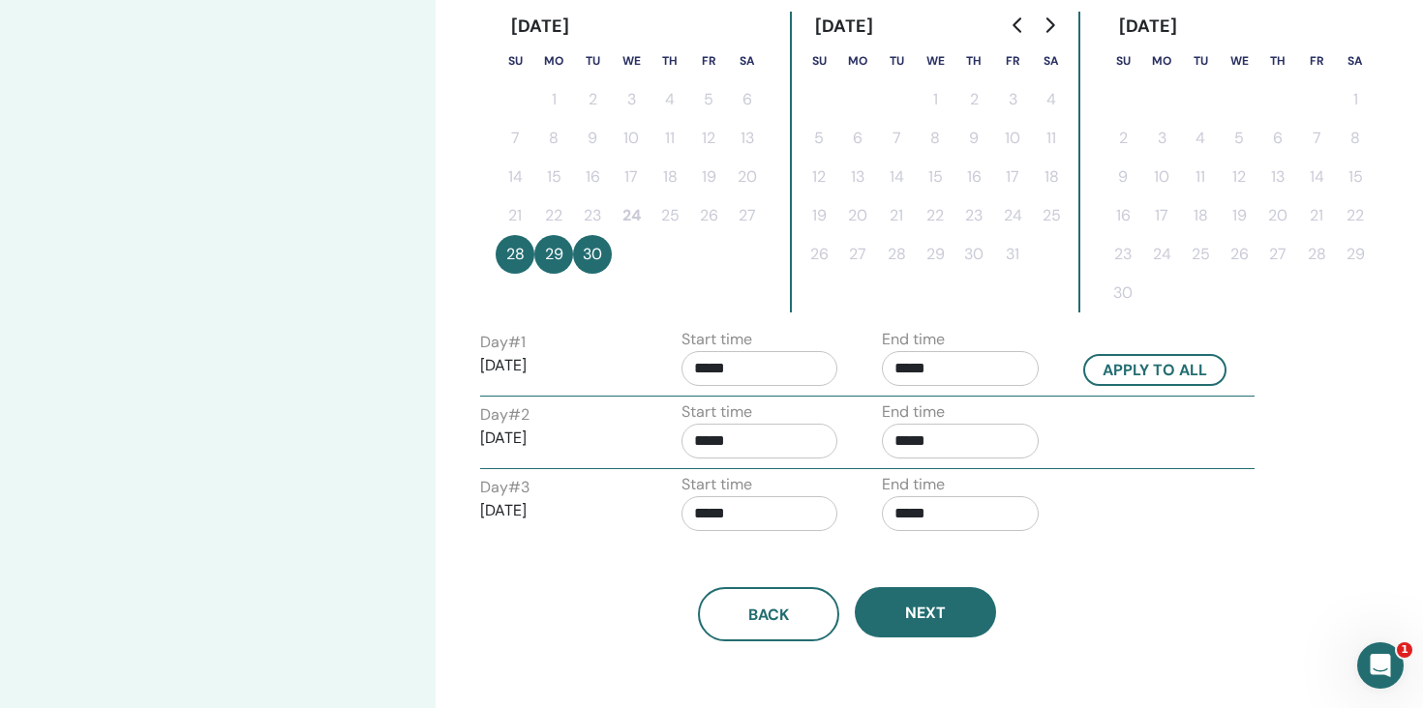
scroll to position [528, 0]
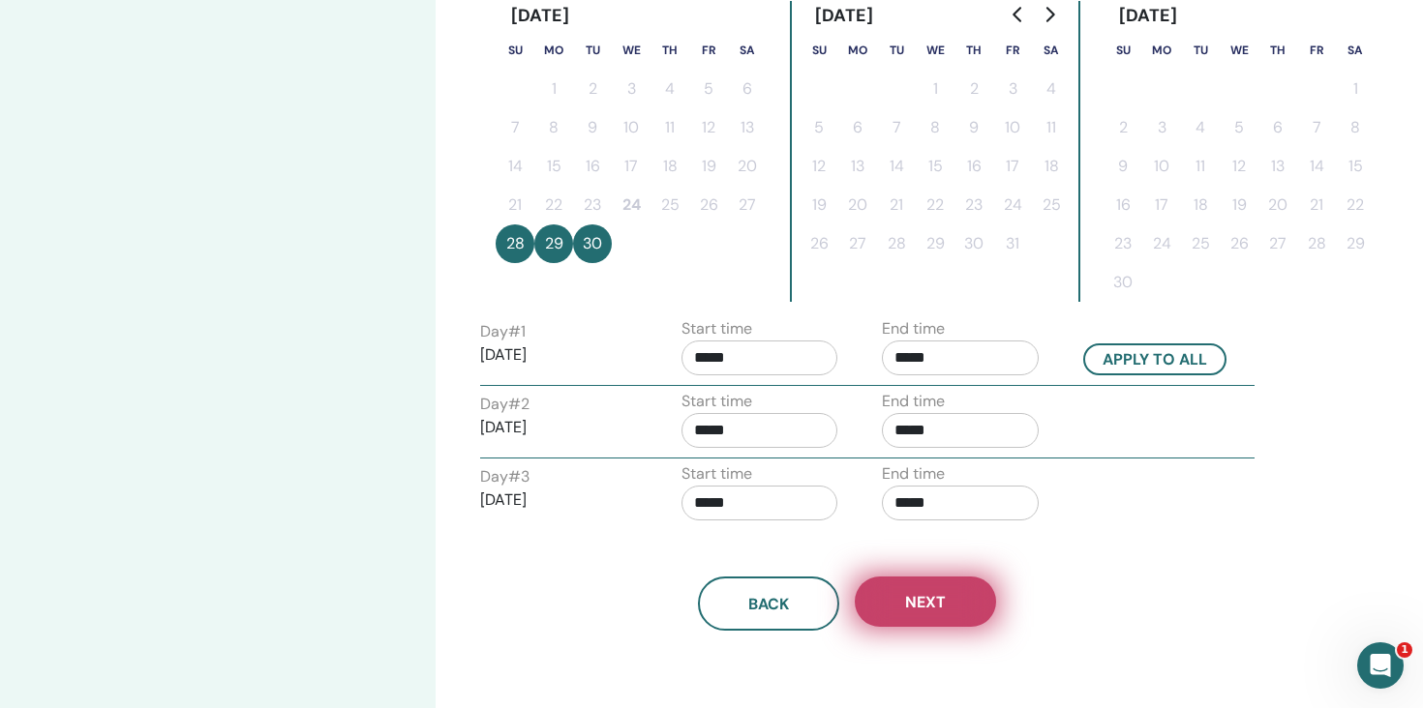
click at [941, 597] on span "Next" at bounding box center [925, 602] width 41 height 20
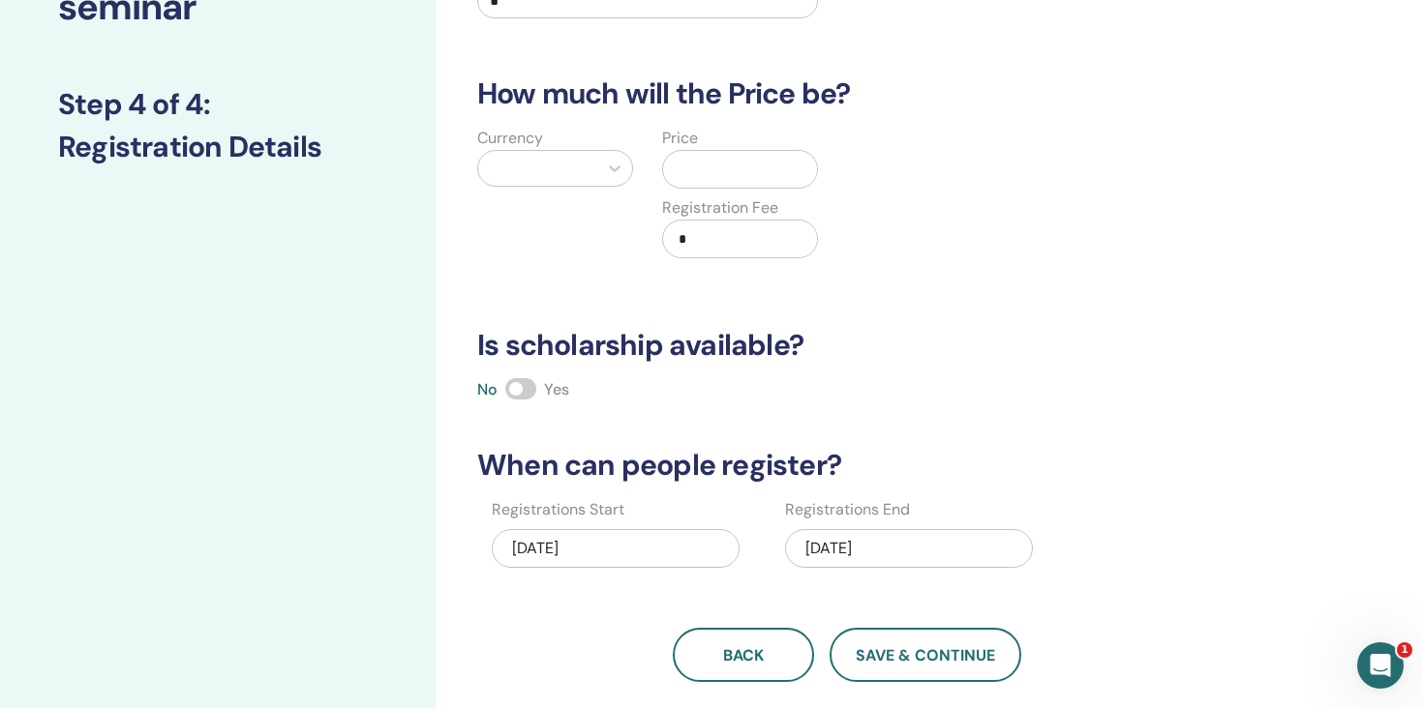
scroll to position [180, 0]
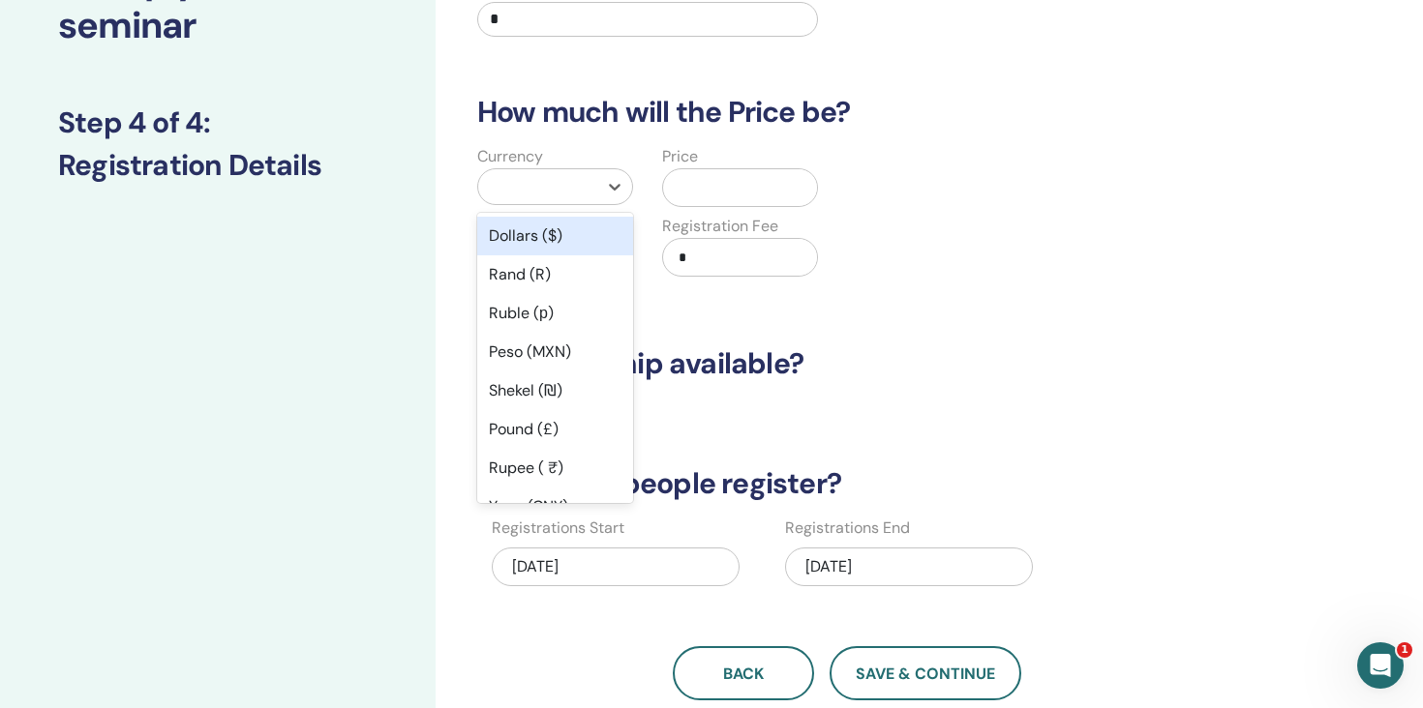
click at [560, 185] on div at bounding box center [538, 186] width 100 height 27
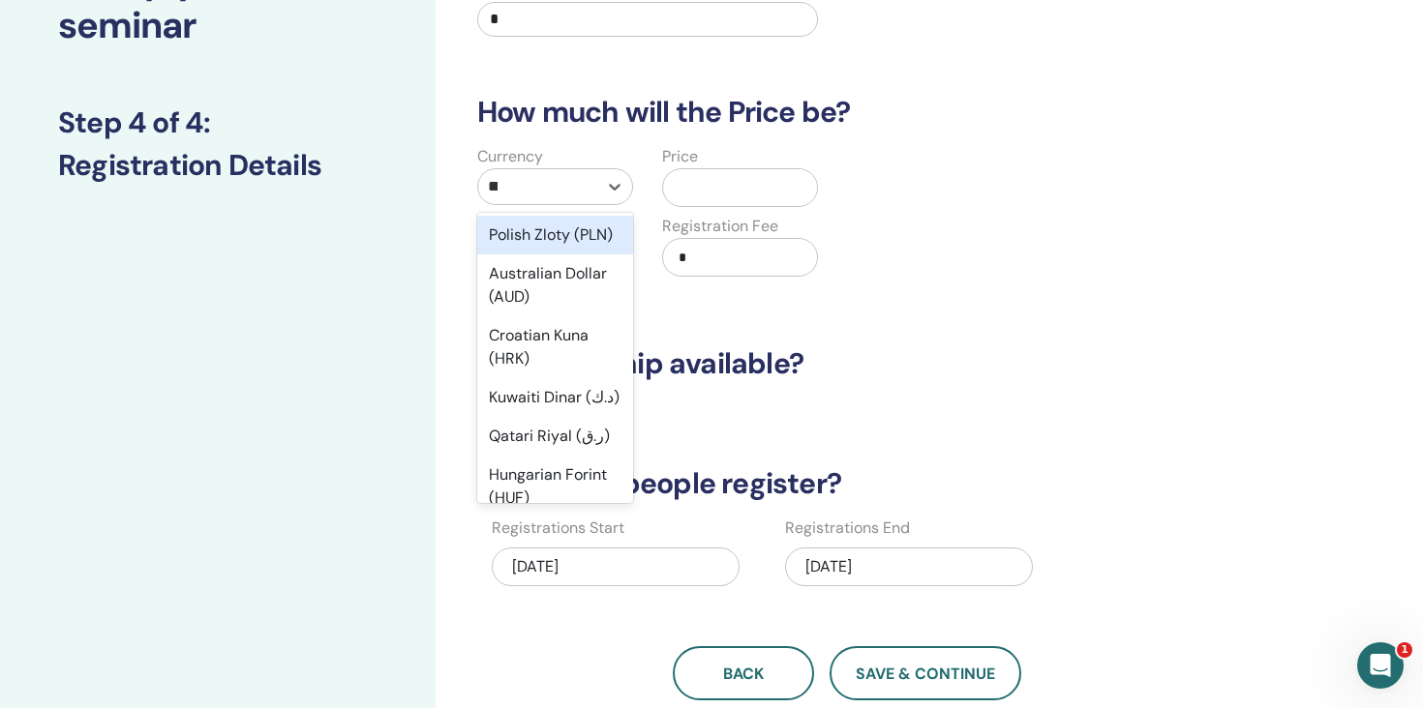
scroll to position [0, 0]
type input "***"
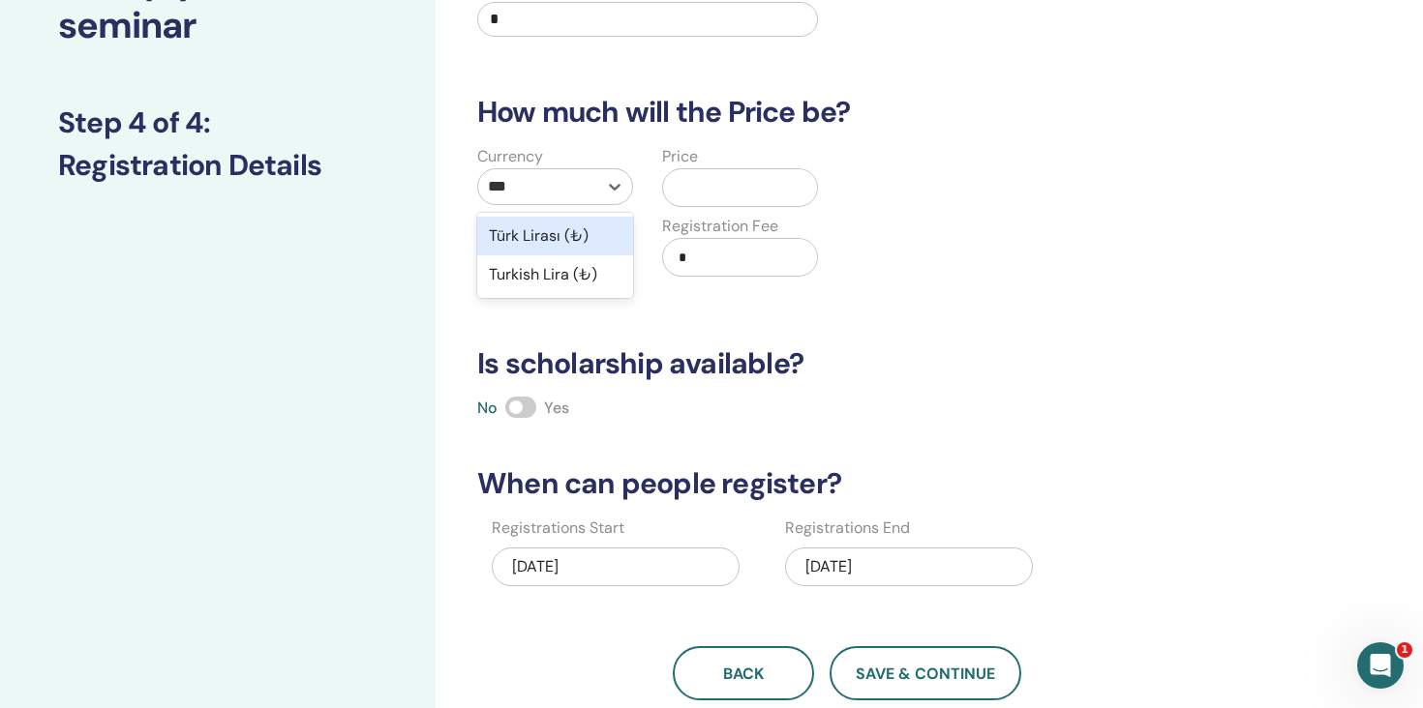
click at [562, 240] on div "Türk Lirası (₺)" at bounding box center [555, 236] width 156 height 39
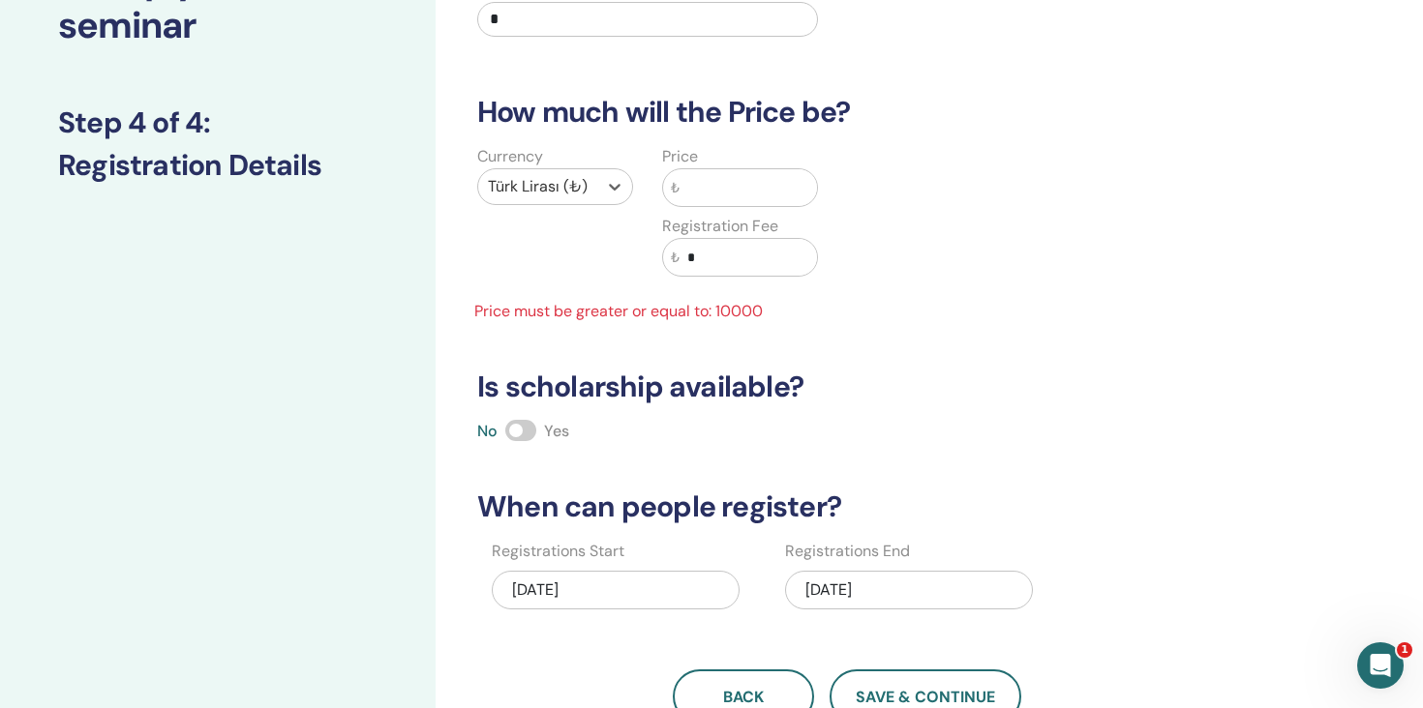
click at [722, 192] on input "text" at bounding box center [747, 187] width 137 height 37
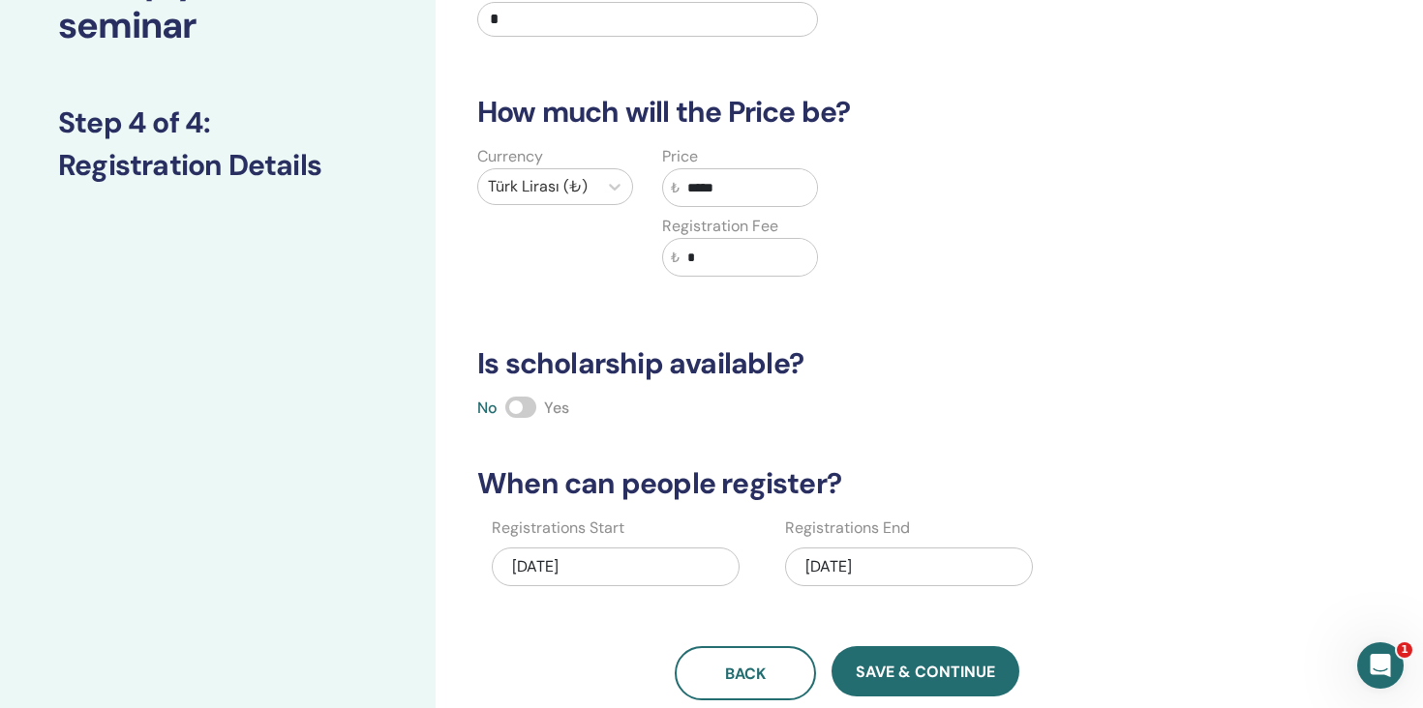
type input "*****"
click at [832, 208] on div "Currency Türk Lirası (₺) Price ₺ ***** Registration Fee ₺ *" at bounding box center [832, 222] width 763 height 155
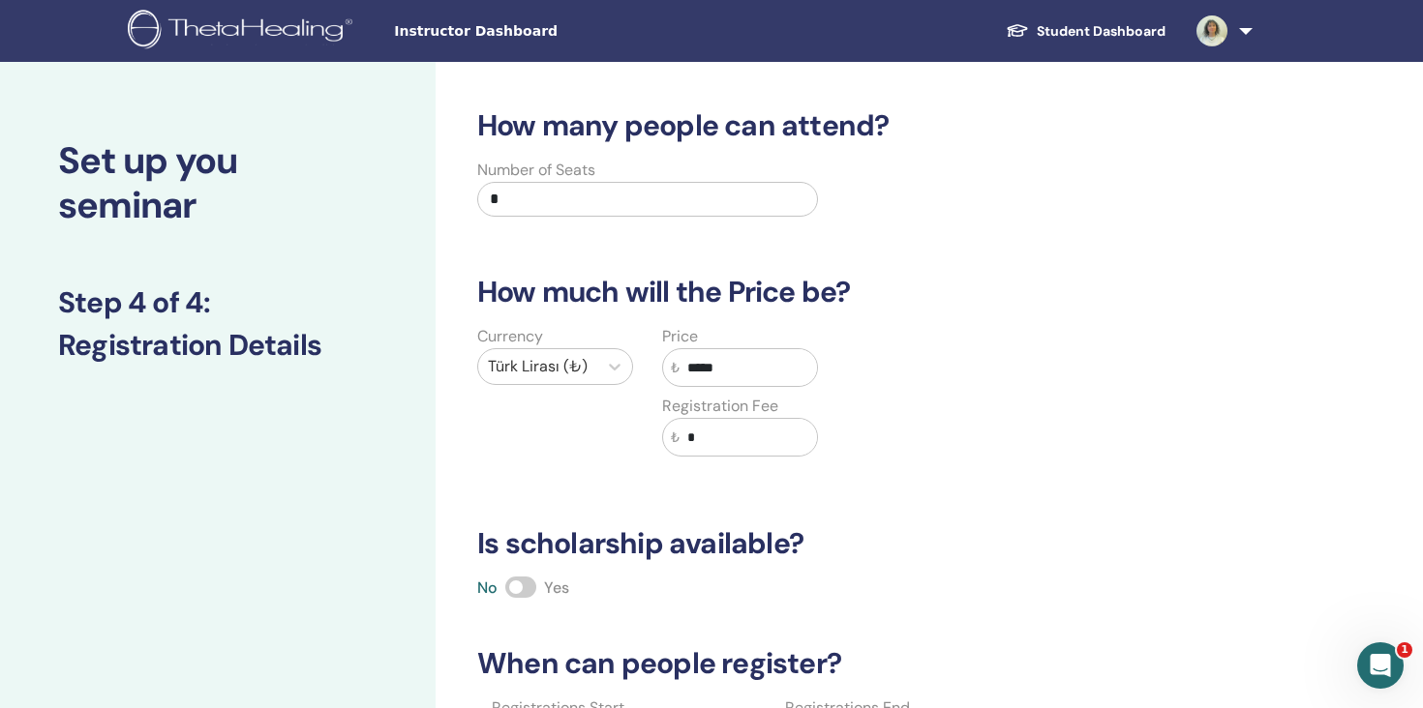
click at [707, 199] on input "*" at bounding box center [647, 199] width 341 height 35
type input "**"
click at [912, 342] on div "Currency Türk Lirası (₺) Price ₺ ***** Registration Fee ₺ *" at bounding box center [832, 402] width 763 height 155
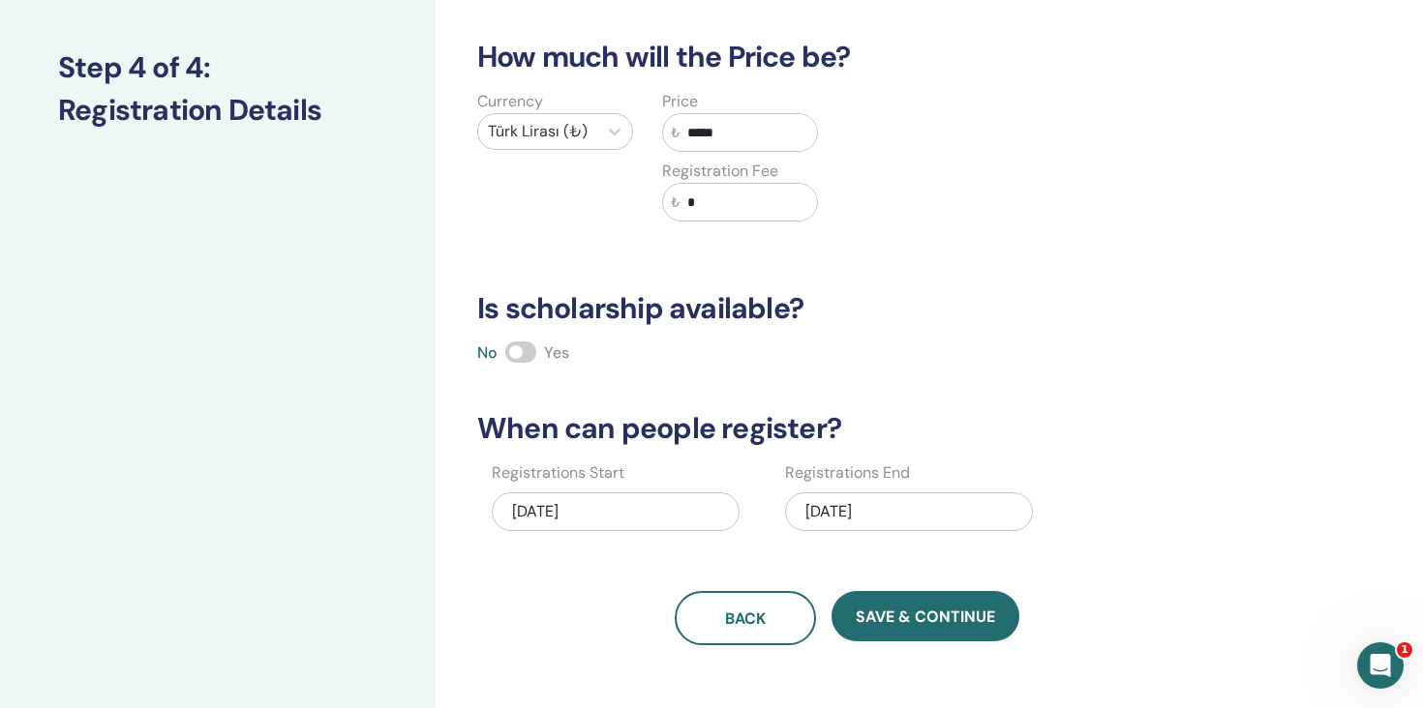
scroll to position [245, 0]
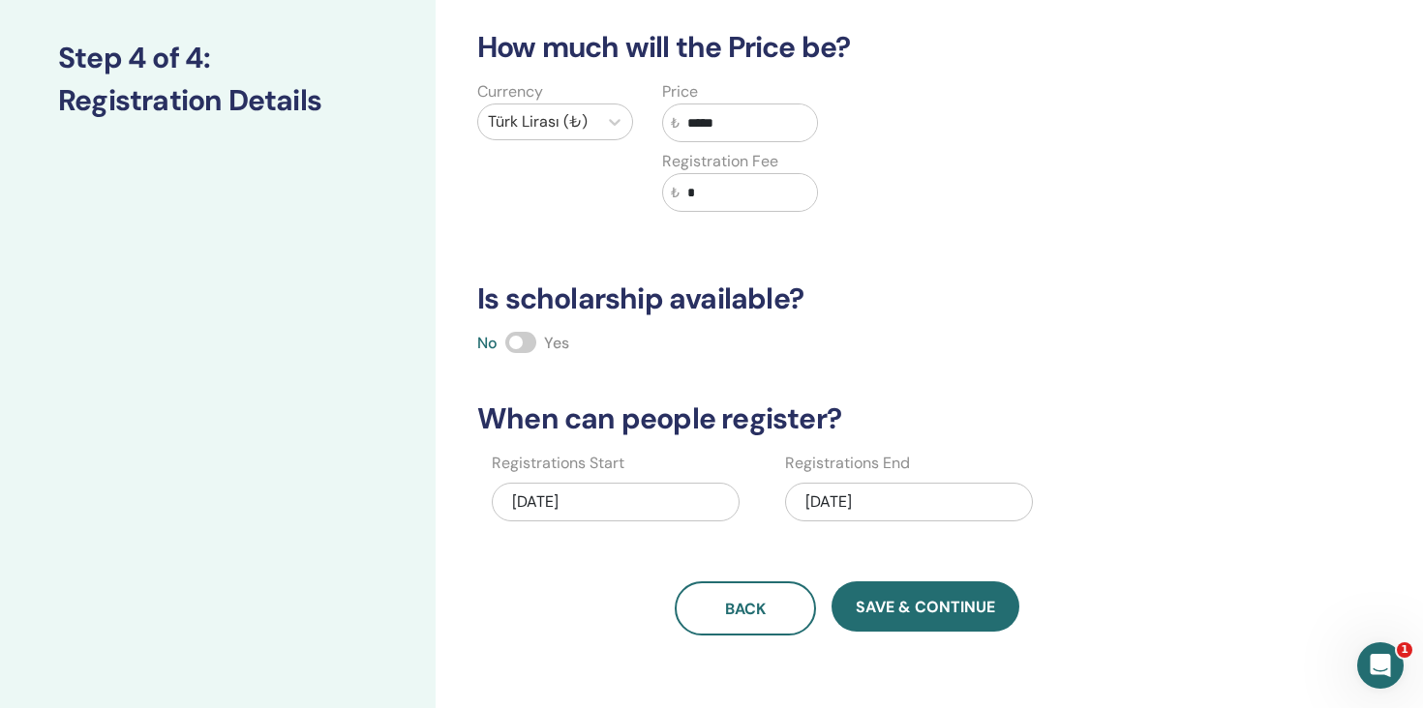
click at [913, 500] on div "09/30/2025" at bounding box center [909, 502] width 248 height 39
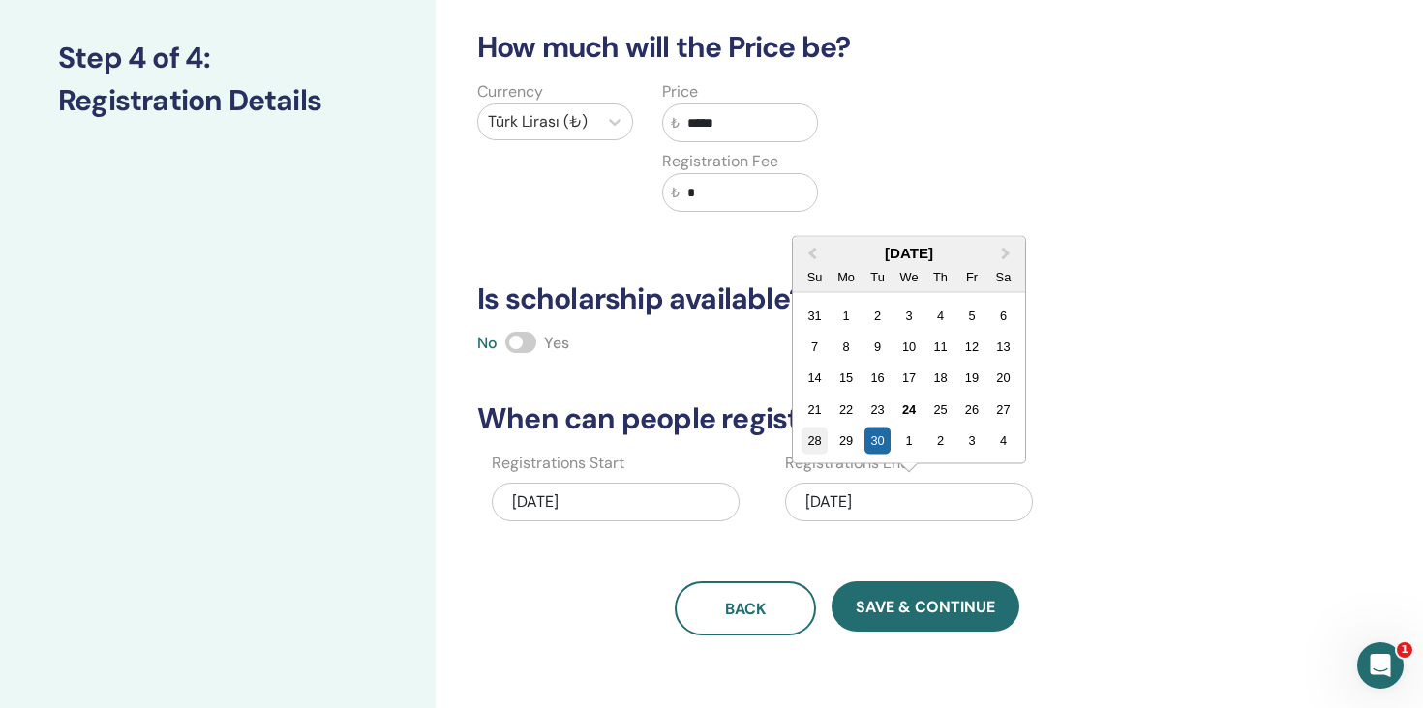
click at [819, 442] on div "28" at bounding box center [814, 441] width 26 height 26
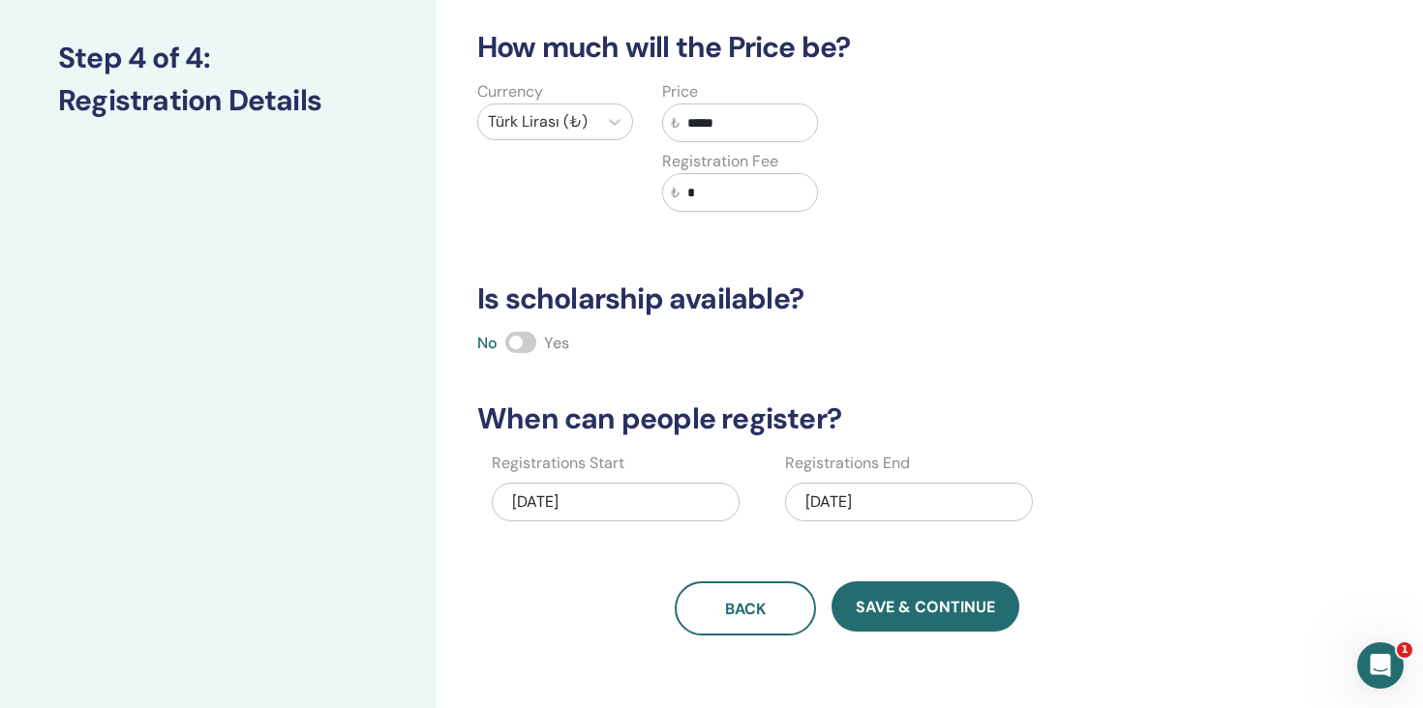
click at [846, 506] on div "09/28/2025" at bounding box center [909, 502] width 248 height 39
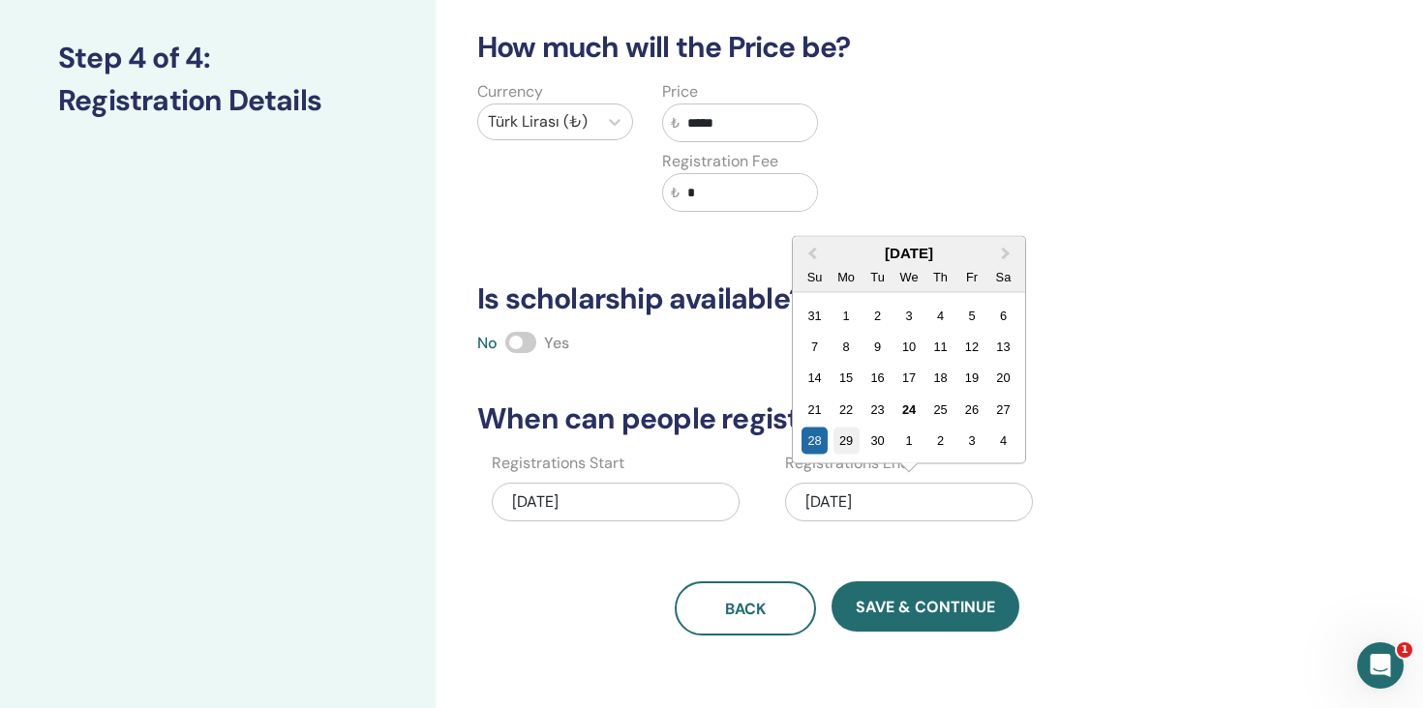
click at [846, 442] on div "29" at bounding box center [846, 441] width 26 height 26
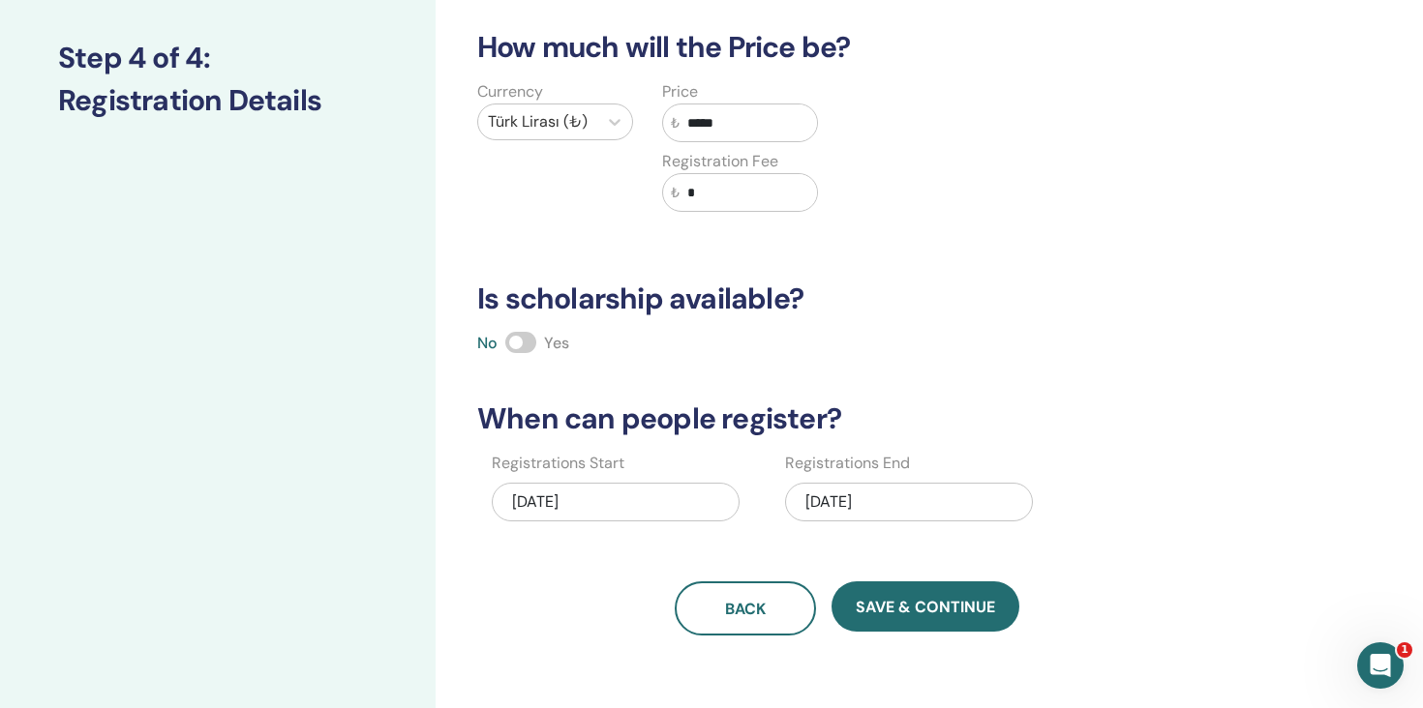
click at [599, 506] on div "09/24/2025" at bounding box center [616, 502] width 248 height 39
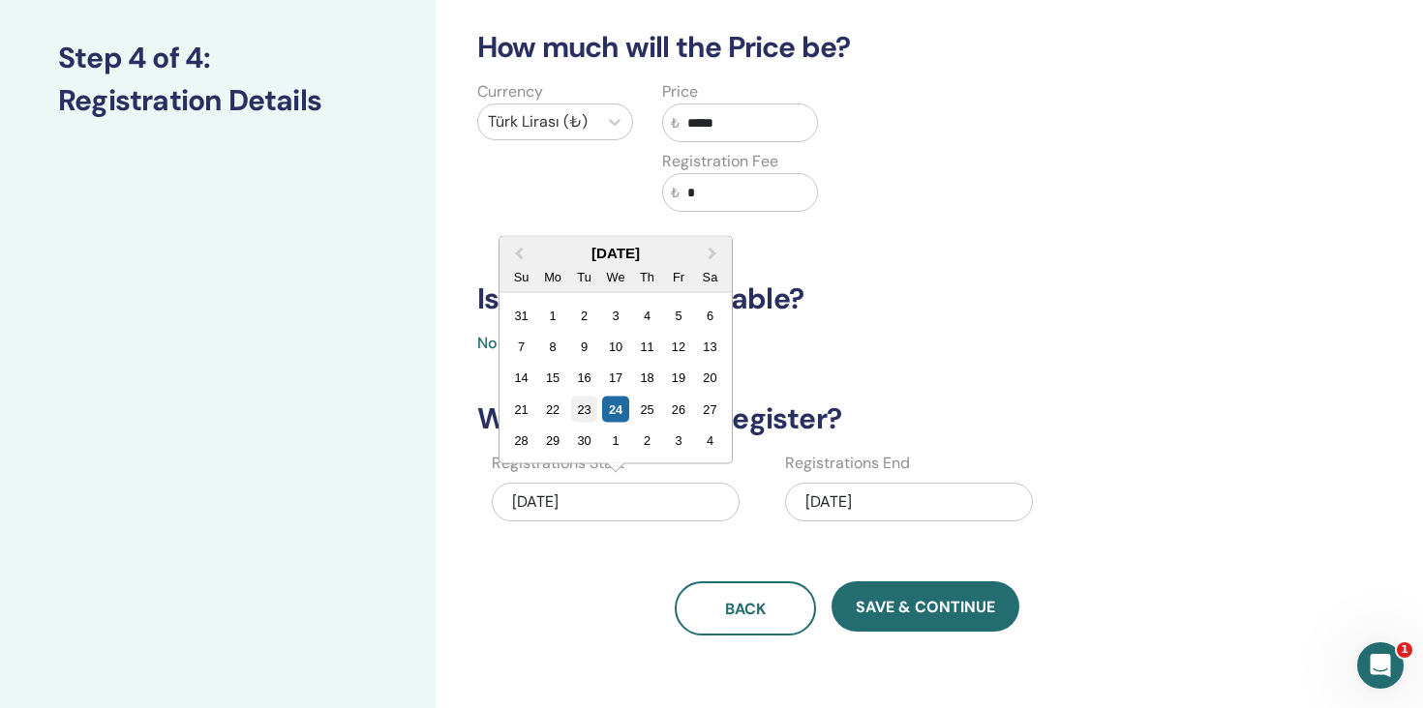
click at [586, 404] on div "23" at bounding box center [584, 409] width 26 height 26
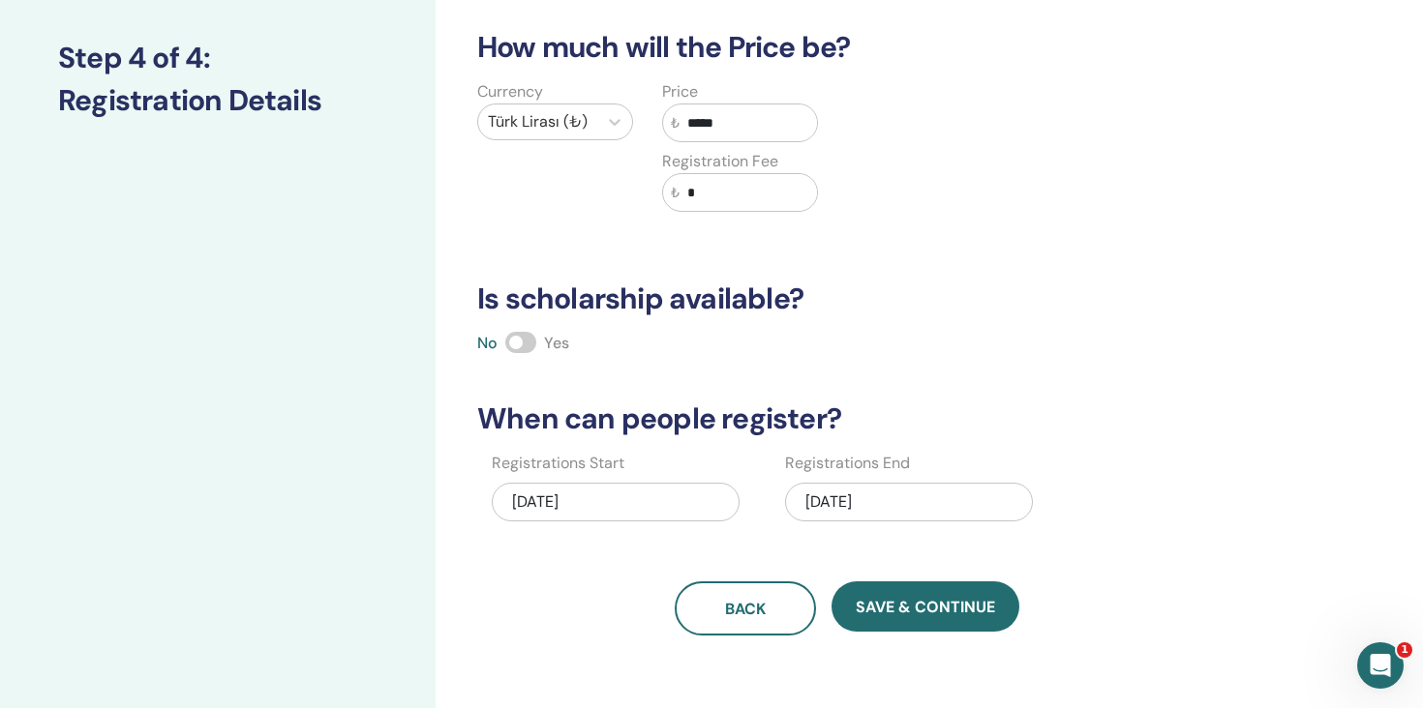
click at [599, 557] on div "How many people can attend? Number of Seats ** How much will the Price be? Curr…" at bounding box center [847, 250] width 763 height 772
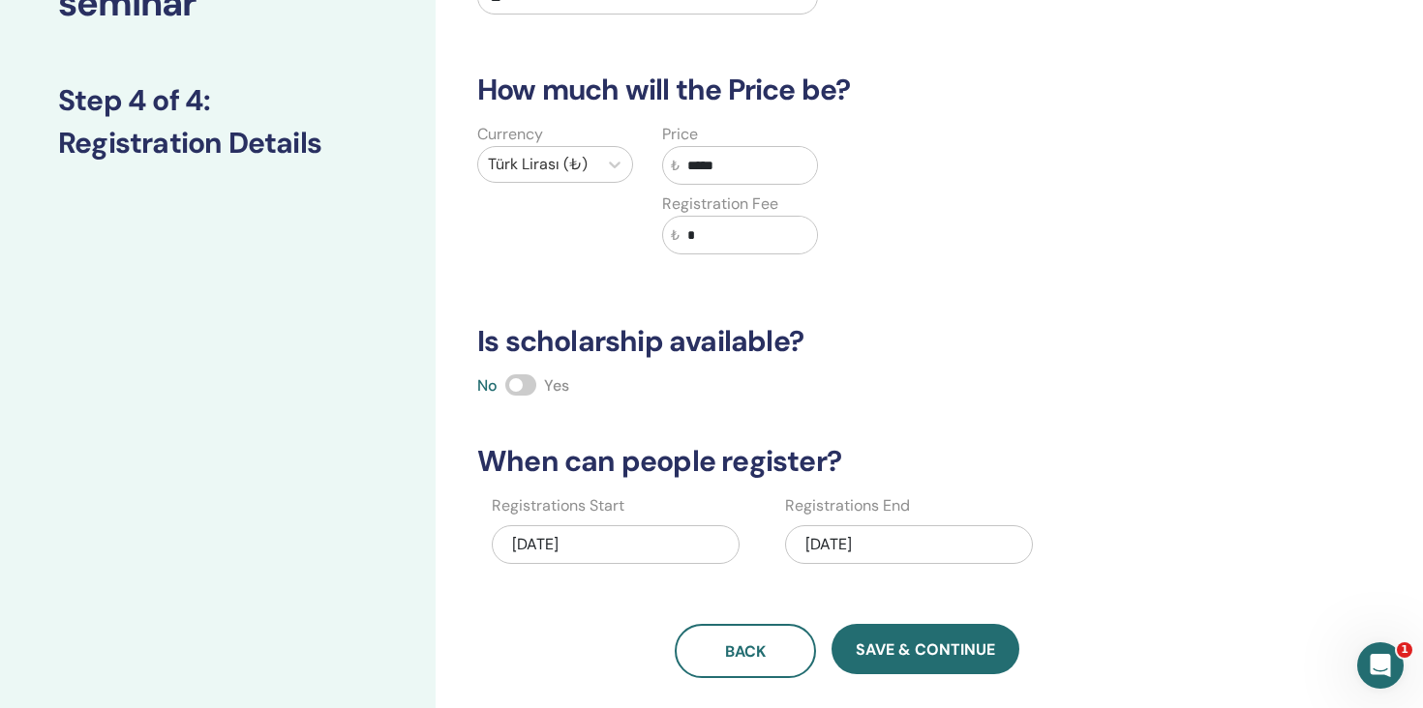
scroll to position [567, 0]
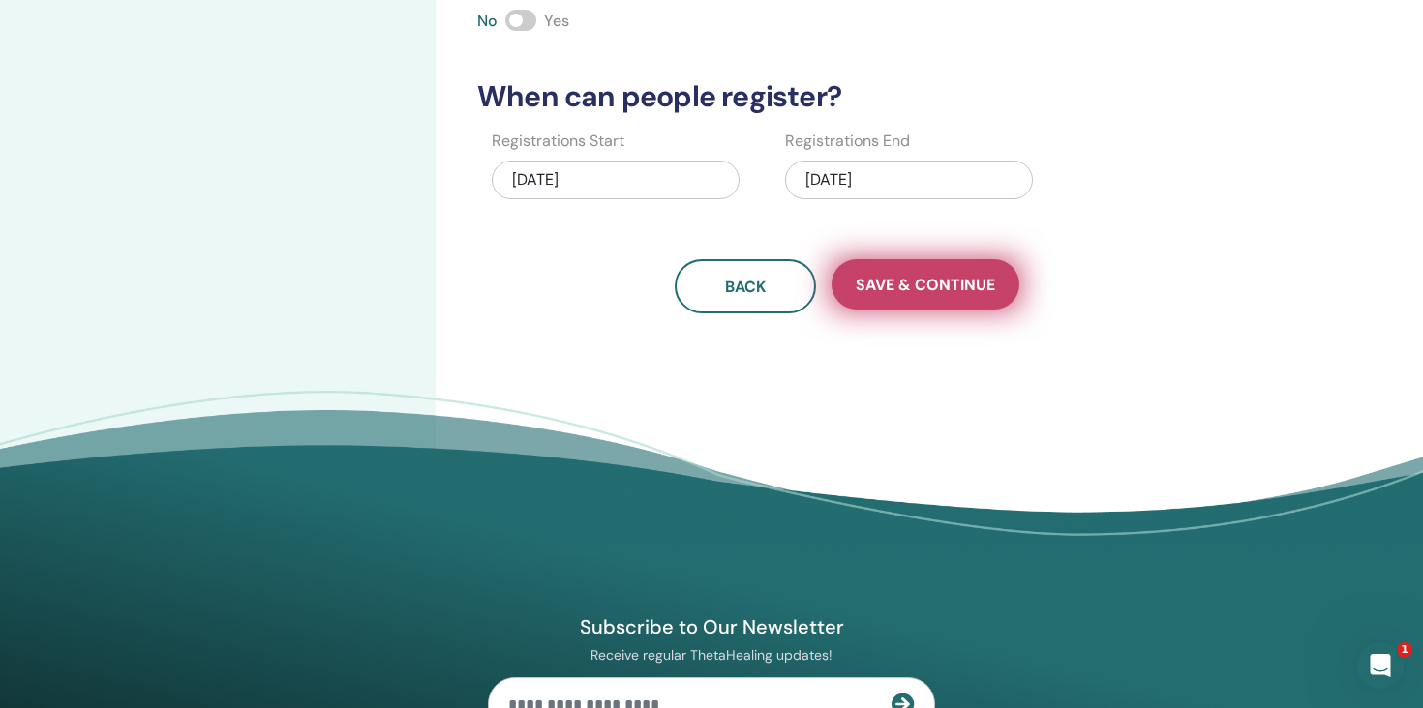
click at [947, 289] on span "Save & Continue" at bounding box center [925, 285] width 139 height 20
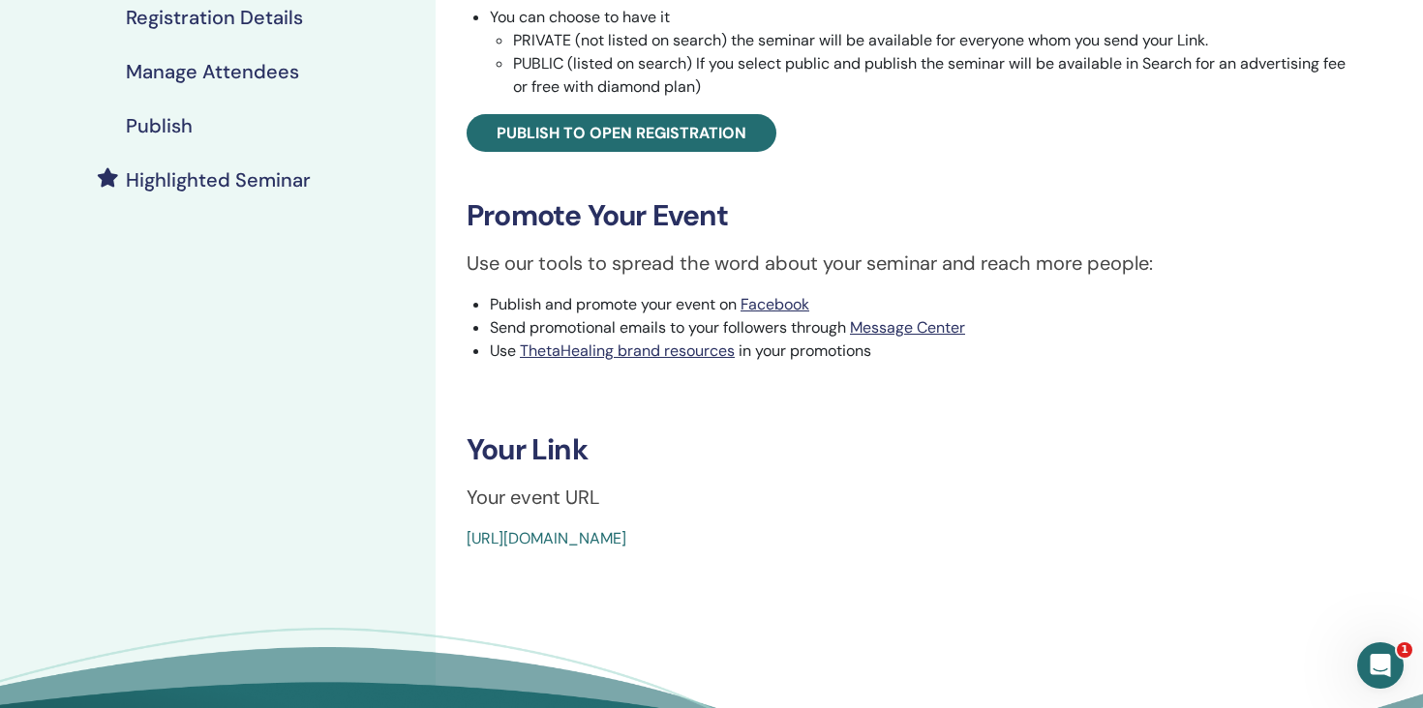
scroll to position [405, 0]
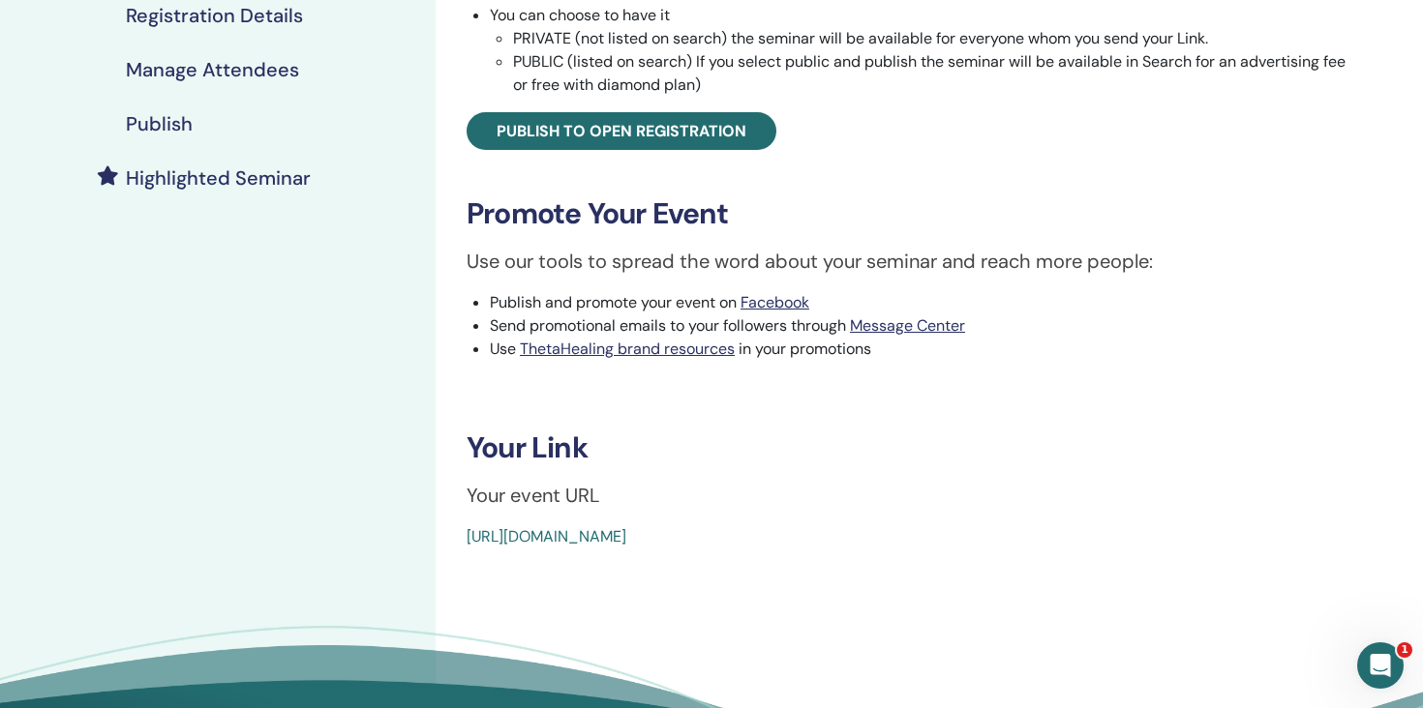
drag, startPoint x: 951, startPoint y: 539, endPoint x: 458, endPoint y: 537, distance: 493.6
click at [458, 537] on div "Basic DNA Event Type Online Event Status Not Published Registrations 0/20 Publi…" at bounding box center [909, 126] width 925 height 845
click at [925, 539] on div "[URL][DOMAIN_NAME]" at bounding box center [835, 537] width 738 height 23
drag, startPoint x: 925, startPoint y: 539, endPoint x: 459, endPoint y: 544, distance: 466.5
click at [459, 544] on div "Basic DNA Event Type Online Event Status Not Published Registrations 0/20 Publi…" at bounding box center [909, 126] width 925 height 845
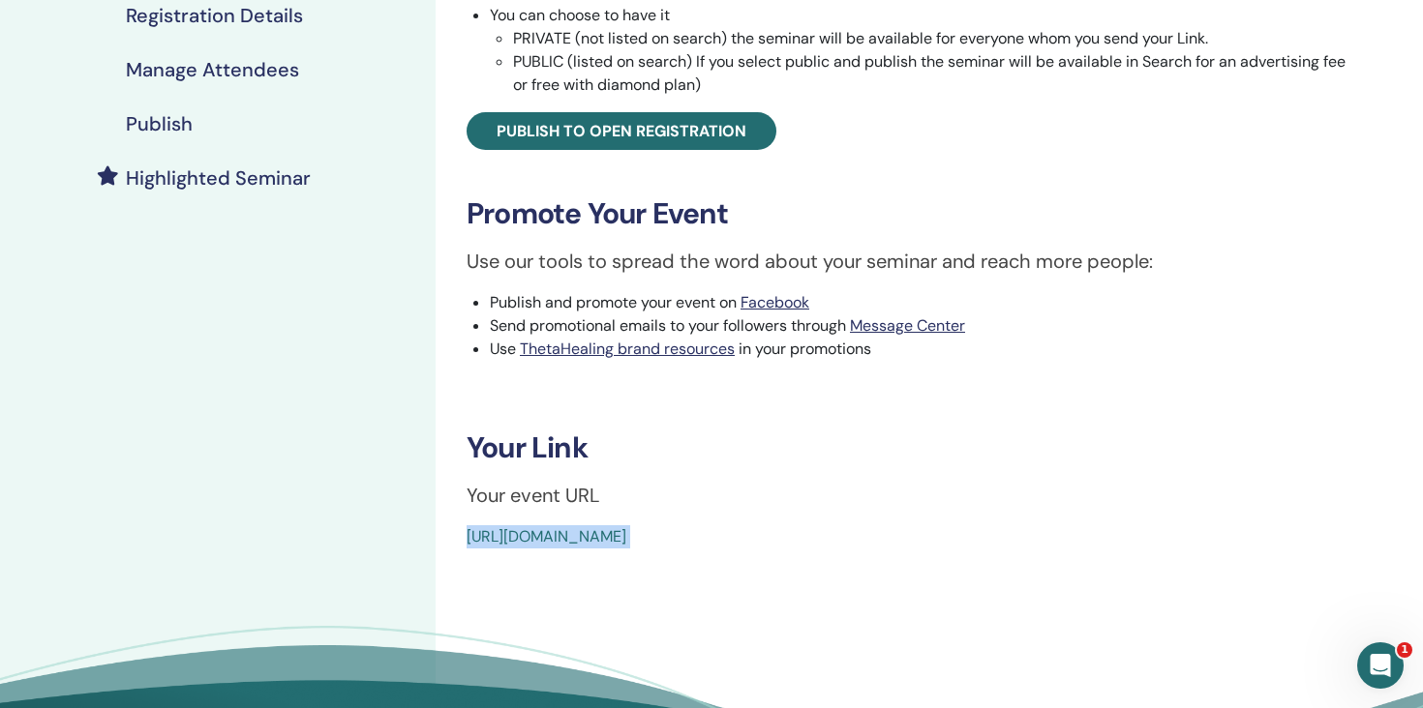
copy body "[URL][DOMAIN_NAME]"
